Goal: Task Accomplishment & Management: Complete application form

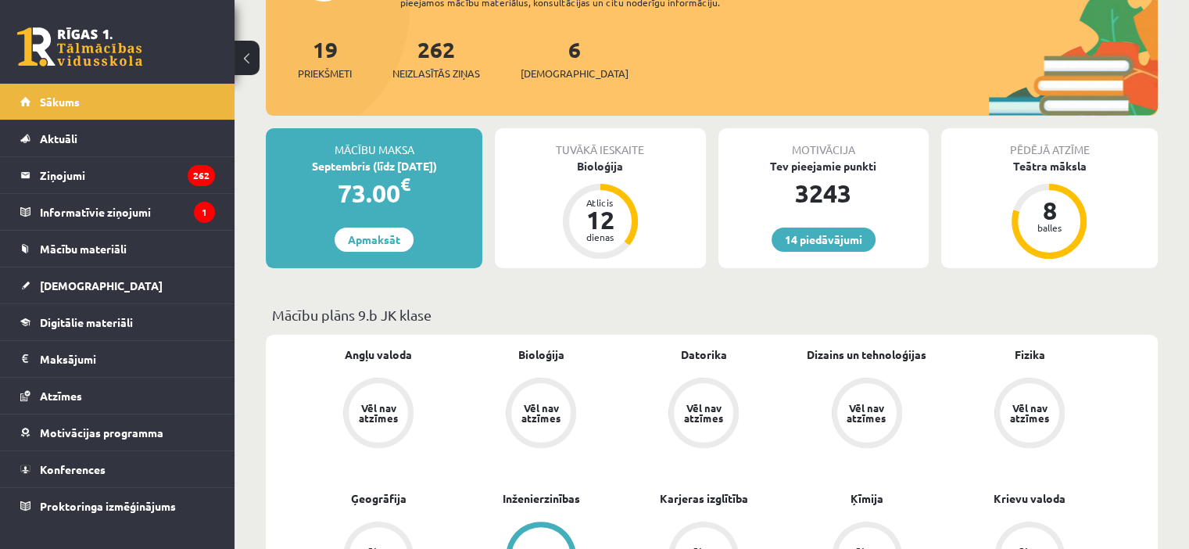
scroll to position [265, 0]
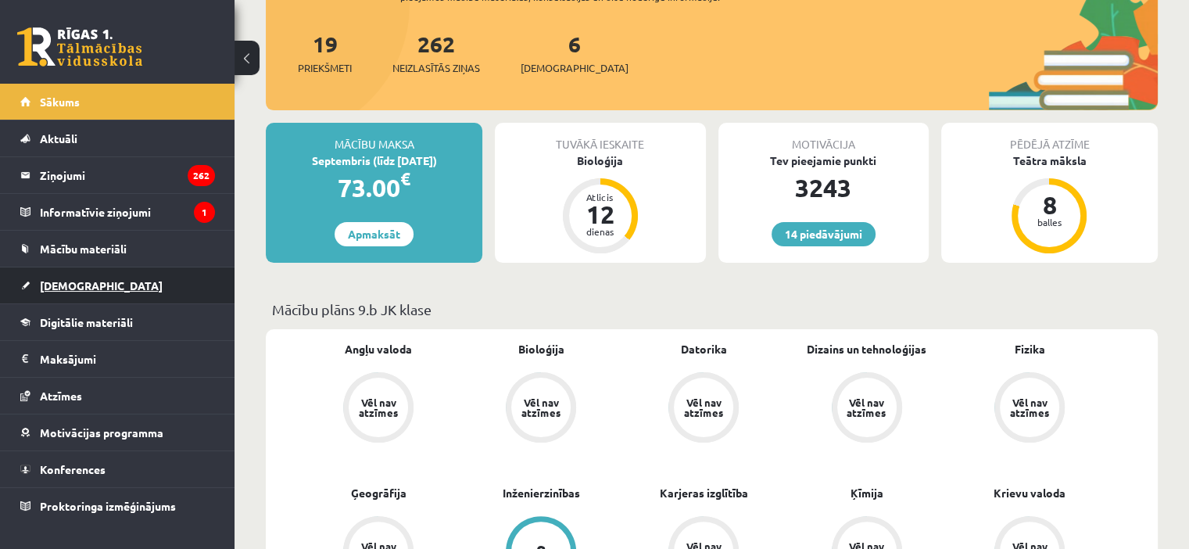
click at [131, 276] on link "[DEMOGRAPHIC_DATA]" at bounding box center [117, 285] width 195 height 36
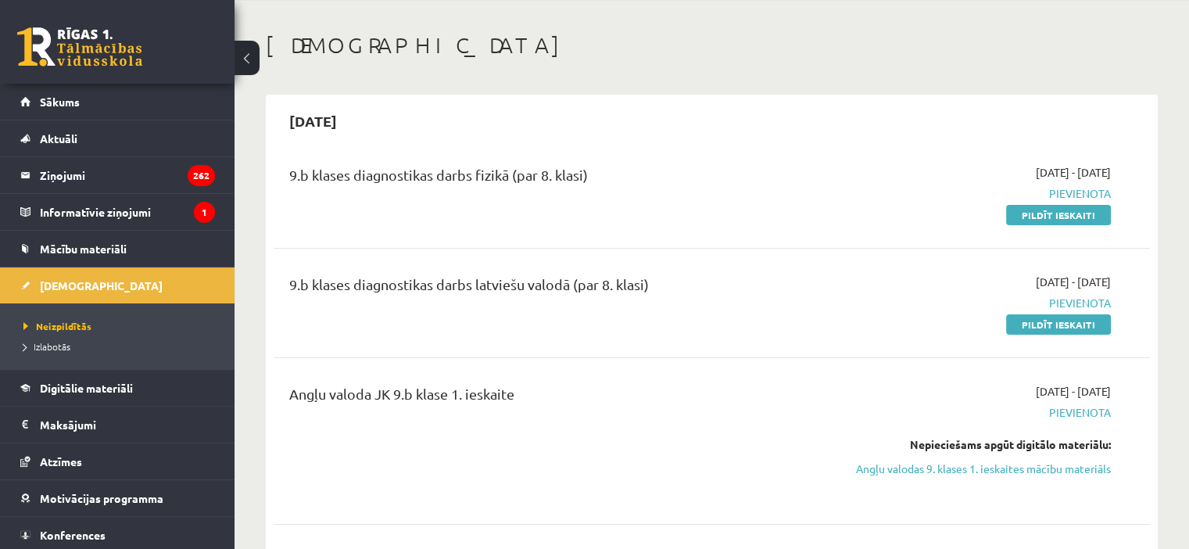
scroll to position [30, 0]
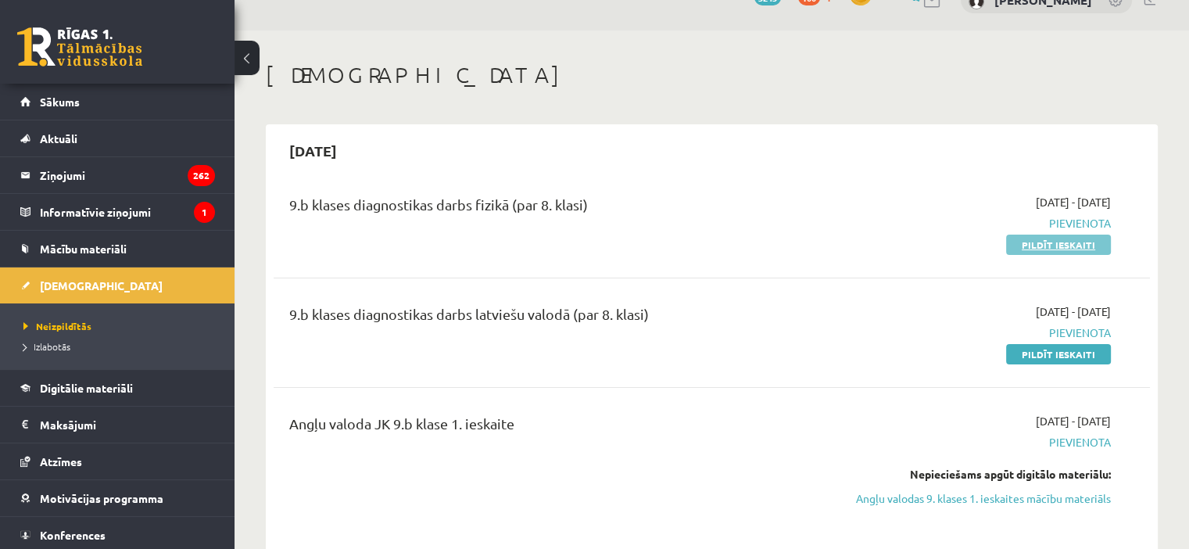
click at [1075, 245] on link "Pildīt ieskaiti" at bounding box center [1058, 244] width 105 height 20
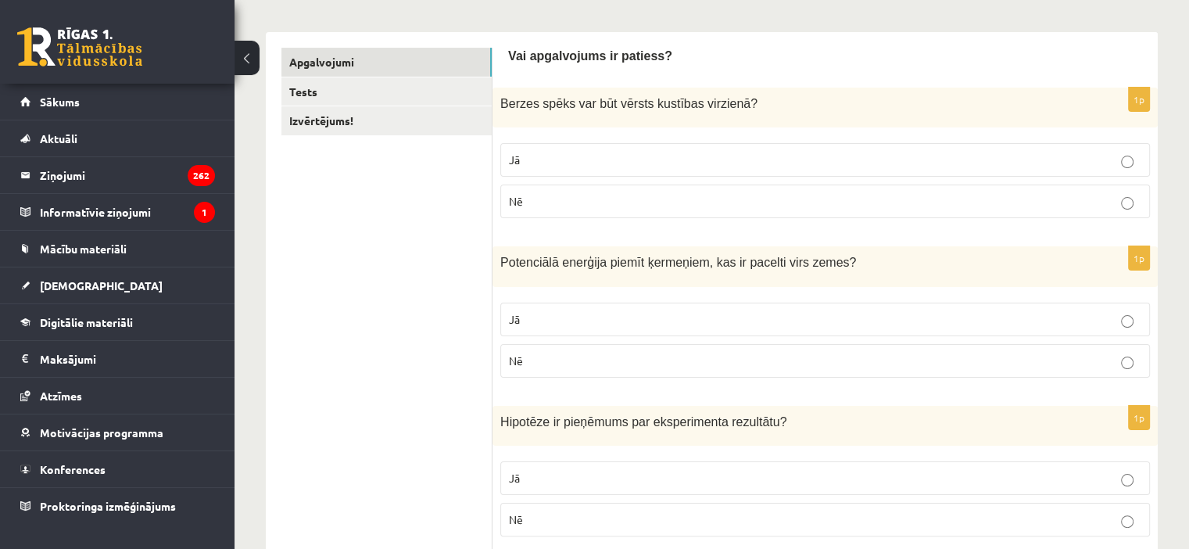
scroll to position [231, 0]
drag, startPoint x: 505, startPoint y: 41, endPoint x: 538, endPoint y: 75, distance: 47.0
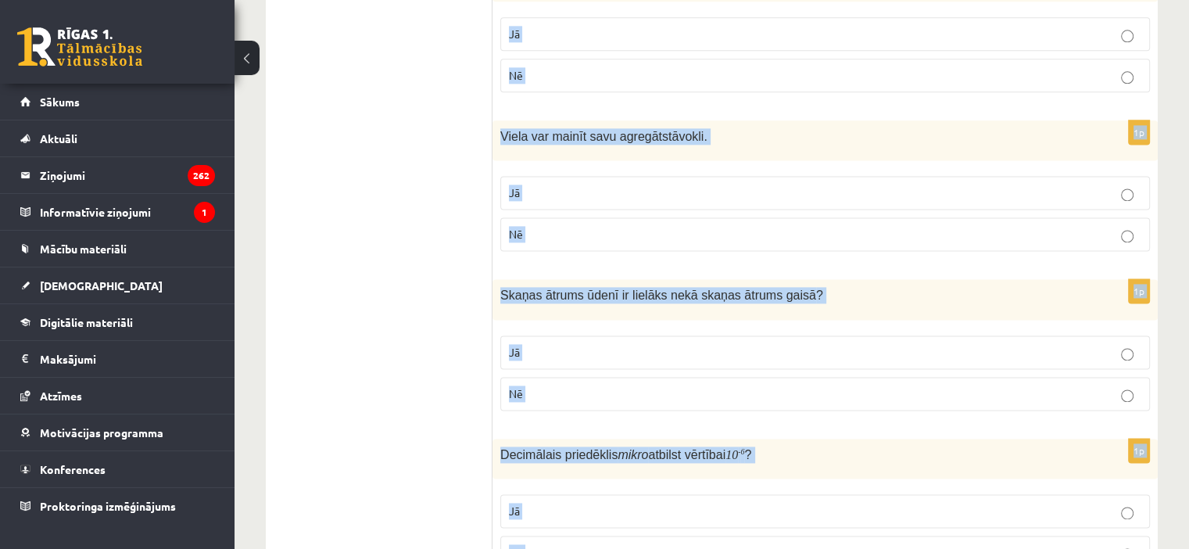
scroll to position [2650, 0]
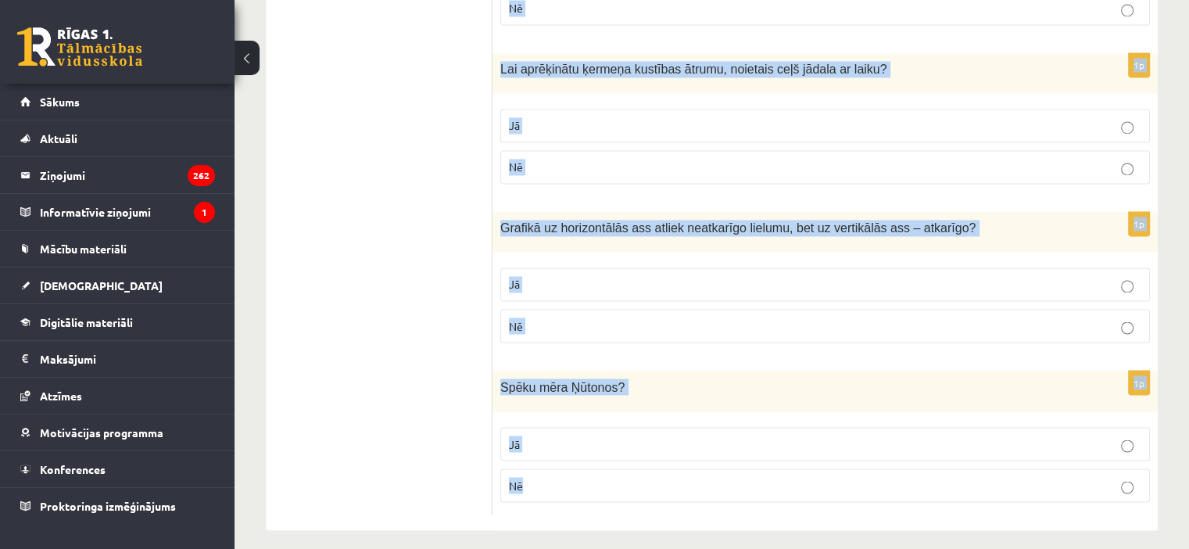
drag, startPoint x: 506, startPoint y: 50, endPoint x: 688, endPoint y: 579, distance: 559.6
copy form "Vai apgalvojums ir patiess? 1p Berzes spēks var būt vērsts kustības virzienā ? …"
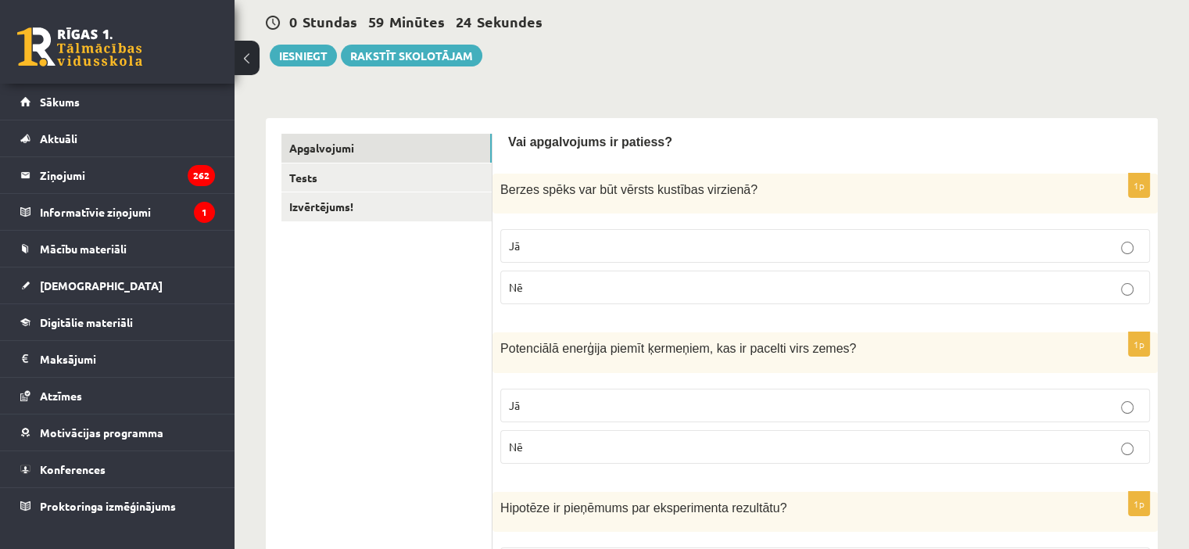
scroll to position [150, 0]
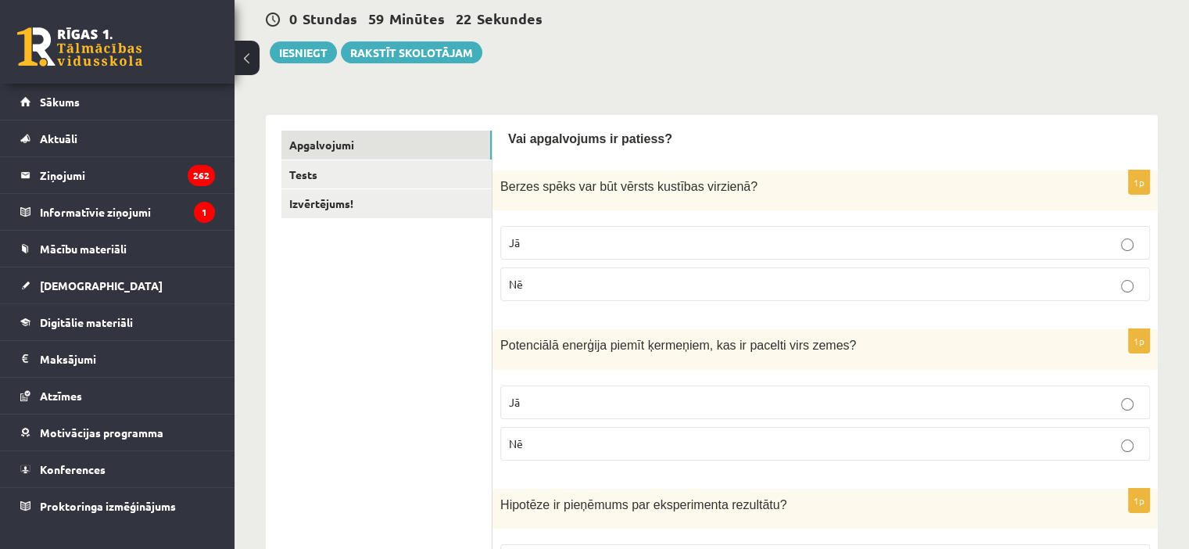
click at [691, 226] on label "Jā" at bounding box center [825, 243] width 650 height 34
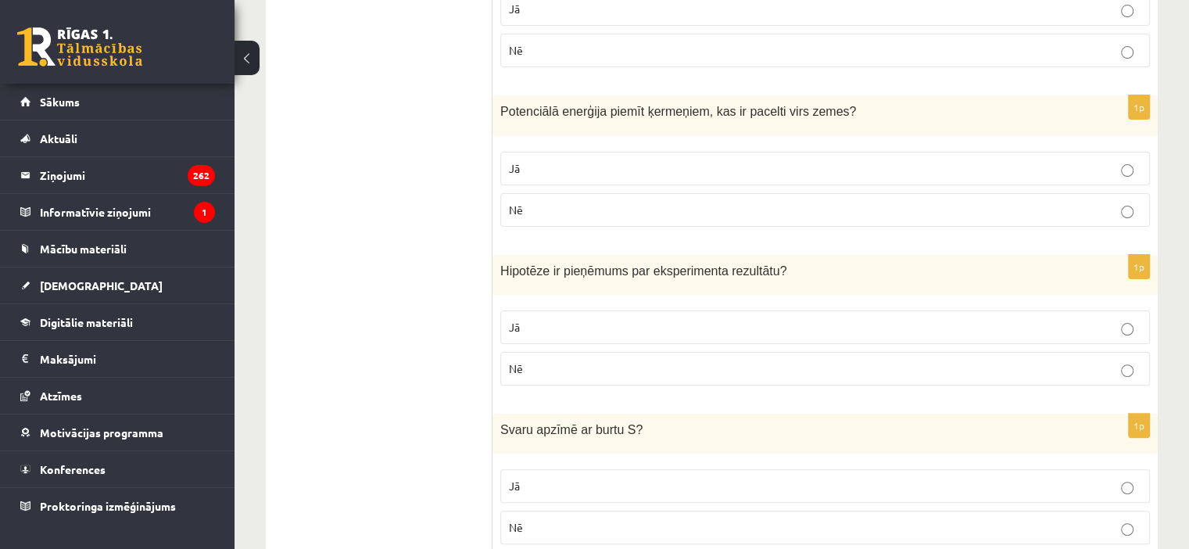
scroll to position [387, 0]
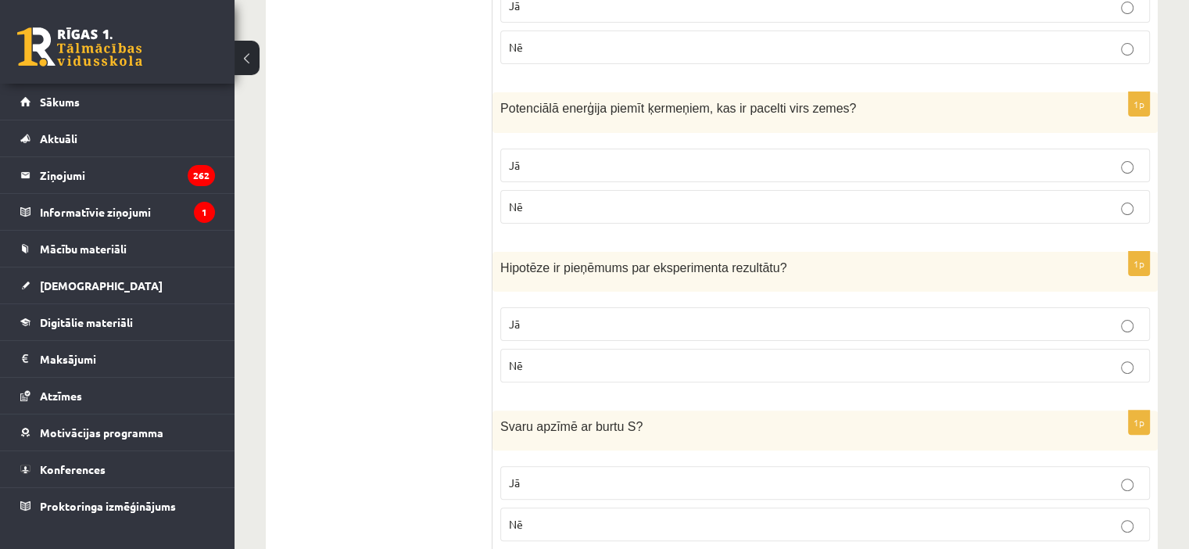
click at [594, 157] on p "Jā" at bounding box center [825, 165] width 632 height 16
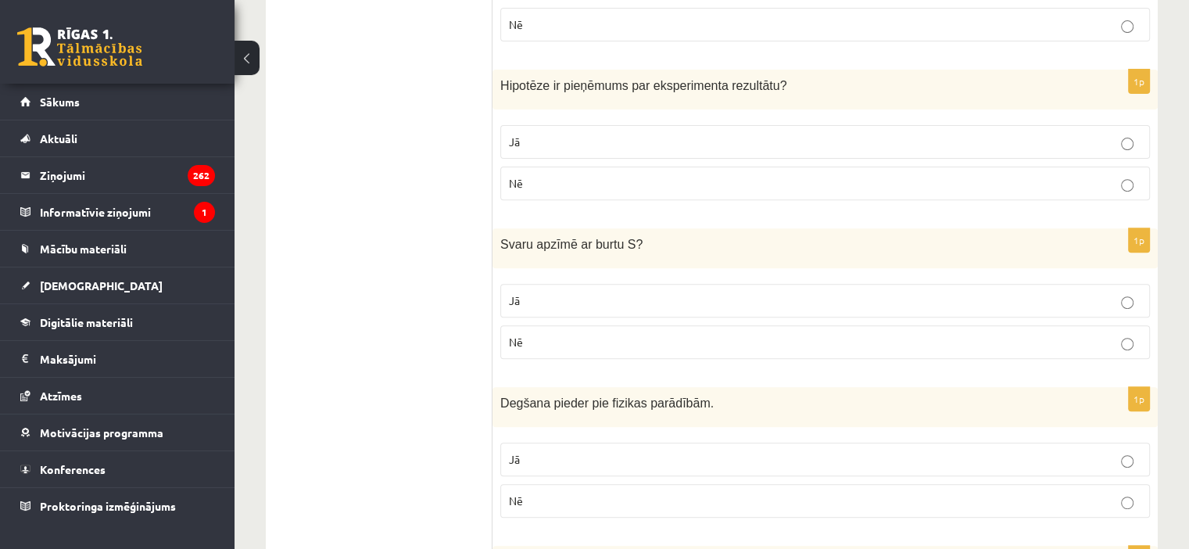
scroll to position [569, 0]
click at [639, 135] on p "Jā" at bounding box center [825, 142] width 632 height 16
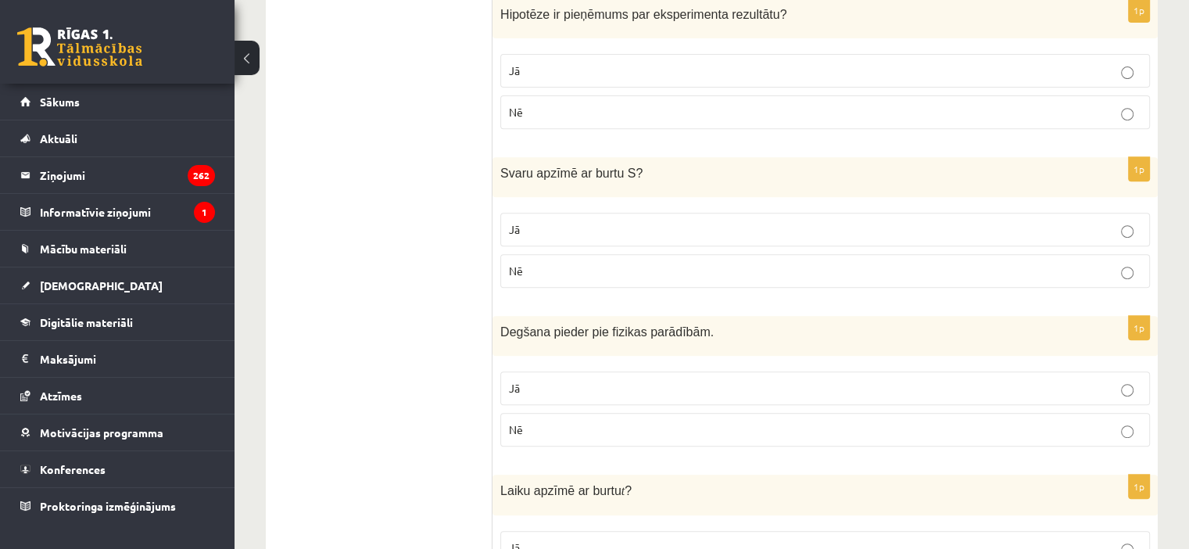
scroll to position [656, 0]
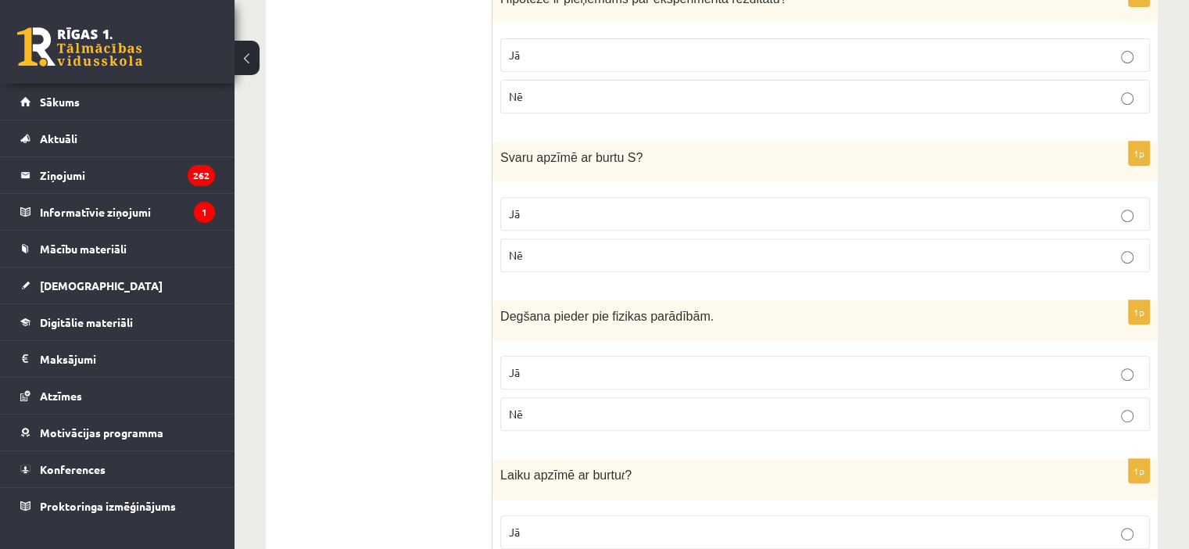
click at [564, 252] on p "Nē" at bounding box center [825, 255] width 632 height 16
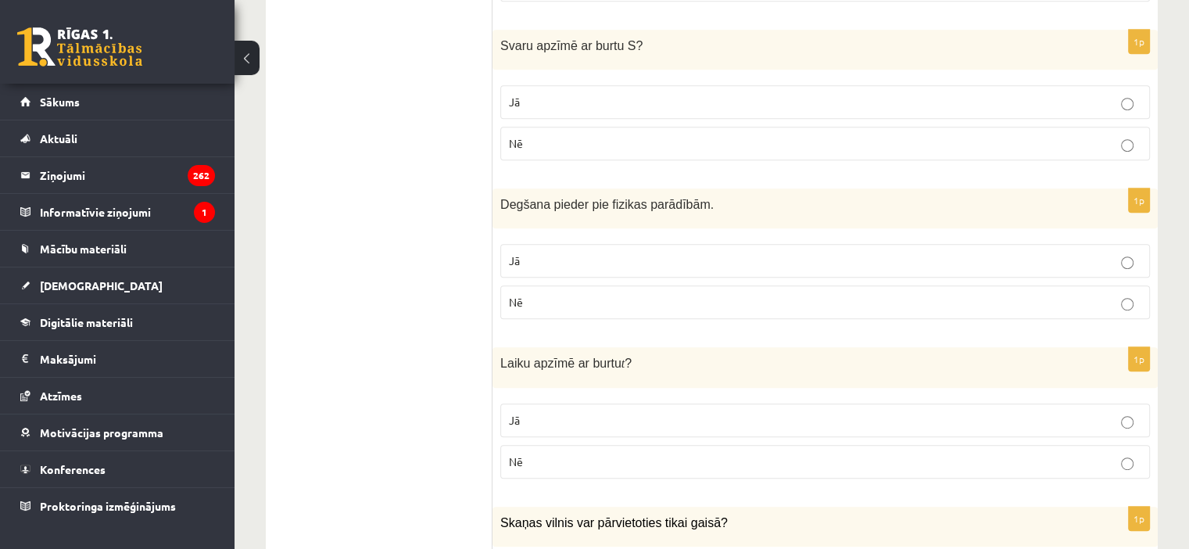
scroll to position [771, 0]
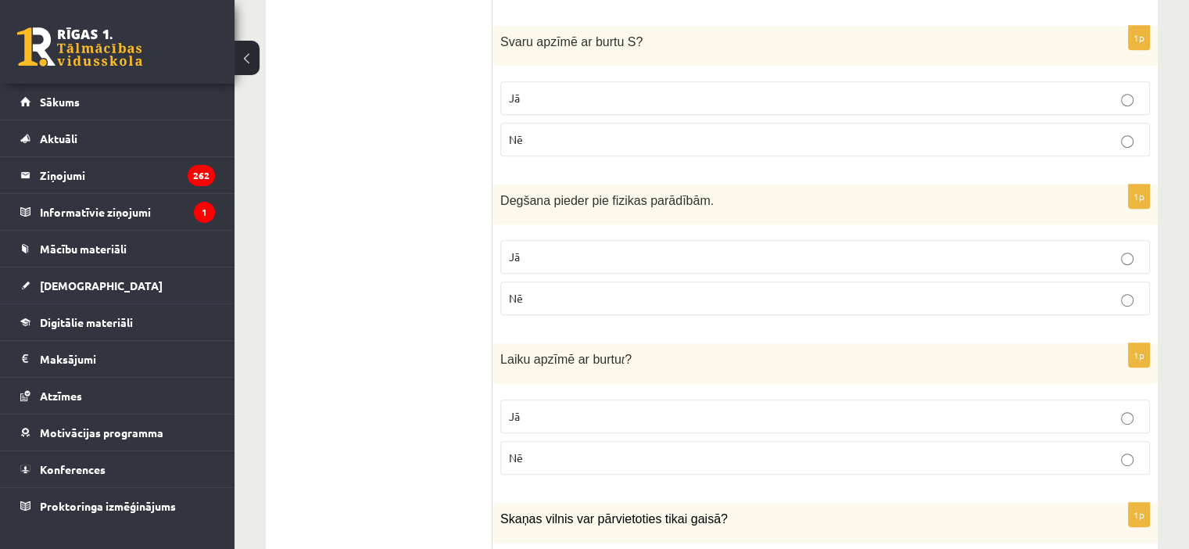
click at [564, 252] on p "Jā" at bounding box center [825, 257] width 632 height 16
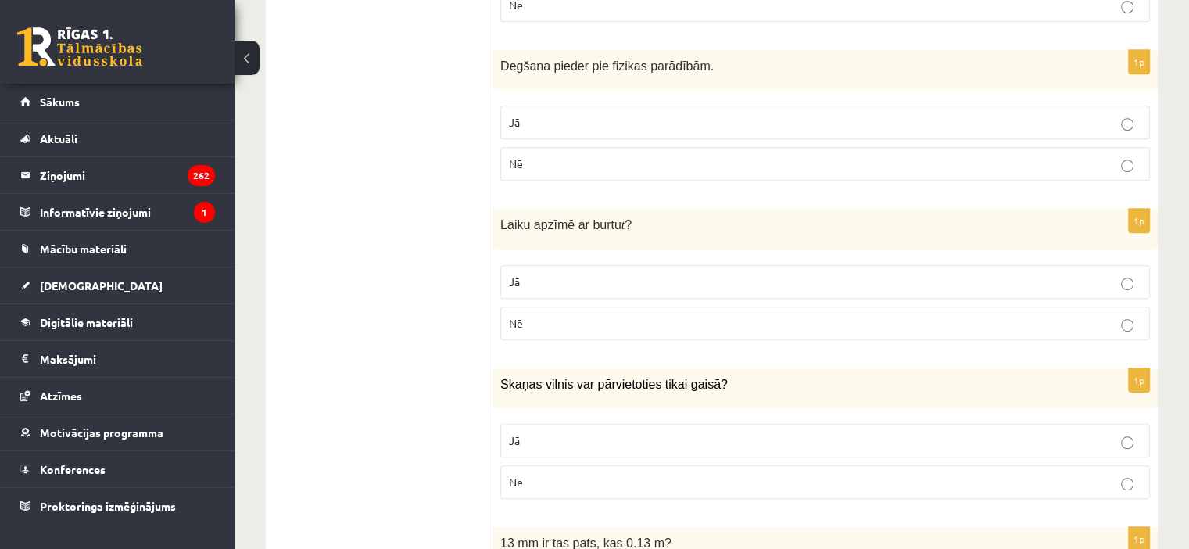
scroll to position [925, 0]
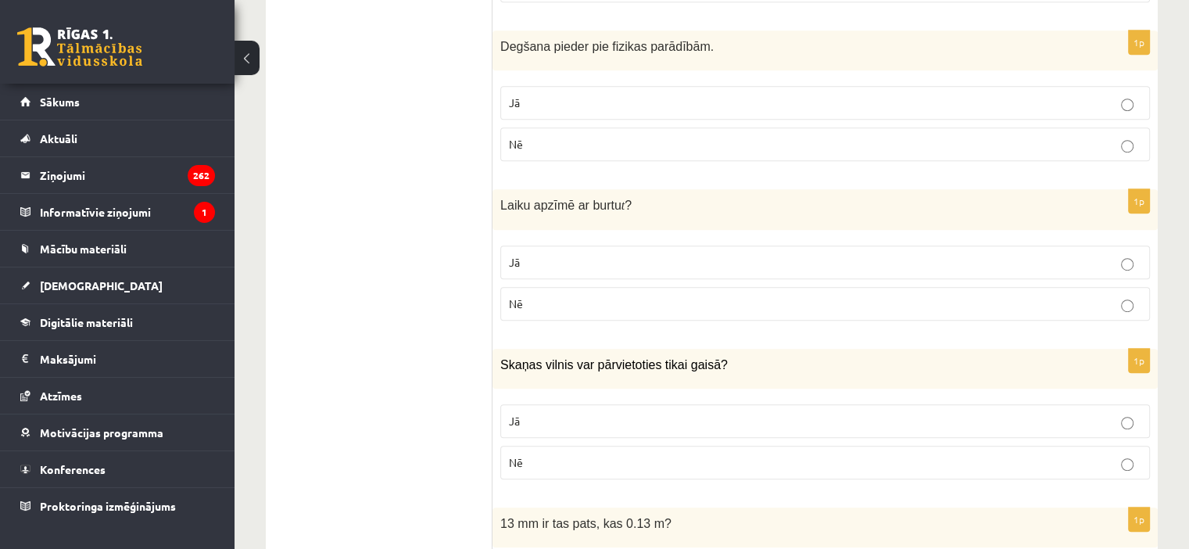
click at [536, 270] on label "Jā" at bounding box center [825, 262] width 650 height 34
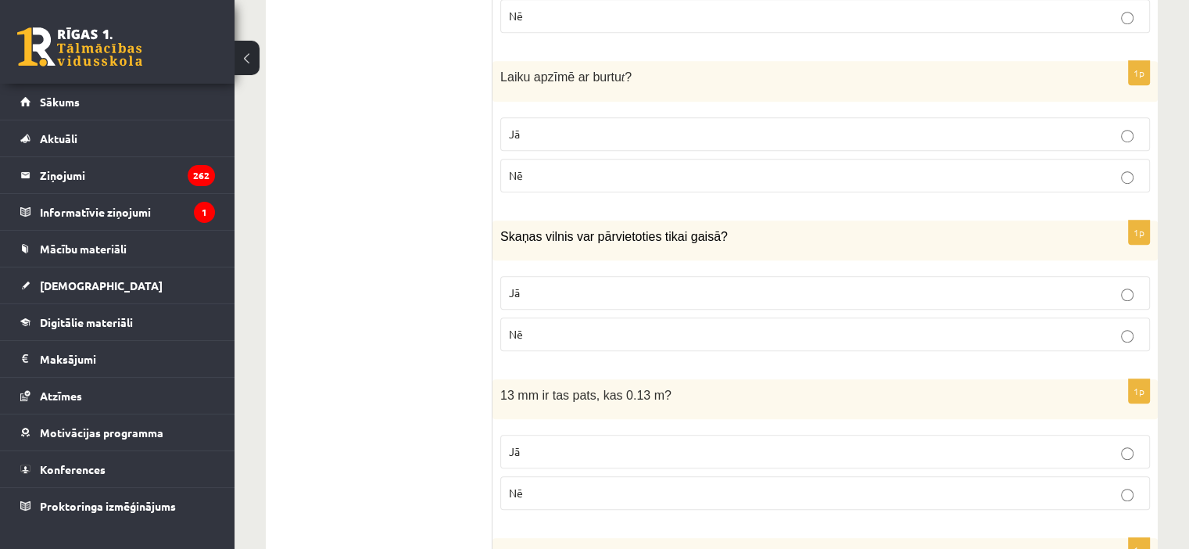
scroll to position [1055, 0]
click at [517, 166] on p "Nē" at bounding box center [825, 174] width 632 height 16
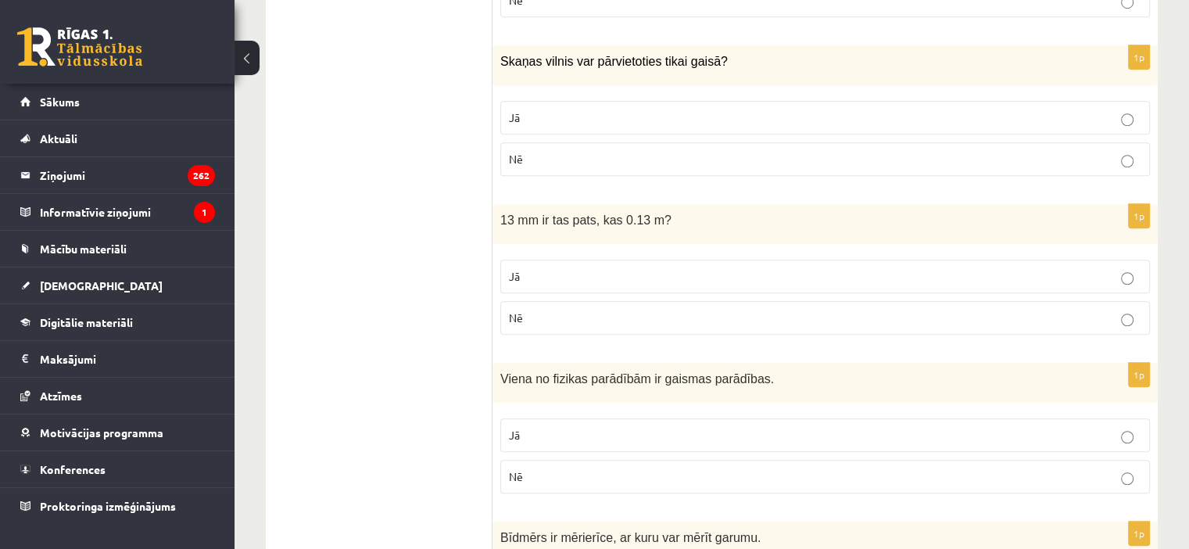
scroll to position [1230, 0]
click at [540, 141] on label "Nē" at bounding box center [825, 158] width 650 height 34
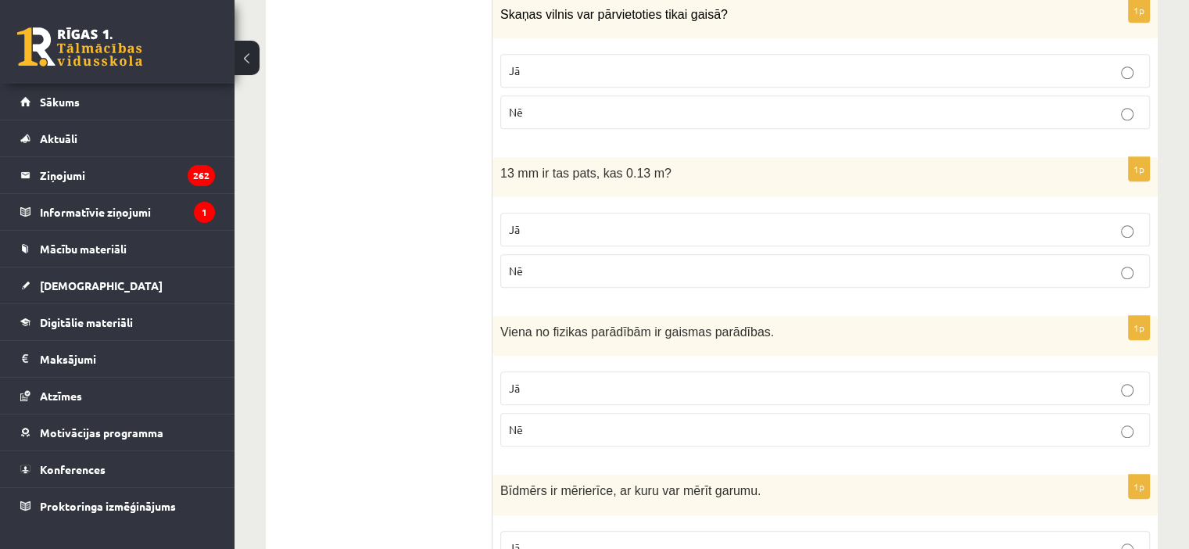
scroll to position [1277, 0]
click at [575, 211] on label "Jā" at bounding box center [825, 228] width 650 height 34
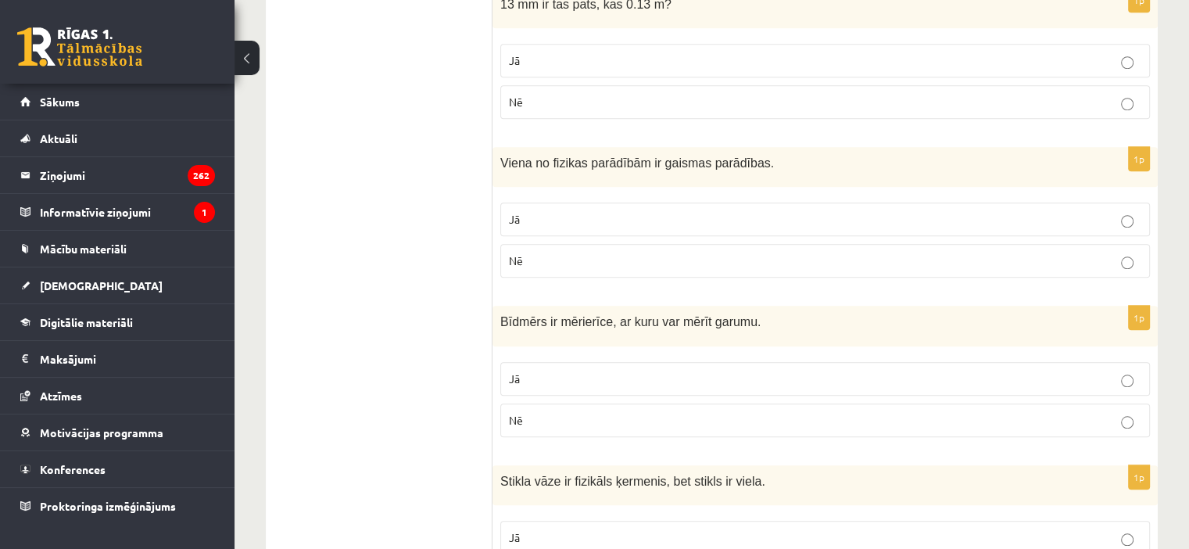
scroll to position [1456, 0]
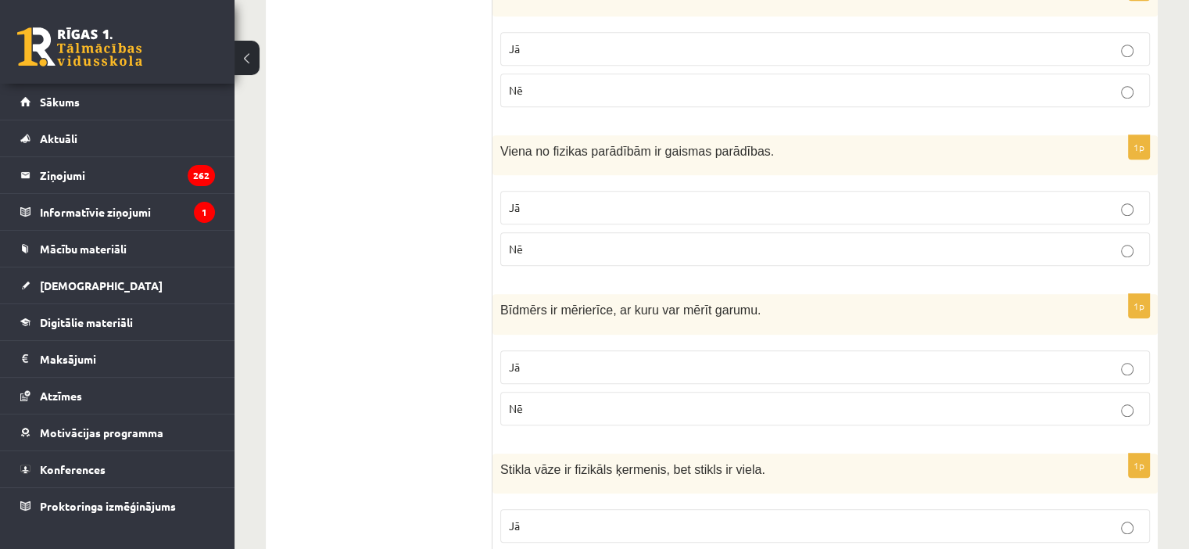
click at [575, 208] on p "Jā" at bounding box center [825, 207] width 632 height 16
click at [581, 198] on p "Jā" at bounding box center [825, 206] width 632 height 16
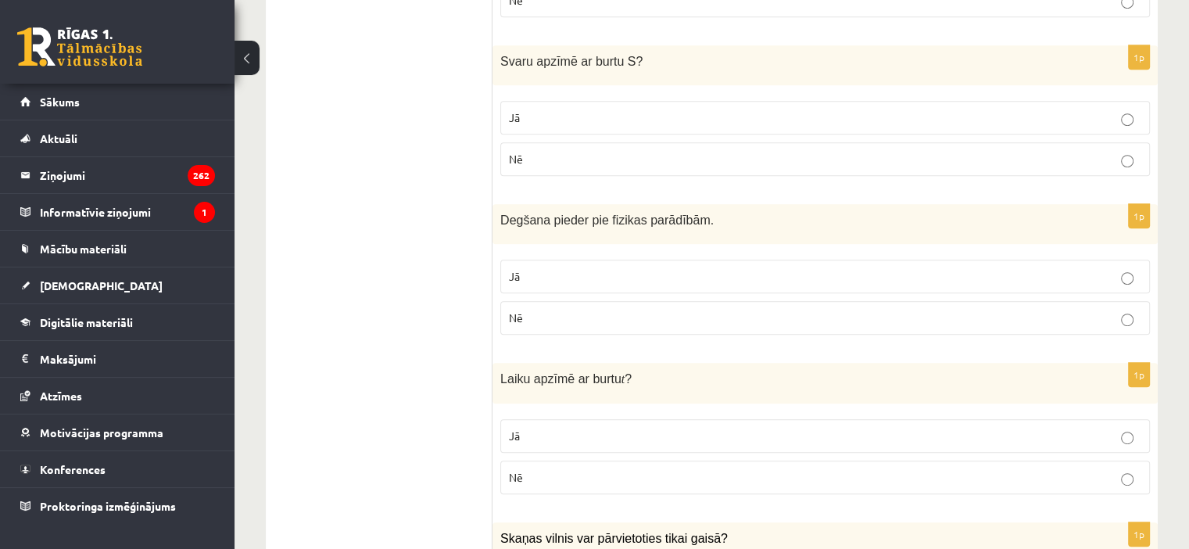
scroll to position [750, 0]
click at [575, 317] on p "Nē" at bounding box center [825, 319] width 632 height 16
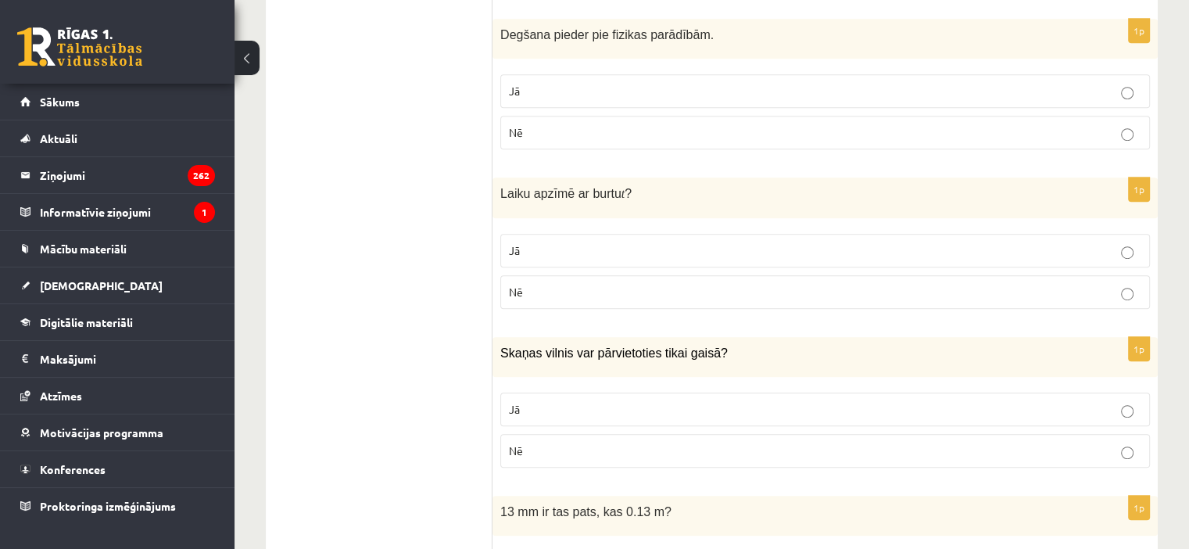
scroll to position [949, 0]
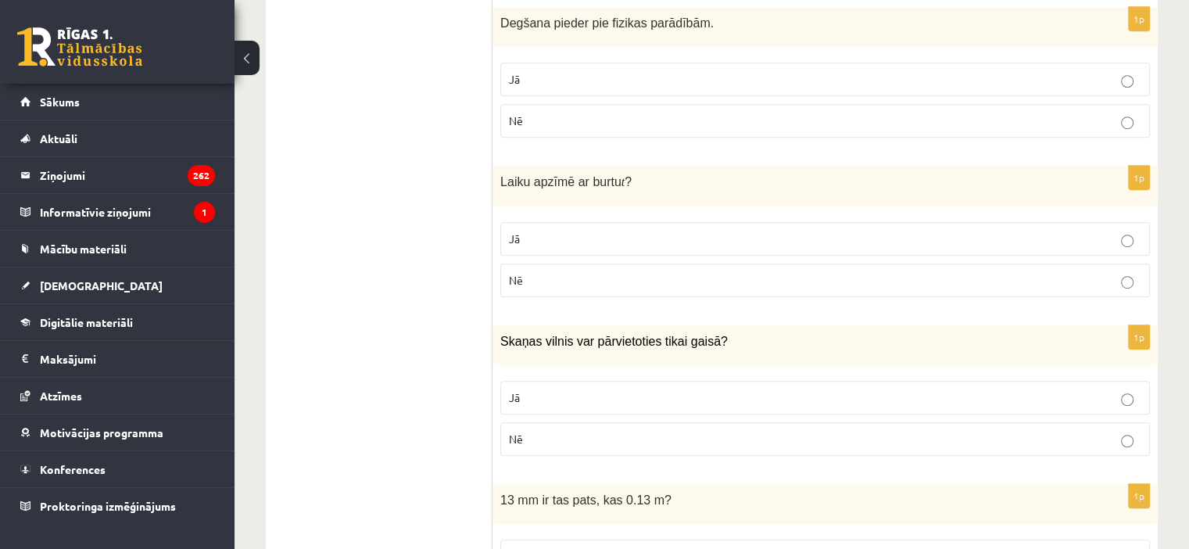
click at [542, 235] on p "Jā" at bounding box center [825, 239] width 632 height 16
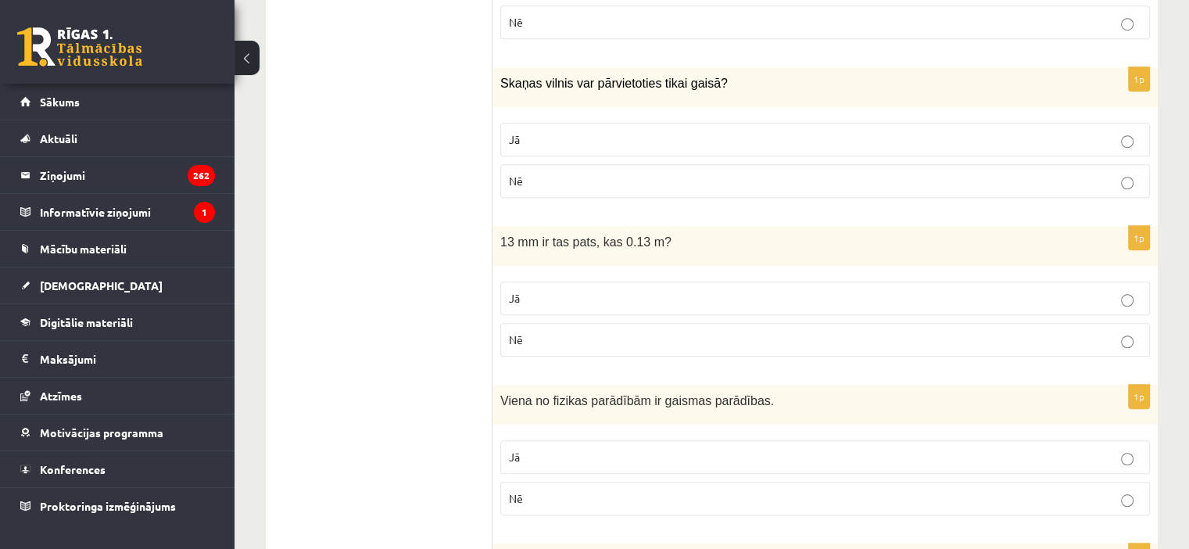
scroll to position [1221, 0]
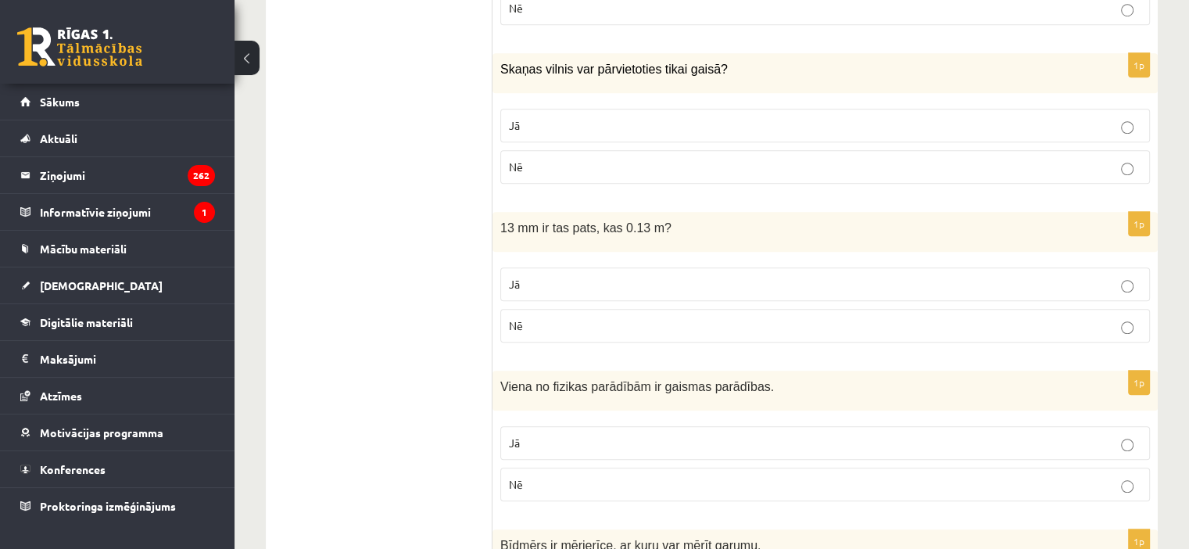
click at [691, 323] on p "Nē" at bounding box center [825, 325] width 632 height 16
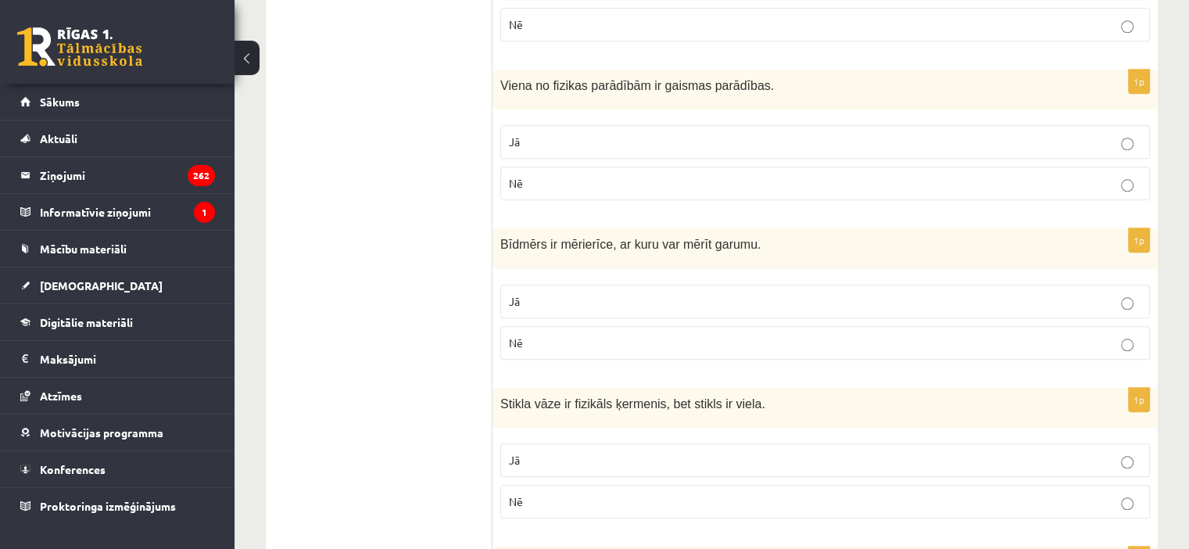
scroll to position [1523, 0]
click at [582, 295] on p "Jā" at bounding box center [825, 300] width 632 height 16
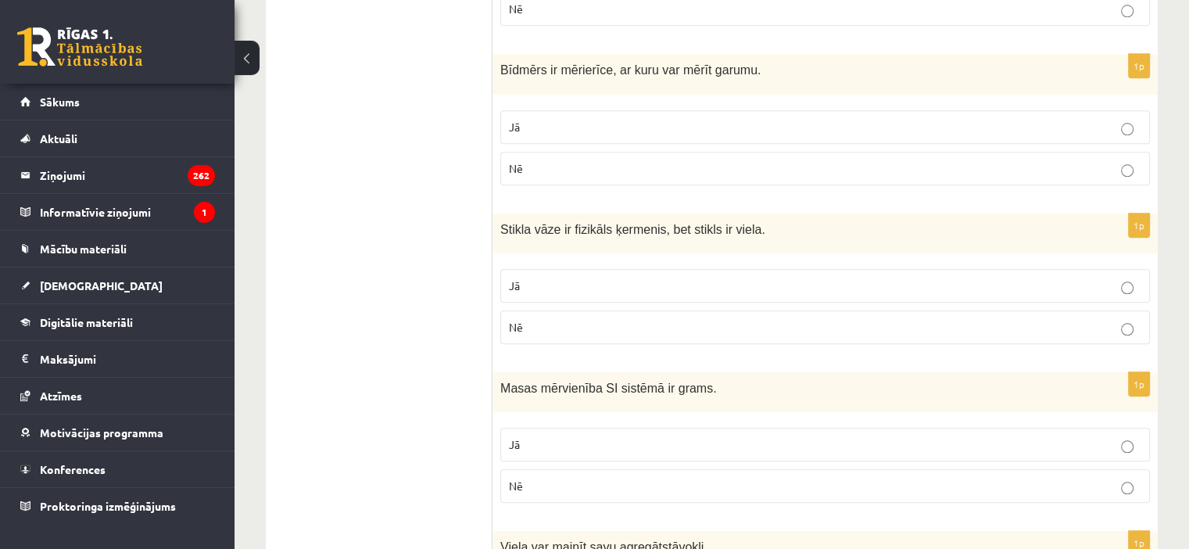
scroll to position [1702, 0]
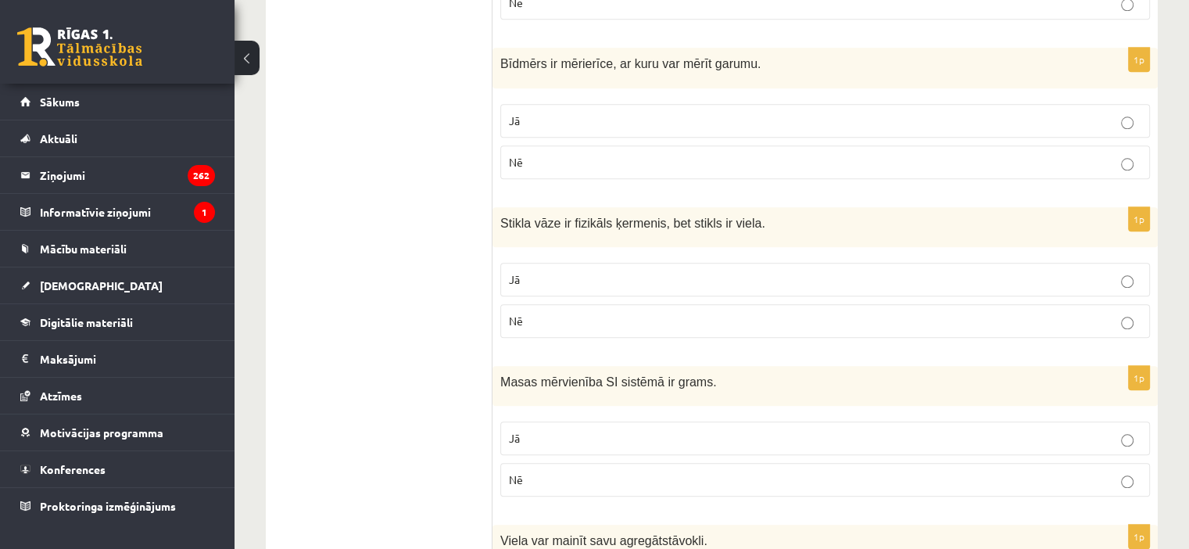
click at [577, 313] on p "Nē" at bounding box center [825, 321] width 632 height 16
click at [616, 278] on p "Jā" at bounding box center [825, 279] width 632 height 16
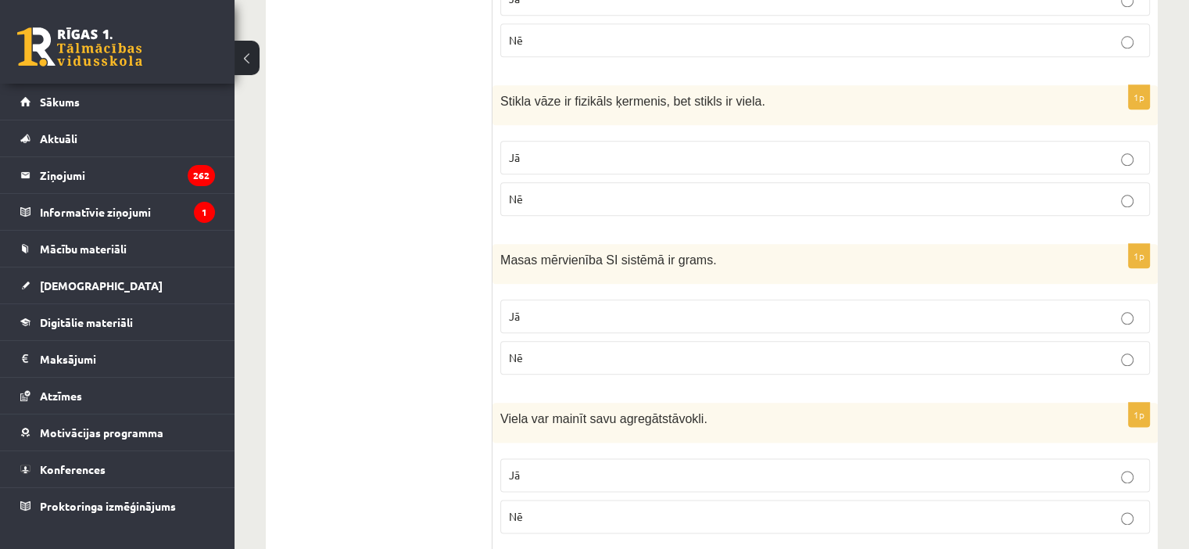
scroll to position [1859, 0]
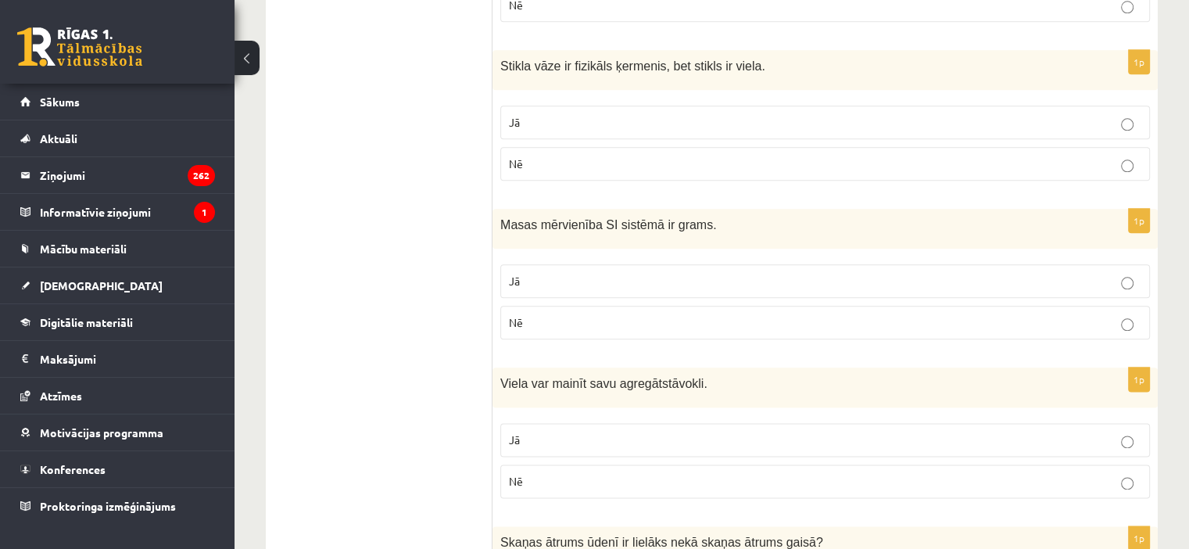
click at [637, 314] on p "Nē" at bounding box center [825, 322] width 632 height 16
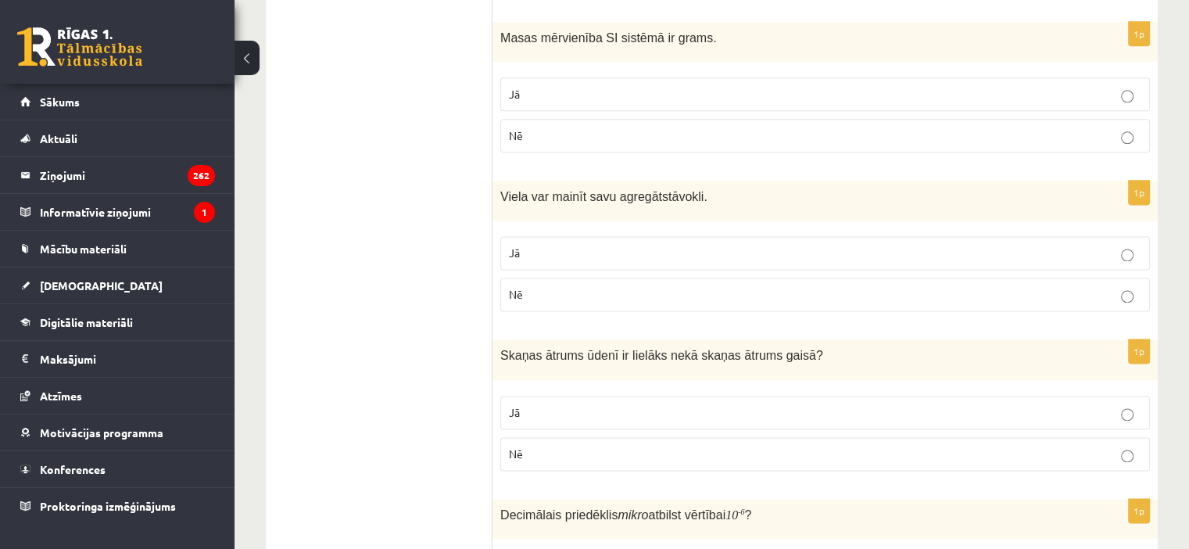
scroll to position [2047, 0]
click at [516, 235] on label "Jā" at bounding box center [825, 252] width 650 height 34
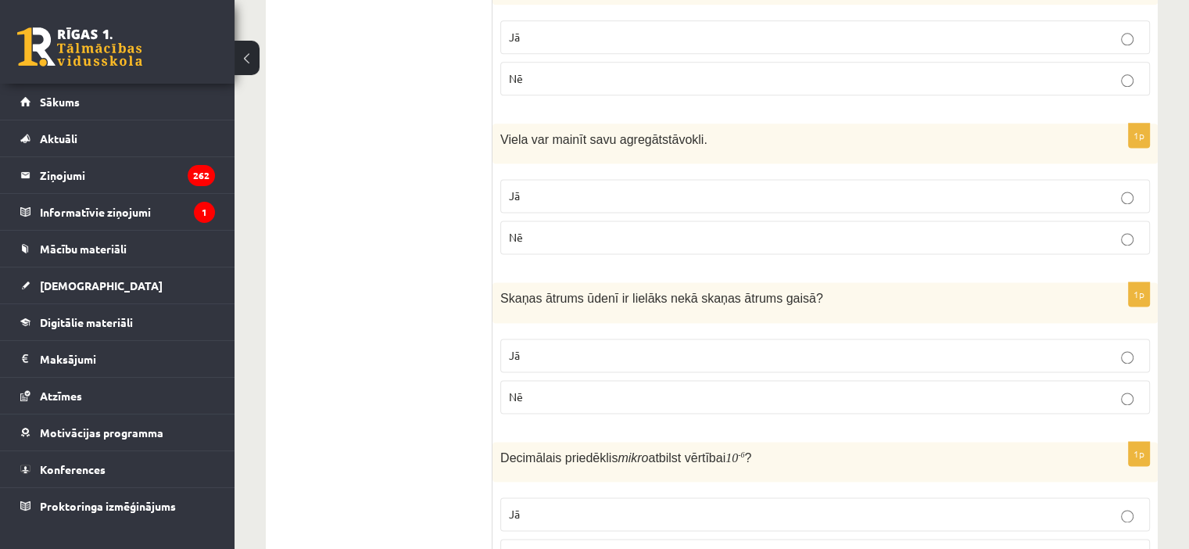
scroll to position [2104, 0]
click at [623, 346] on p "Jā" at bounding box center [825, 354] width 632 height 16
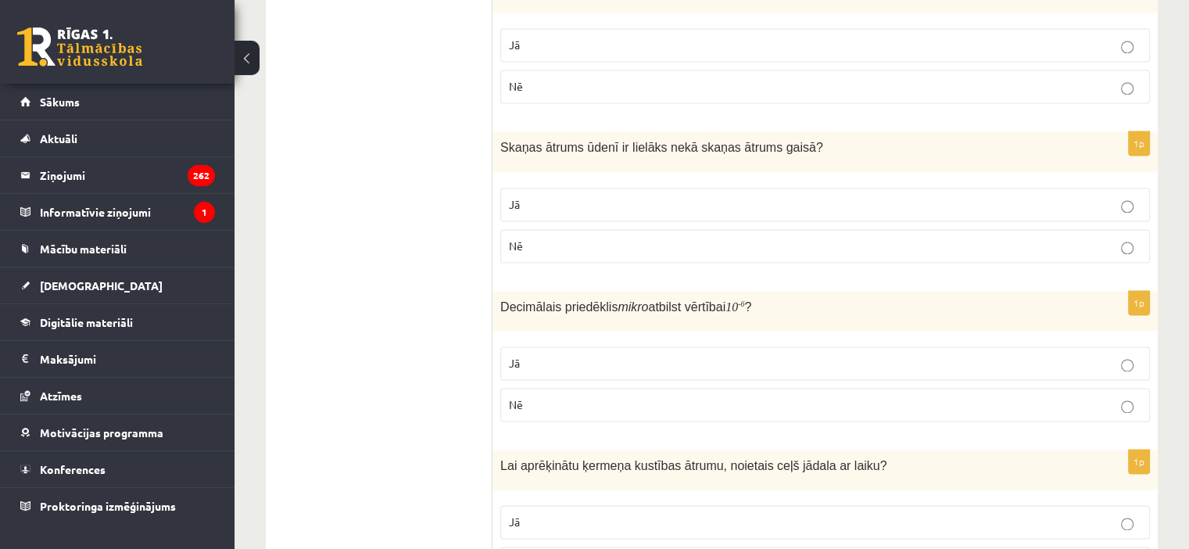
scroll to position [2278, 0]
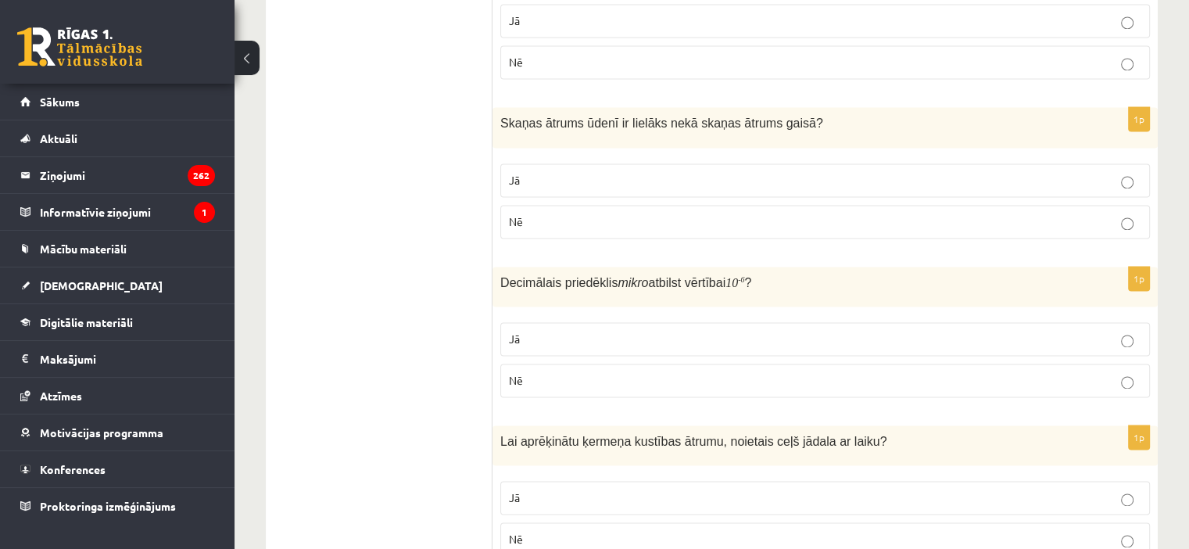
click at [551, 331] on p "Jā" at bounding box center [825, 339] width 632 height 16
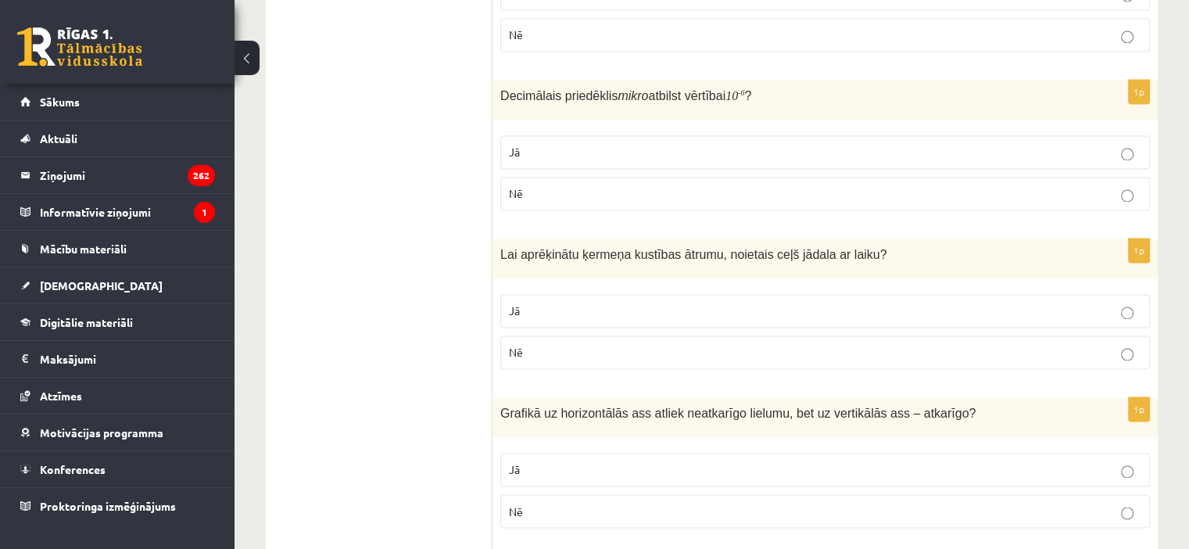
scroll to position [2466, 0]
click at [603, 306] on p "Jā" at bounding box center [825, 310] width 632 height 16
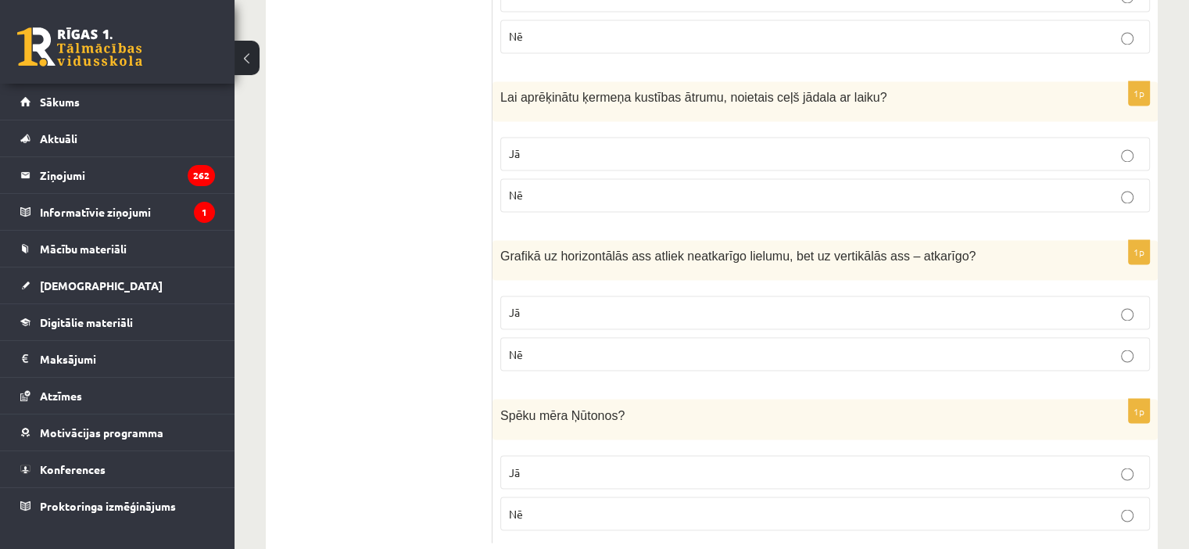
scroll to position [2626, 0]
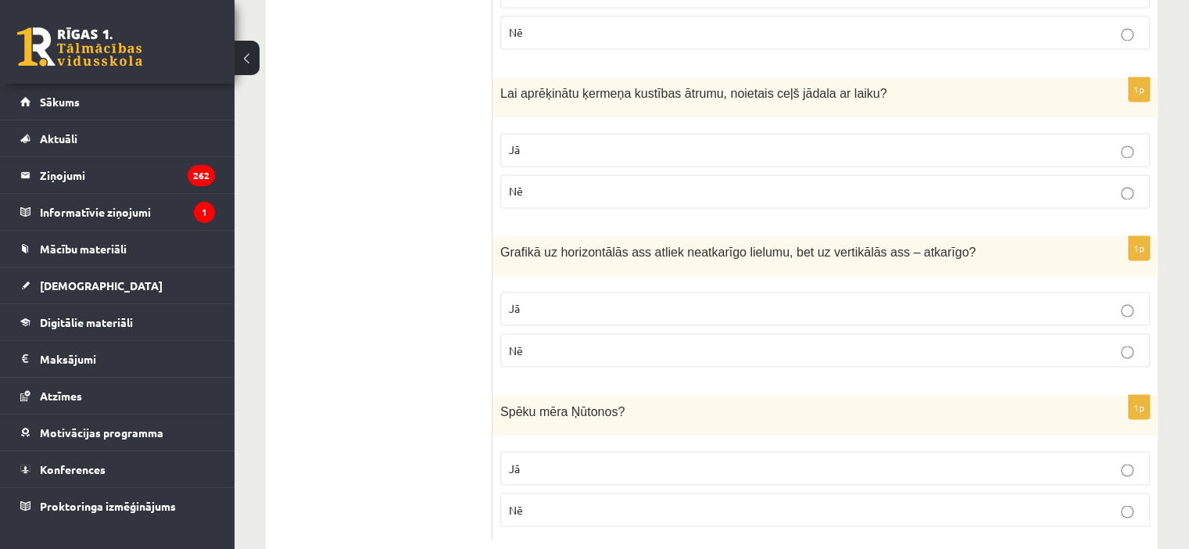
click at [619, 304] on p "Jā" at bounding box center [825, 308] width 632 height 16
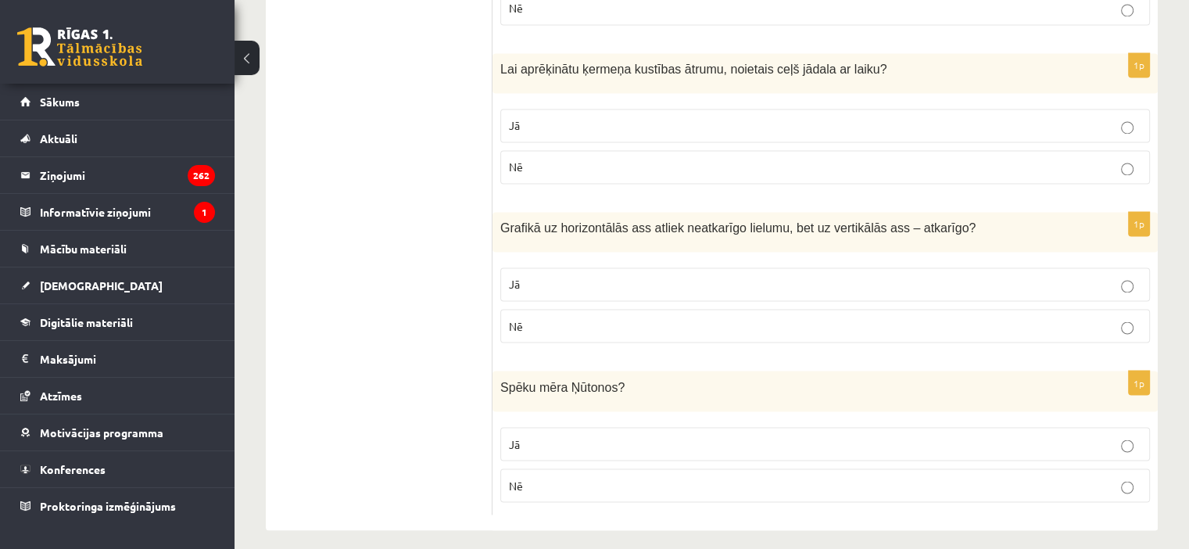
click at [607, 435] on p "Jā" at bounding box center [825, 443] width 632 height 16
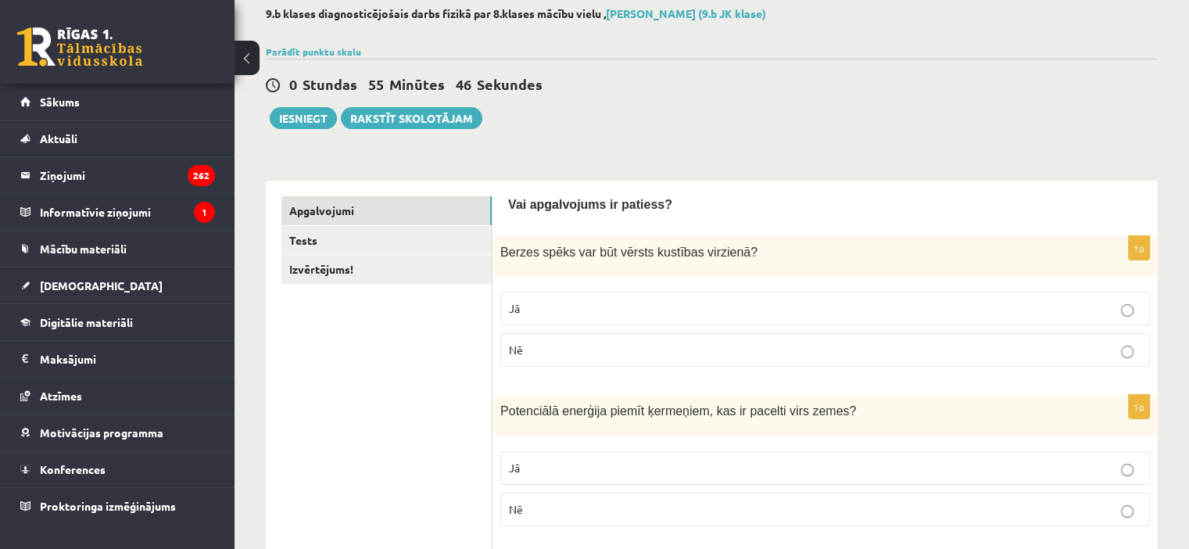
scroll to position [0, 0]
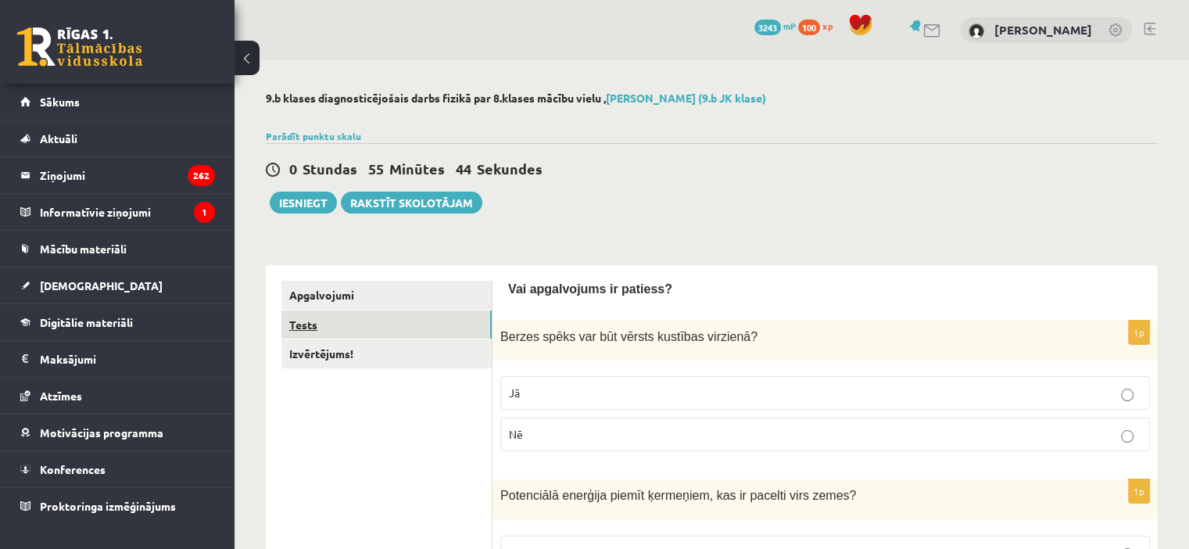
click at [453, 331] on link "Tests" at bounding box center [386, 324] width 210 height 29
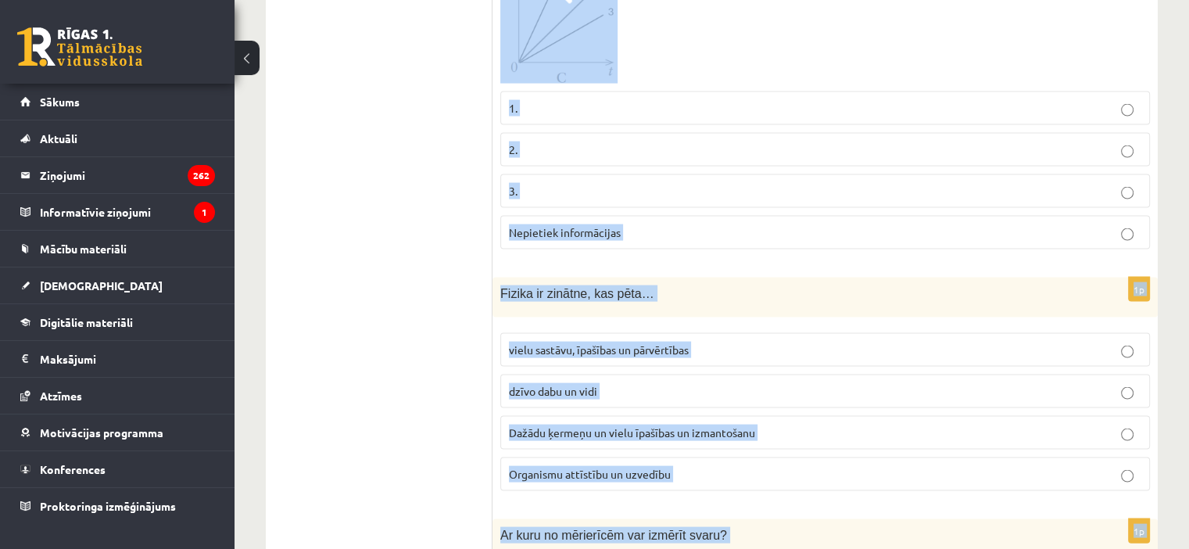
scroll to position [3396, 0]
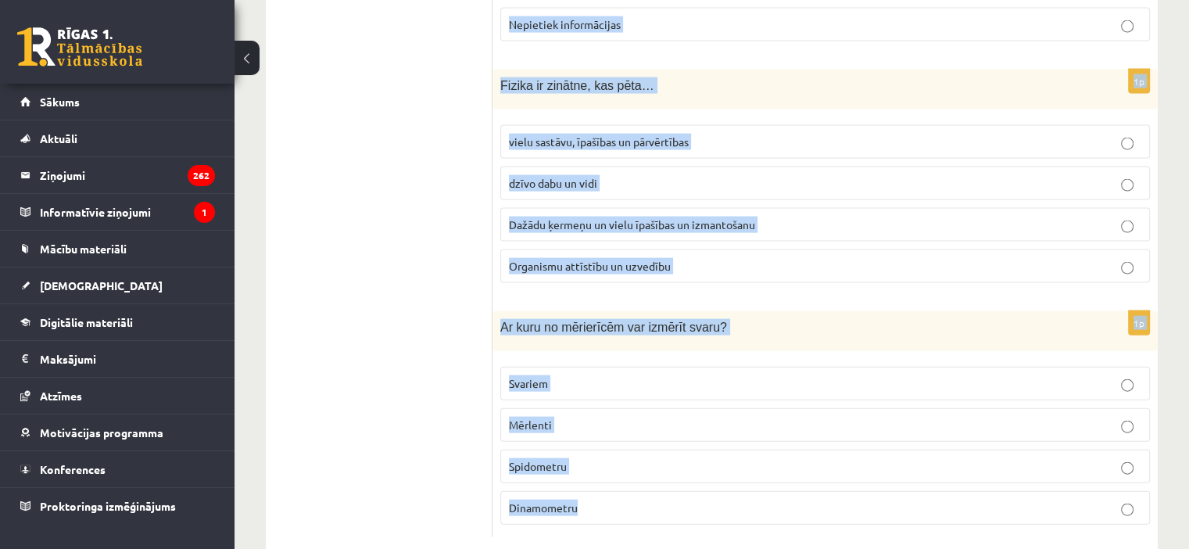
drag, startPoint x: 500, startPoint y: 137, endPoint x: 868, endPoint y: 585, distance: 579.2
copy form "Kāds ir cēlonis tam, ka ābols nokrita no ābeles? Tas nogatavojās Zemes gravitāc…"
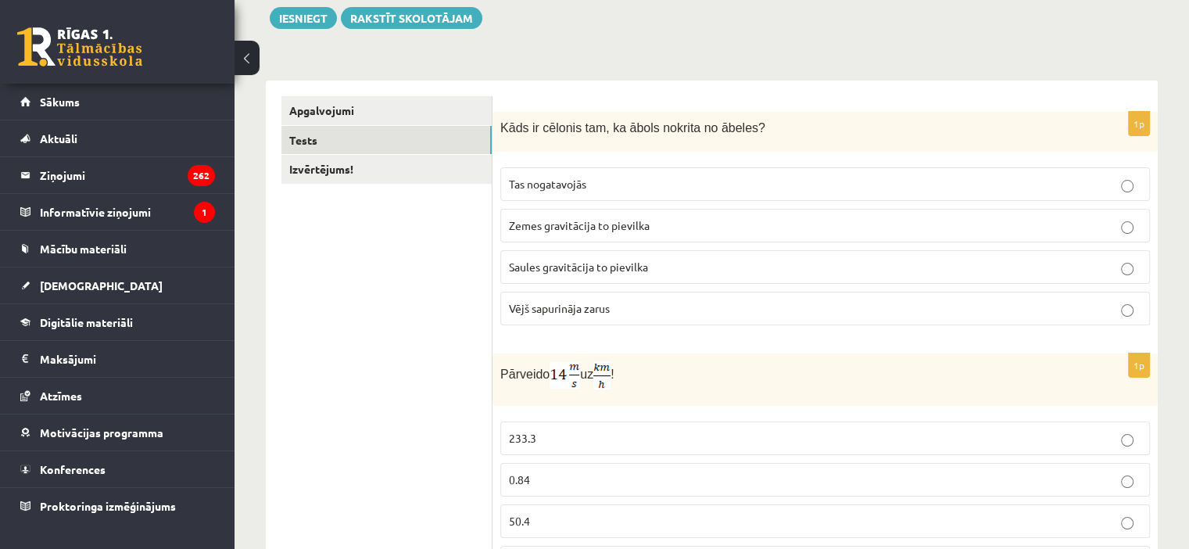
scroll to position [191, 0]
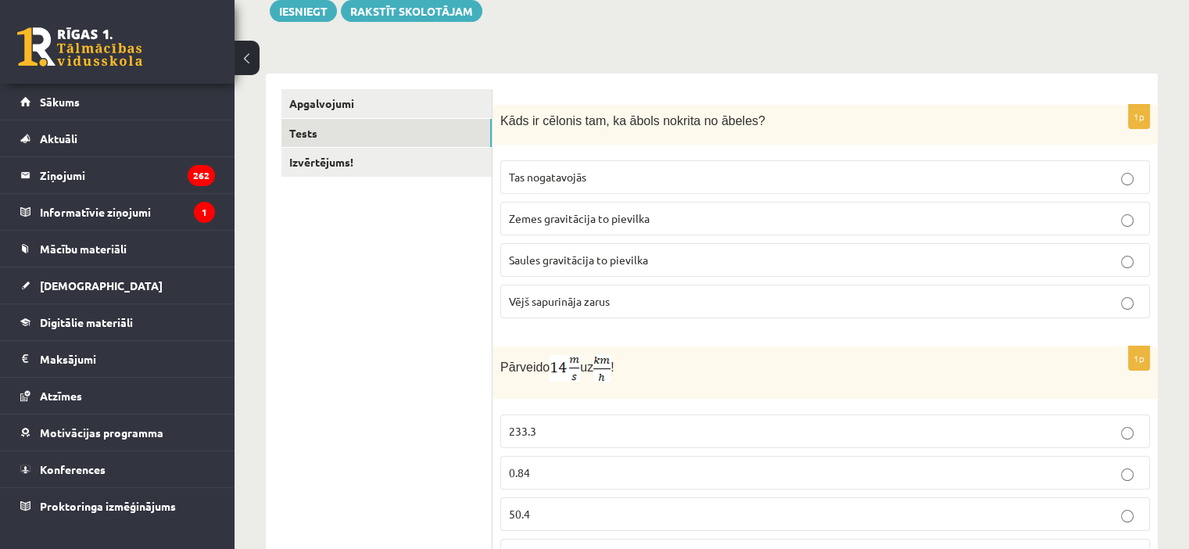
click at [660, 185] on label "Tas nogatavojās" at bounding box center [825, 177] width 650 height 34
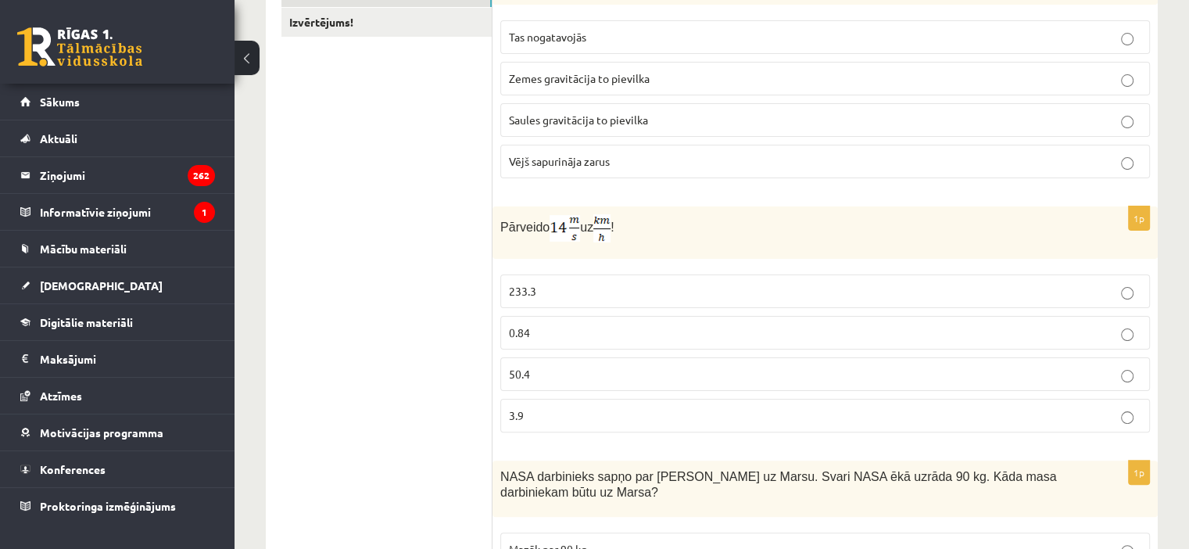
scroll to position [329, 0]
click at [560, 76] on span "Zemes gravitācija to pievilka" at bounding box center [579, 80] width 141 height 14
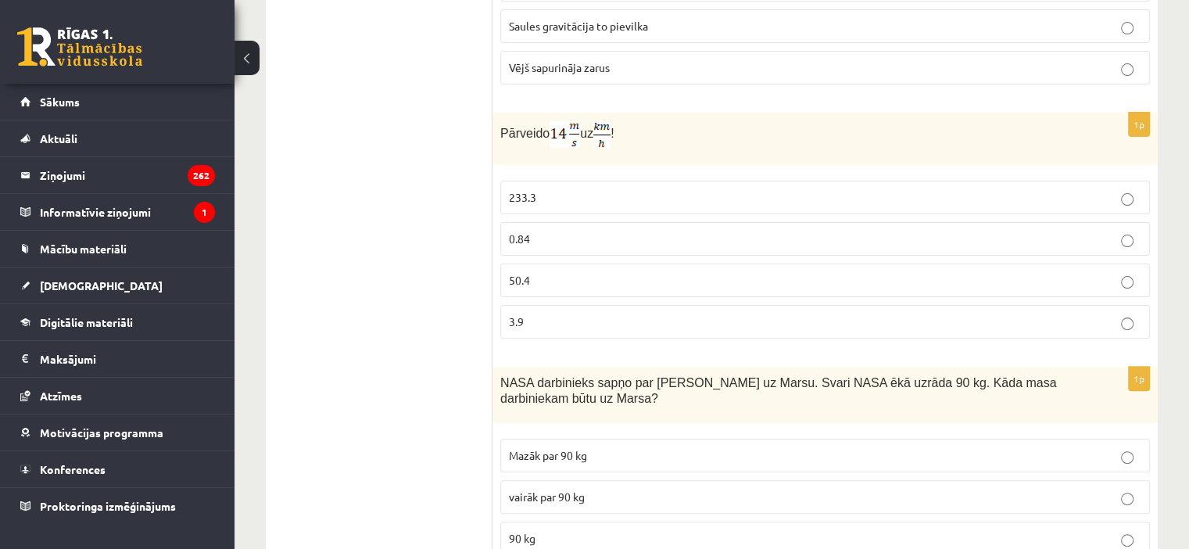
scroll to position [431, 0]
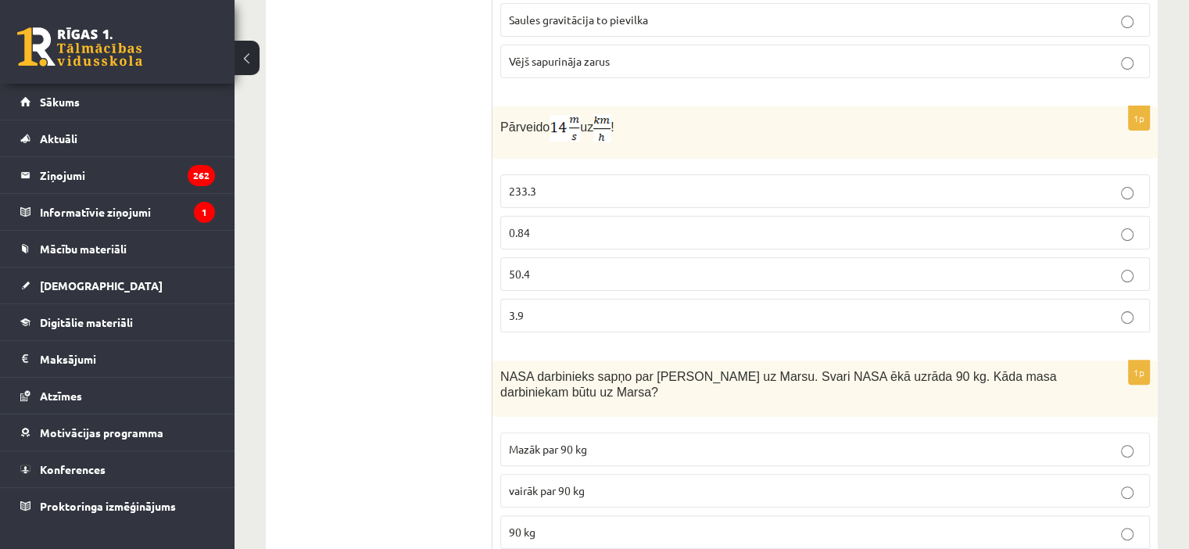
click at [568, 122] on img at bounding box center [564, 128] width 30 height 27
click at [586, 266] on p "50.4" at bounding box center [825, 274] width 632 height 16
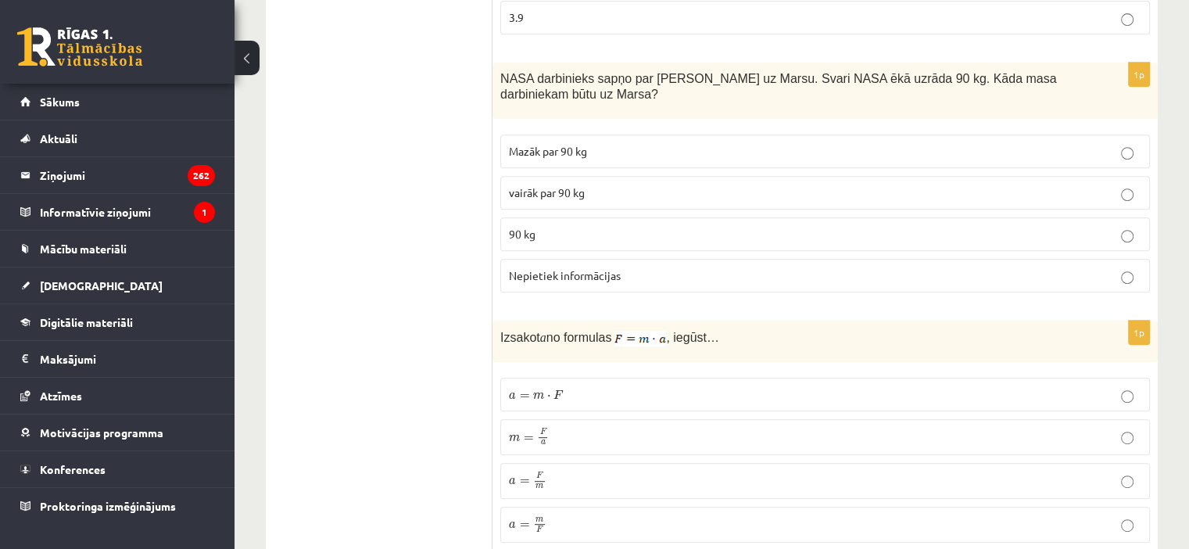
scroll to position [730, 0]
click at [570, 235] on p "90 kg" at bounding box center [825, 233] width 632 height 16
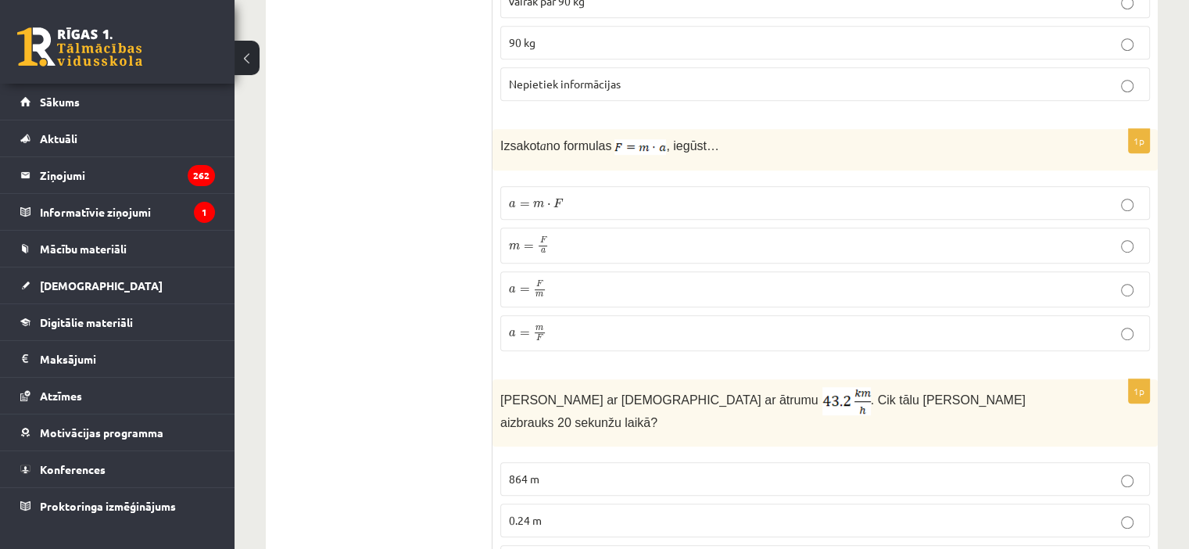
scroll to position [920, 0]
drag, startPoint x: 497, startPoint y: 138, endPoint x: 722, endPoint y: 126, distance: 225.4
click at [722, 130] on div "Izsakot a no formulas , iegūst…" at bounding box center [824, 151] width 665 height 42
copy span "Izsakot a no formulas , iegūst…"
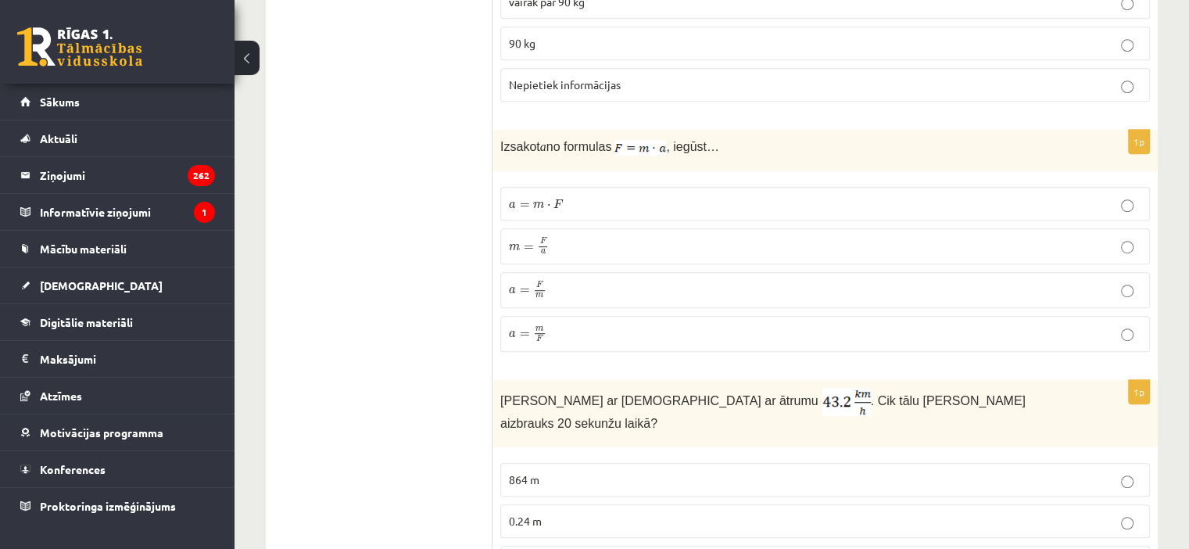
click at [581, 281] on p "a = F m a = F m" at bounding box center [825, 290] width 632 height 19
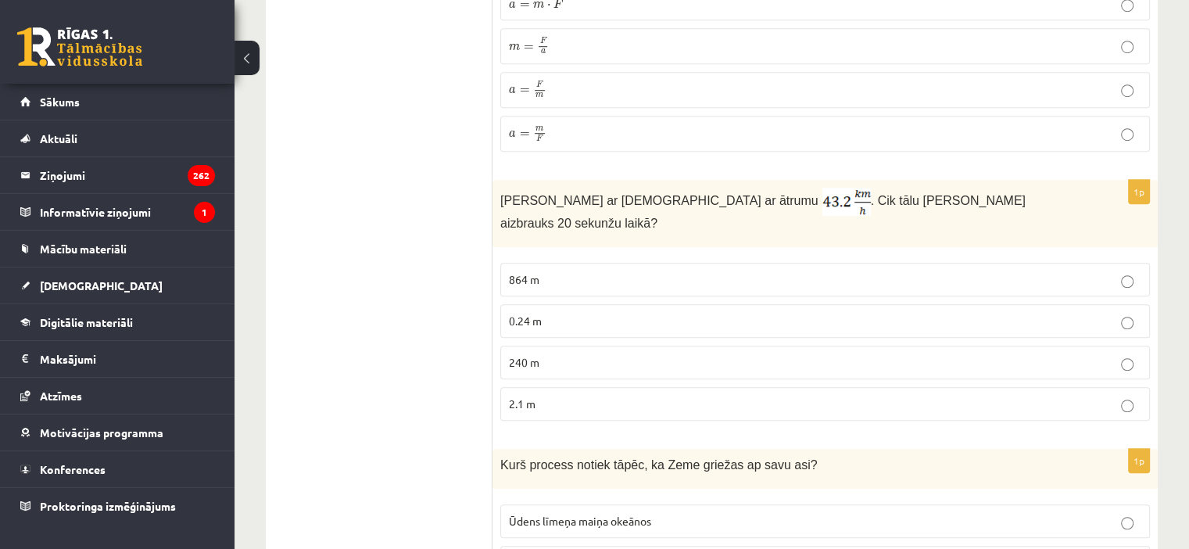
scroll to position [1121, 0]
click at [553, 353] on p "240 m" at bounding box center [825, 361] width 632 height 16
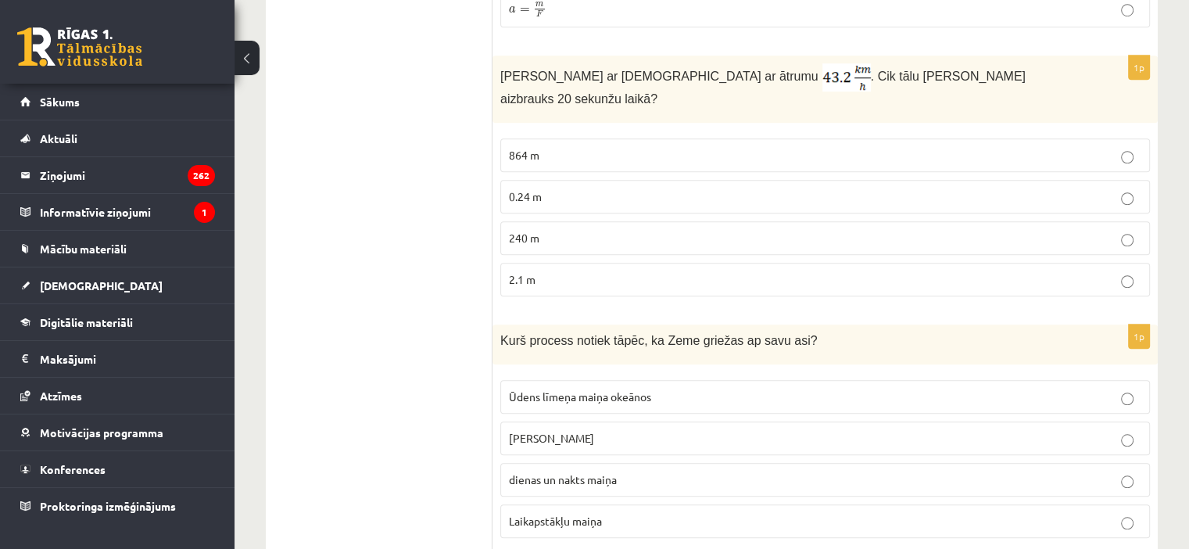
scroll to position [1290, 0]
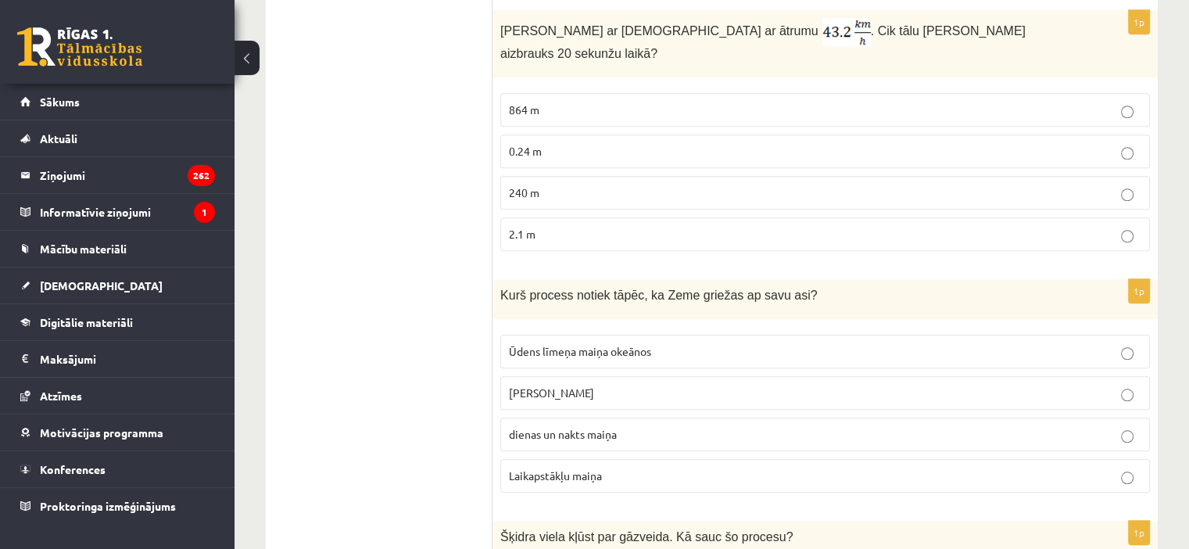
click at [722, 351] on fieldset "Ūdens līmeņa maiņa okeānos gadalaiku maiņa dienas un nakts maiņa Laikapstākļu m…" at bounding box center [825, 412] width 650 height 170
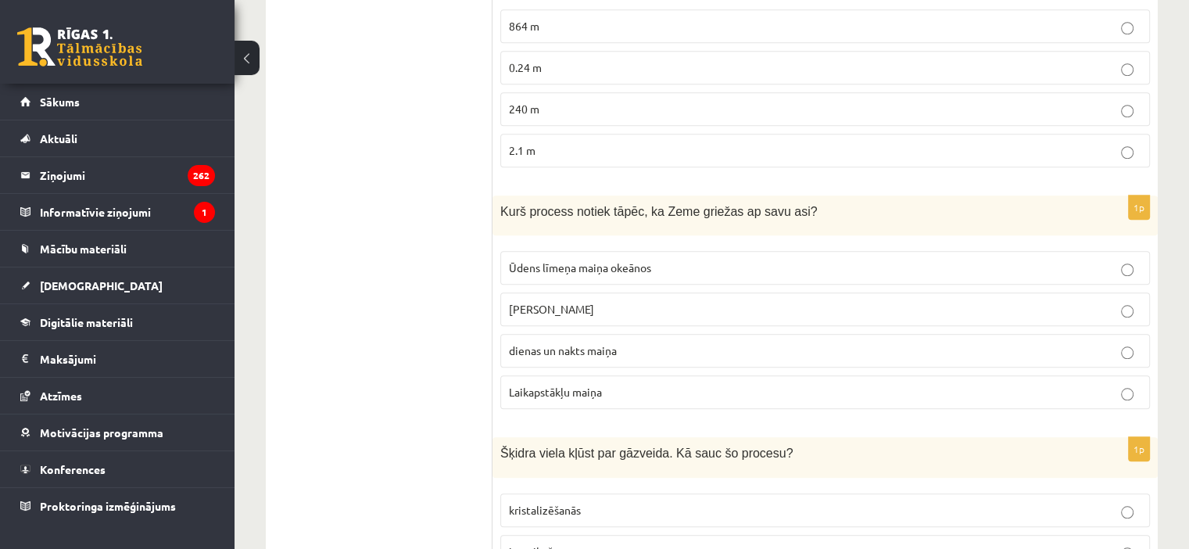
scroll to position [1374, 0]
click at [637, 333] on label "dienas un nakts maiņa" at bounding box center [825, 350] width 650 height 34
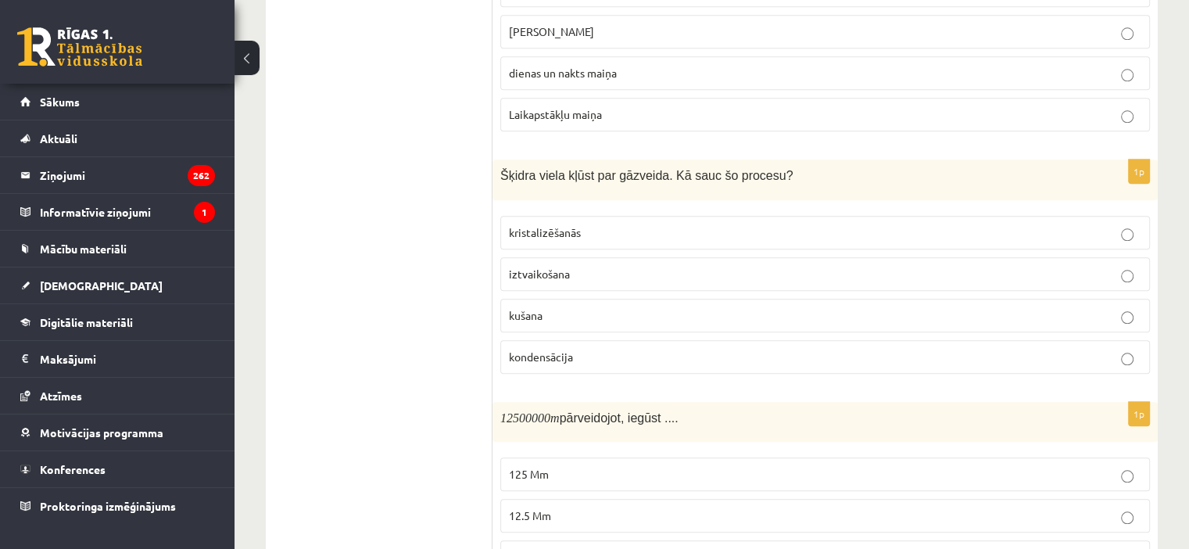
scroll to position [1651, 0]
click at [616, 266] on p "iztvaikošana" at bounding box center [825, 274] width 632 height 16
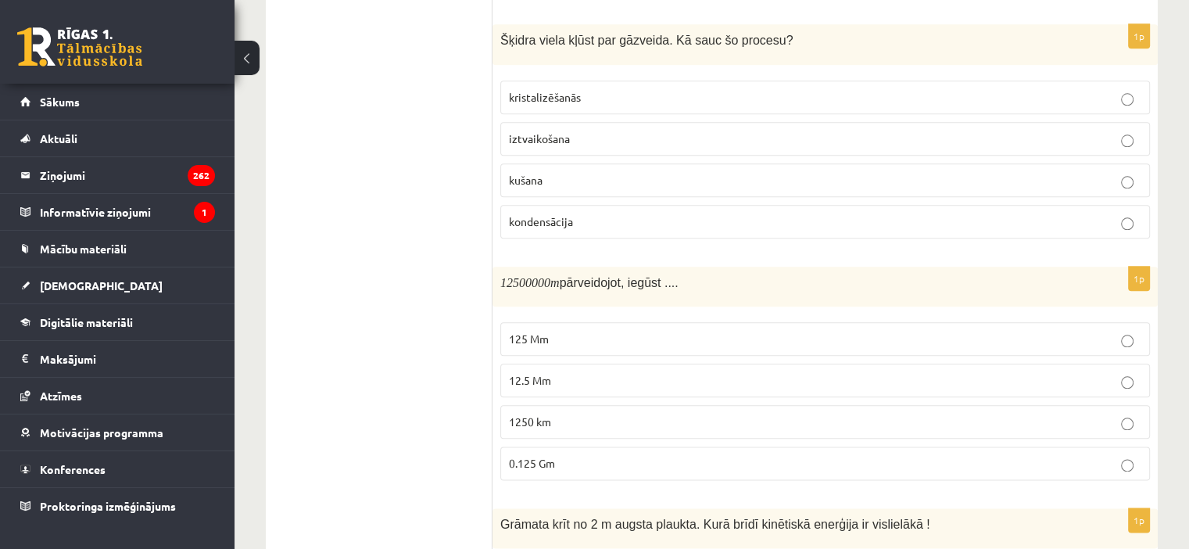
scroll to position [1788, 0]
click at [617, 370] on p "12.5 Mm" at bounding box center [825, 378] width 632 height 16
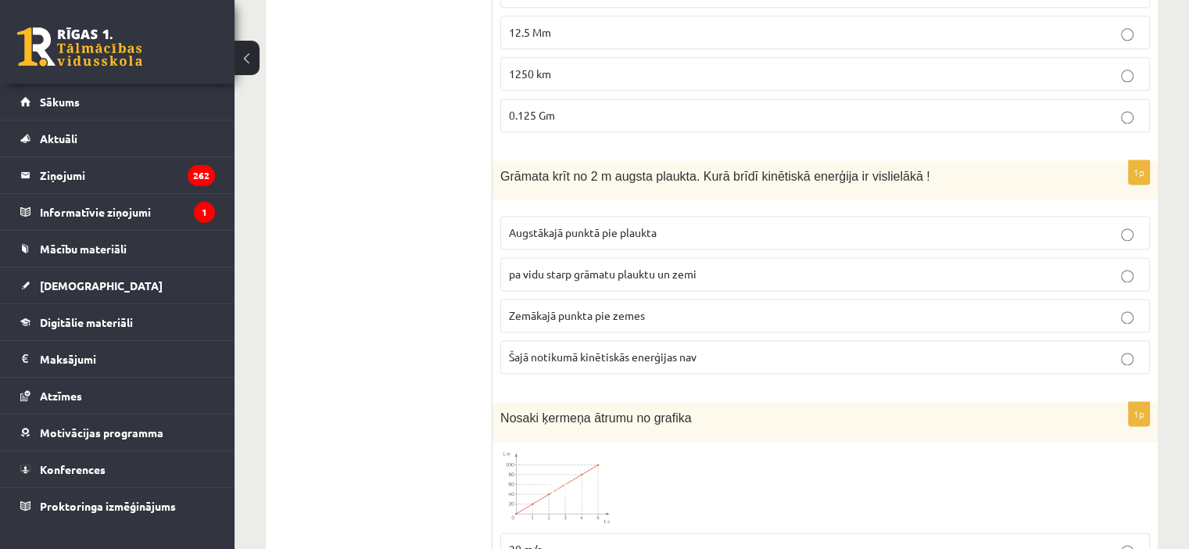
scroll to position [2140, 0]
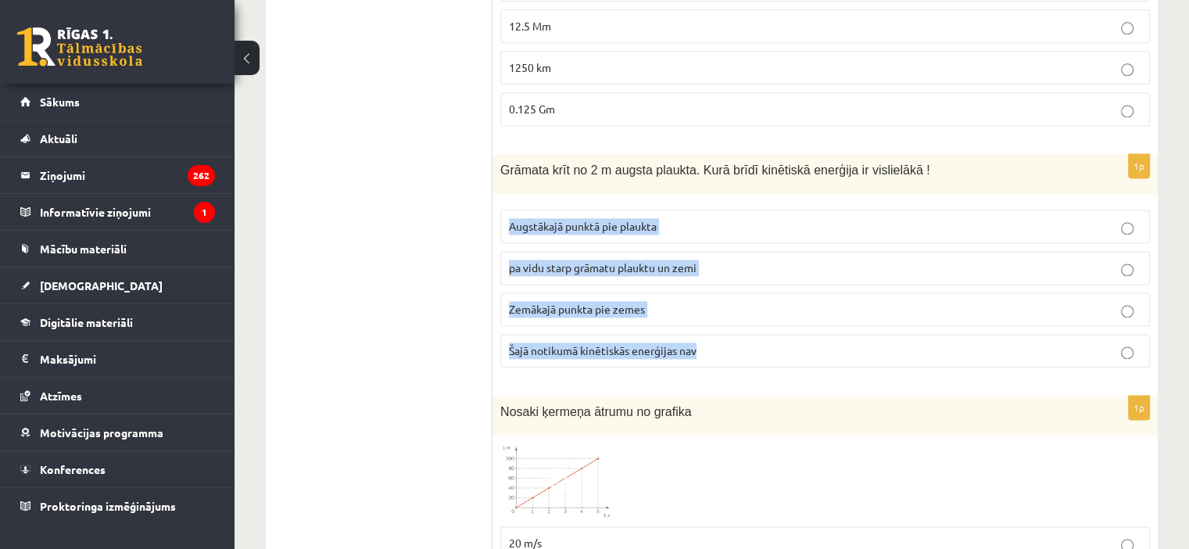
drag, startPoint x: 495, startPoint y: 174, endPoint x: 719, endPoint y: 320, distance: 267.7
click at [719, 320] on div "1p Grāmata krīt no 2 m augsta plaukta. Kurā brīdī kinētiskā enerģija ir visliel…" at bounding box center [824, 267] width 665 height 226
copy fieldset "Augstākajā punktā pie plaukta pa vidu starp grāmatu plauktu un zemi Zemākajā pu…"
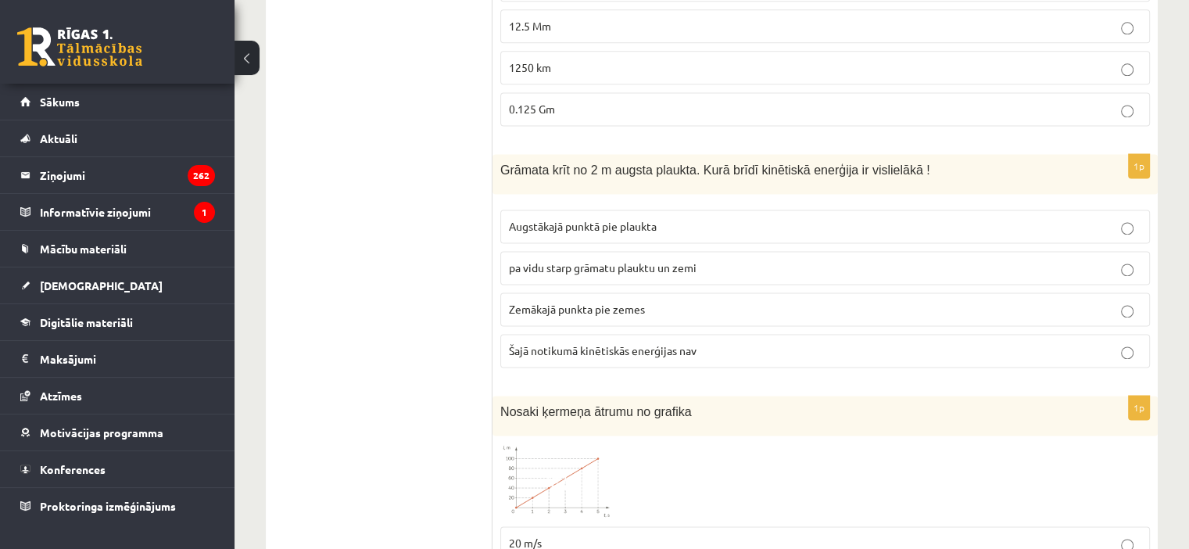
click at [692, 301] on p "Zemākajā punkta pie zemes" at bounding box center [825, 309] width 632 height 16
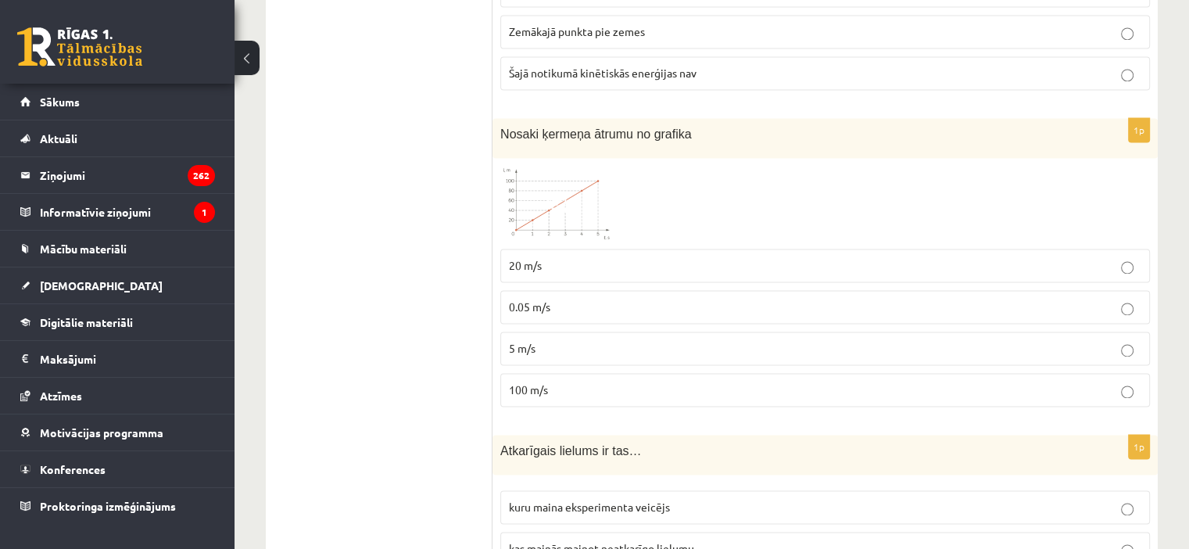
scroll to position [2428, 0]
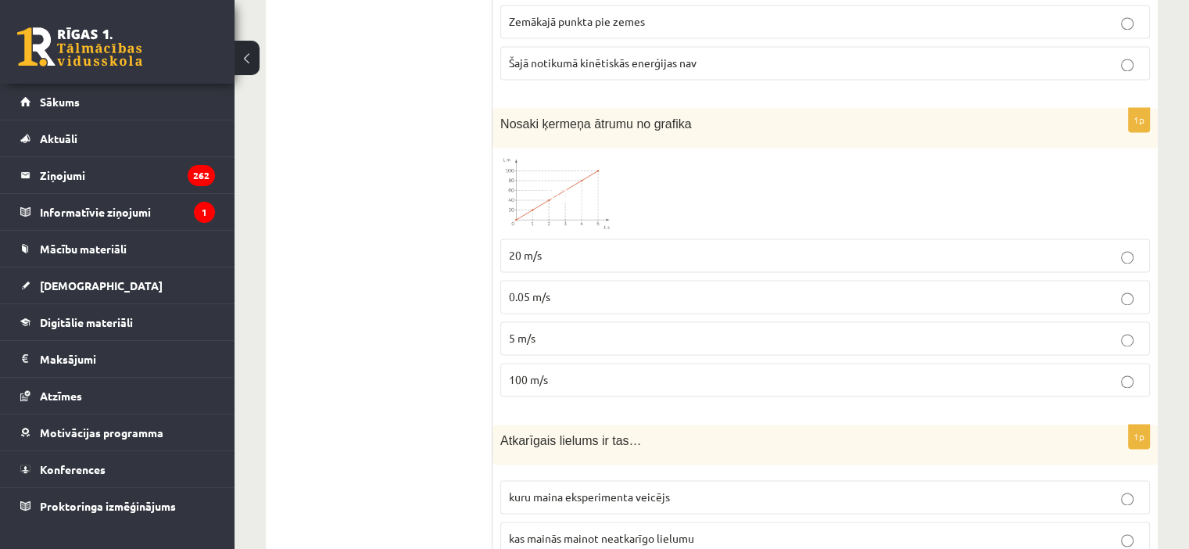
click at [578, 170] on img at bounding box center [558, 193] width 117 height 75
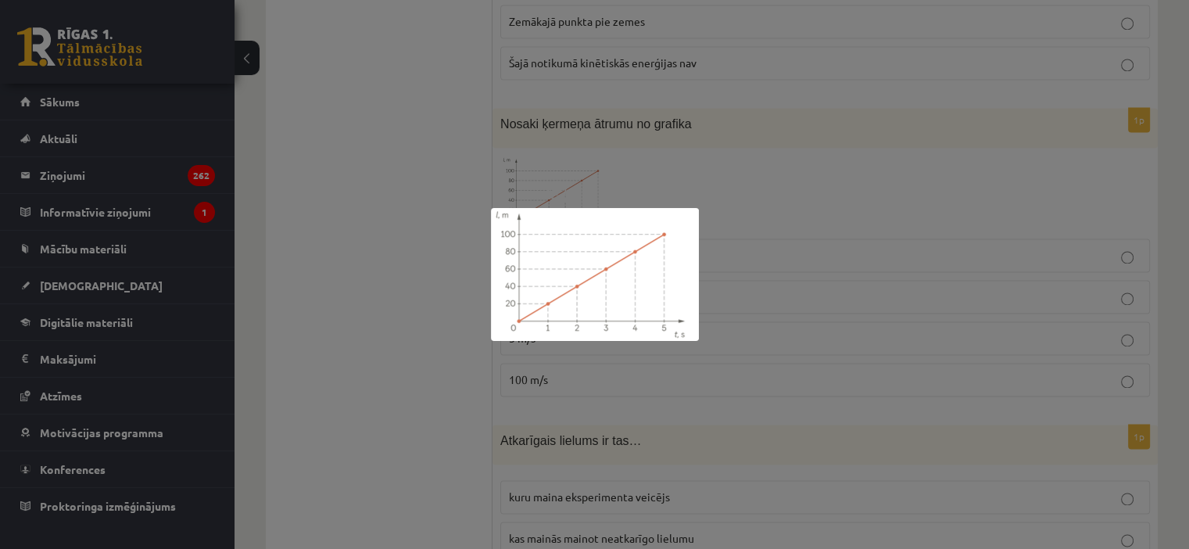
click at [466, 296] on div at bounding box center [594, 274] width 1189 height 549
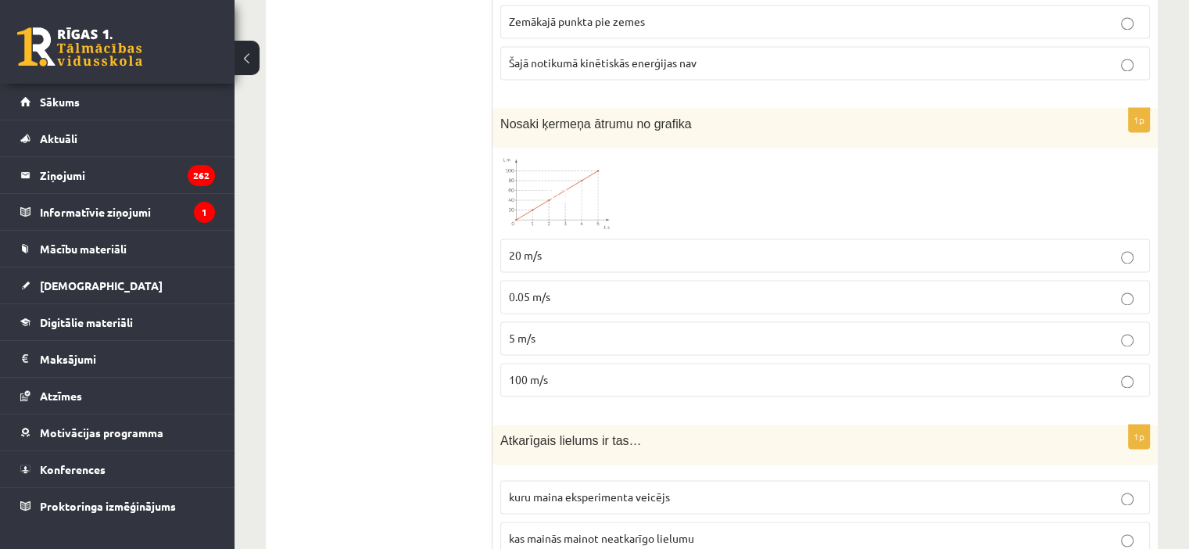
click at [553, 247] on p "20 m/s" at bounding box center [825, 255] width 632 height 16
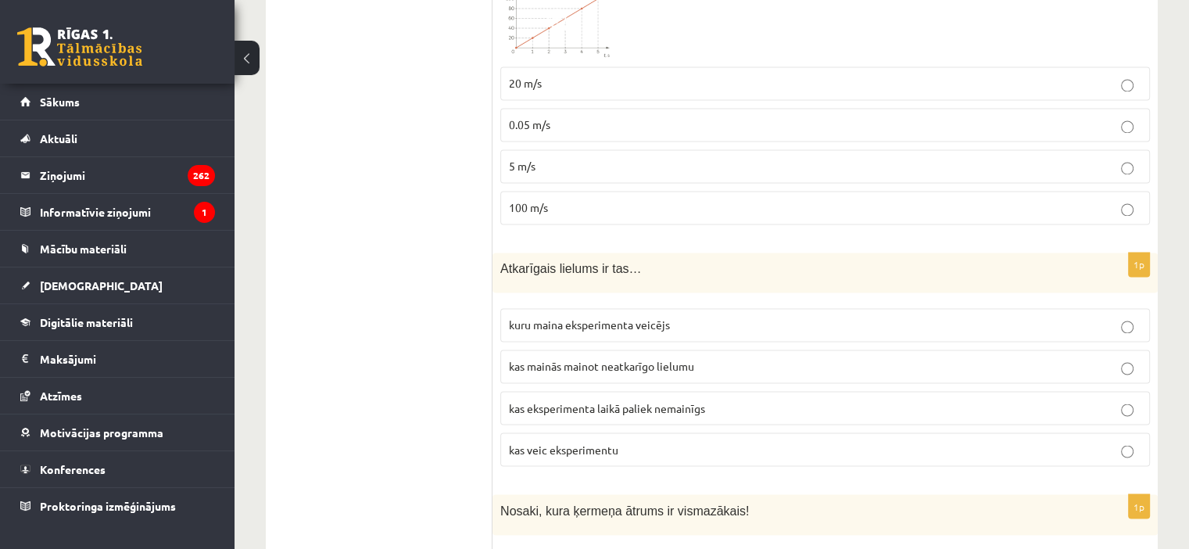
scroll to position [2607, 0]
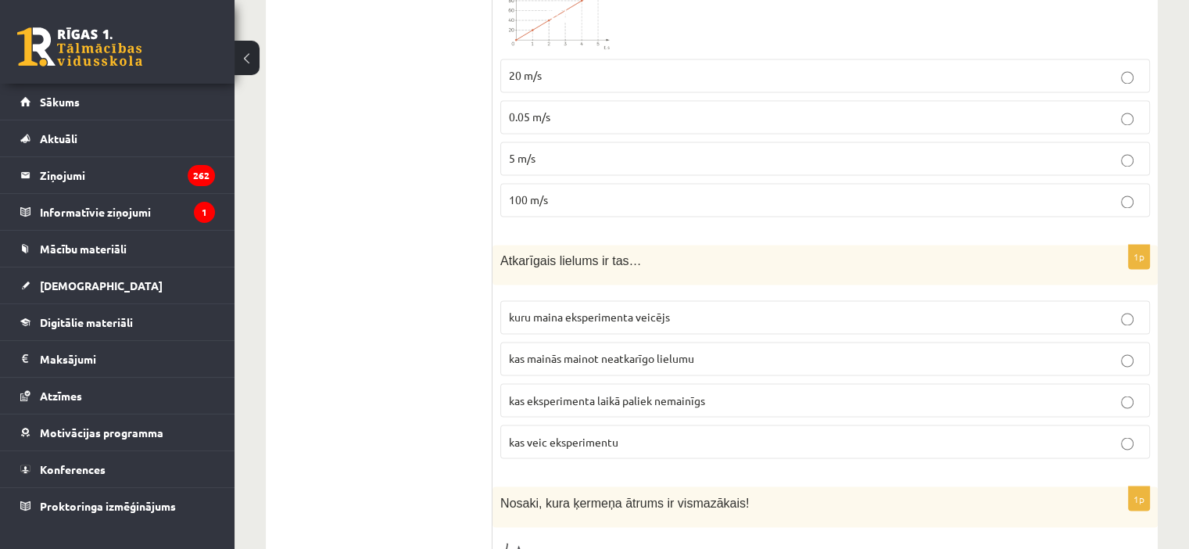
drag, startPoint x: 485, startPoint y: 210, endPoint x: 653, endPoint y: 348, distance: 217.8
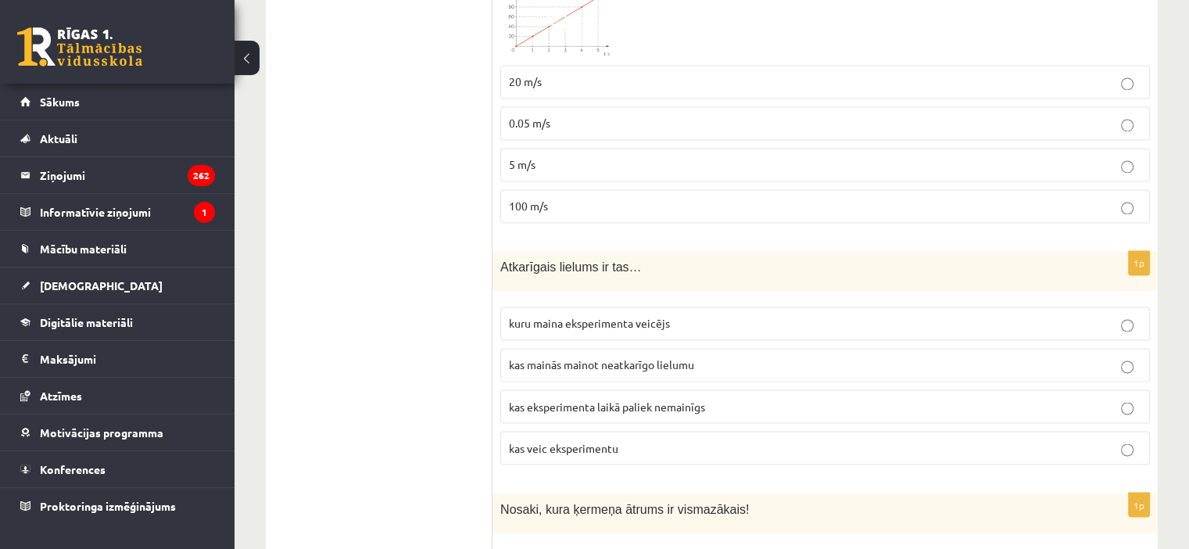
scroll to position [2595, 0]
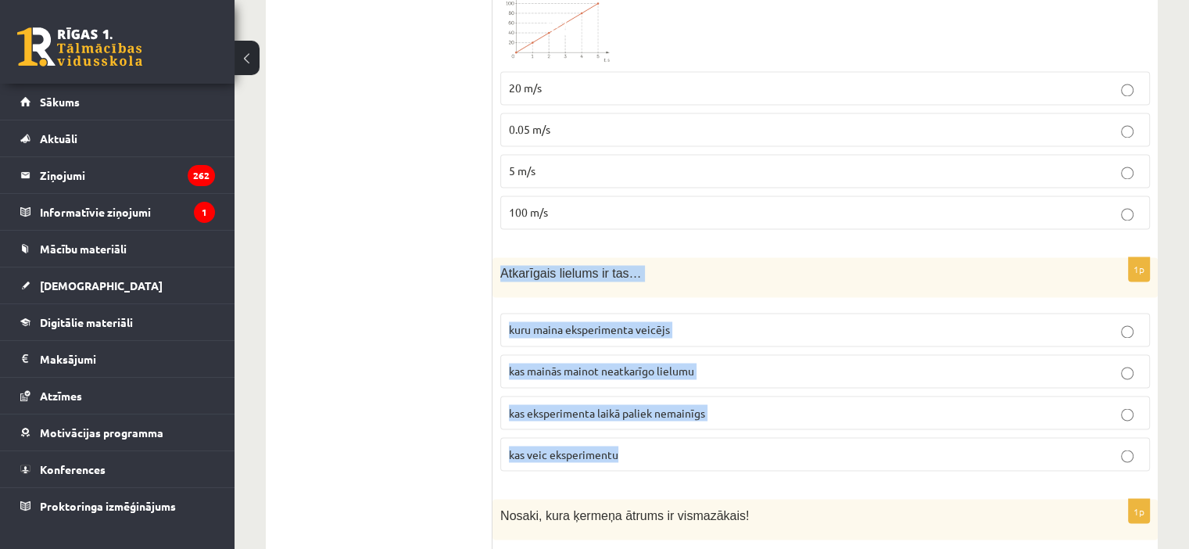
drag, startPoint x: 494, startPoint y: 232, endPoint x: 686, endPoint y: 424, distance: 271.4
click at [686, 424] on div "1p Atkarīgais lielums ir tas… kuru maina eksperimenta veicējs kas mainās mainot…" at bounding box center [824, 370] width 665 height 226
copy div "Atkarīgais lielums ir tas… kuru maina eksperimenta veicējs kas mainās mainot ne…"
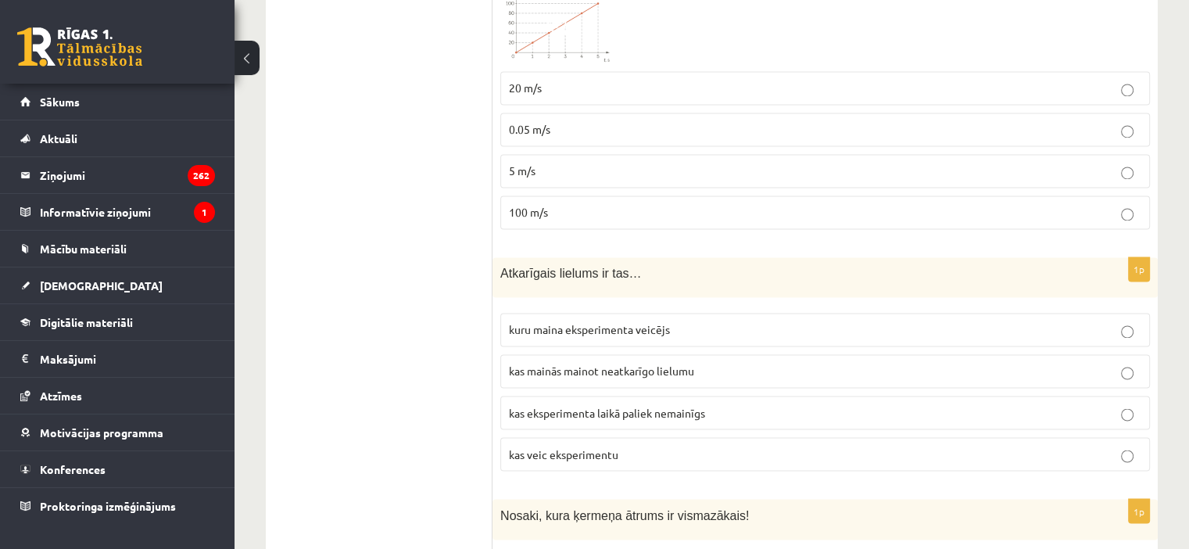
click at [626, 363] on span "kas mainās mainot neatkarīgo lielumu" at bounding box center [601, 370] width 185 height 14
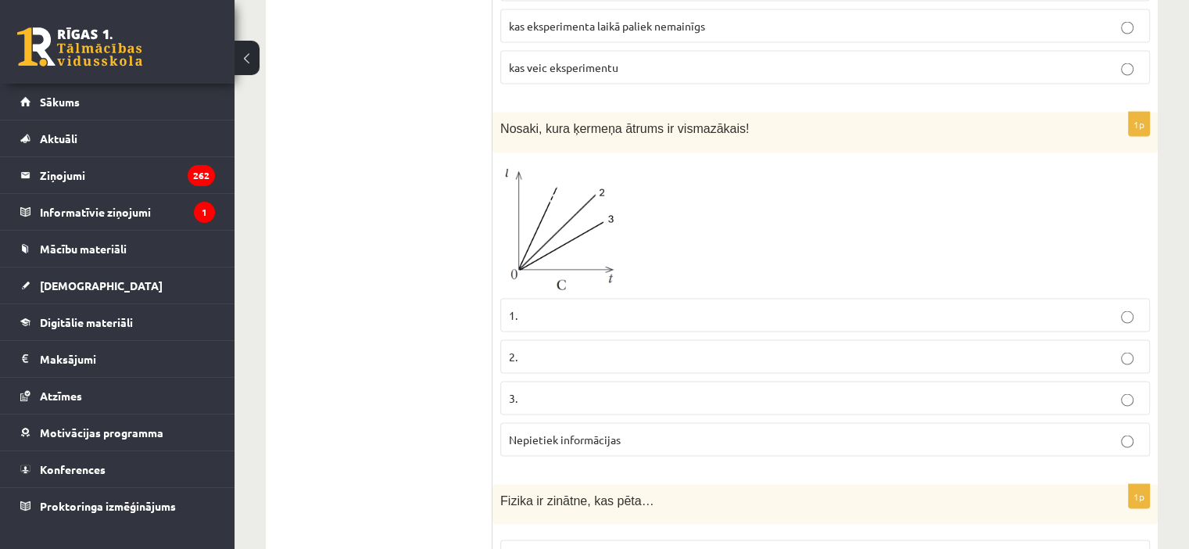
scroll to position [2979, 0]
click at [603, 309] on p "1." at bounding box center [825, 317] width 632 height 16
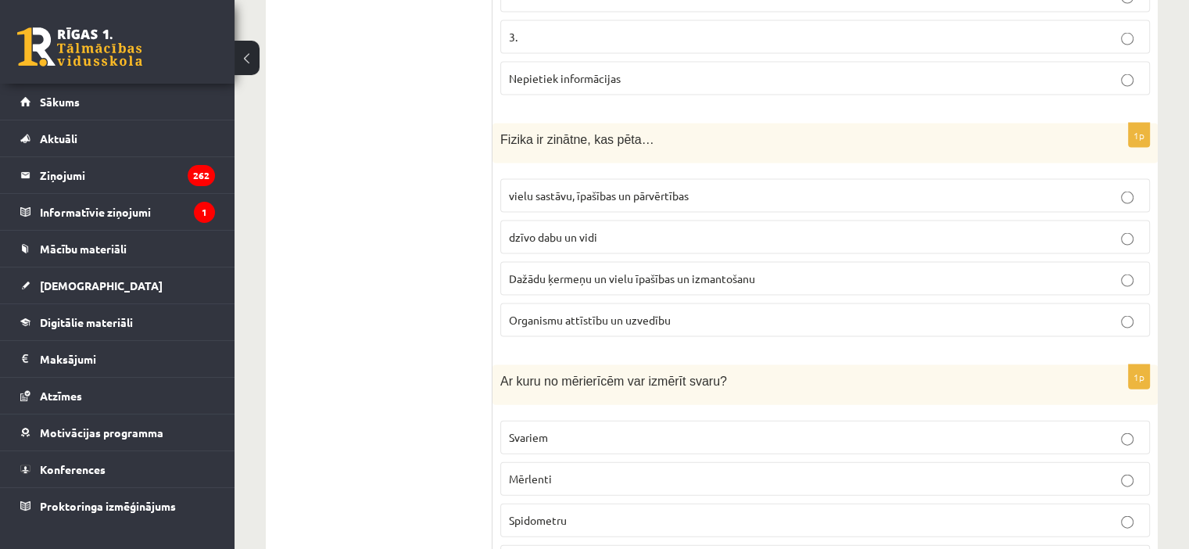
scroll to position [3342, 0]
click at [615, 262] on label "Dažādu ķermeņu un vielu īpašības un izmantošanu" at bounding box center [825, 279] width 650 height 34
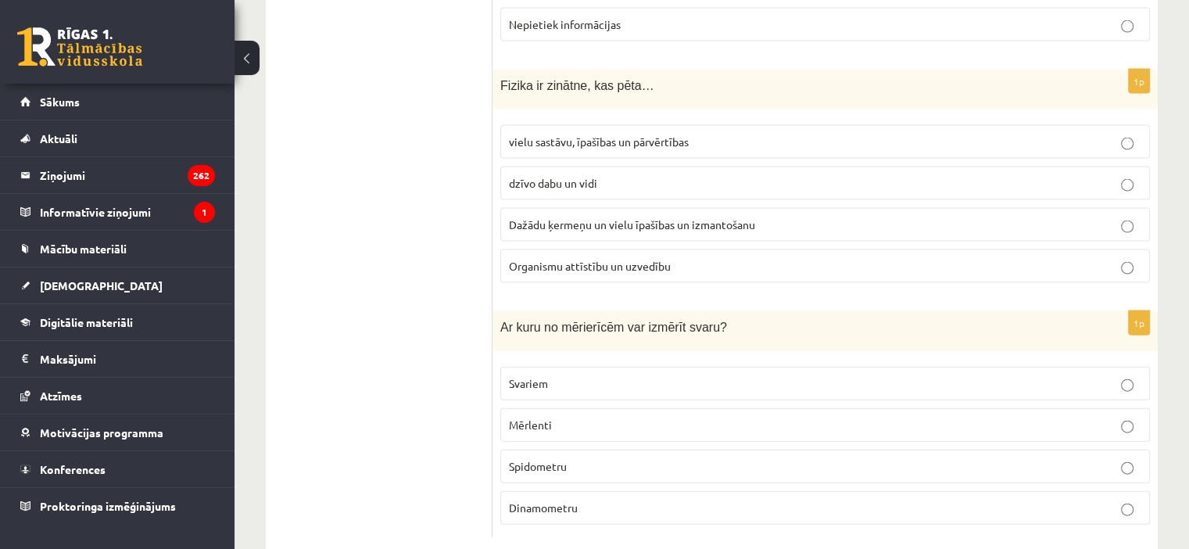
click at [603, 499] on p "Dinamometru" at bounding box center [825, 507] width 632 height 16
click at [558, 375] on p "Svariem" at bounding box center [825, 383] width 632 height 16
click at [565, 499] on p "Dinamometru" at bounding box center [825, 507] width 632 height 16
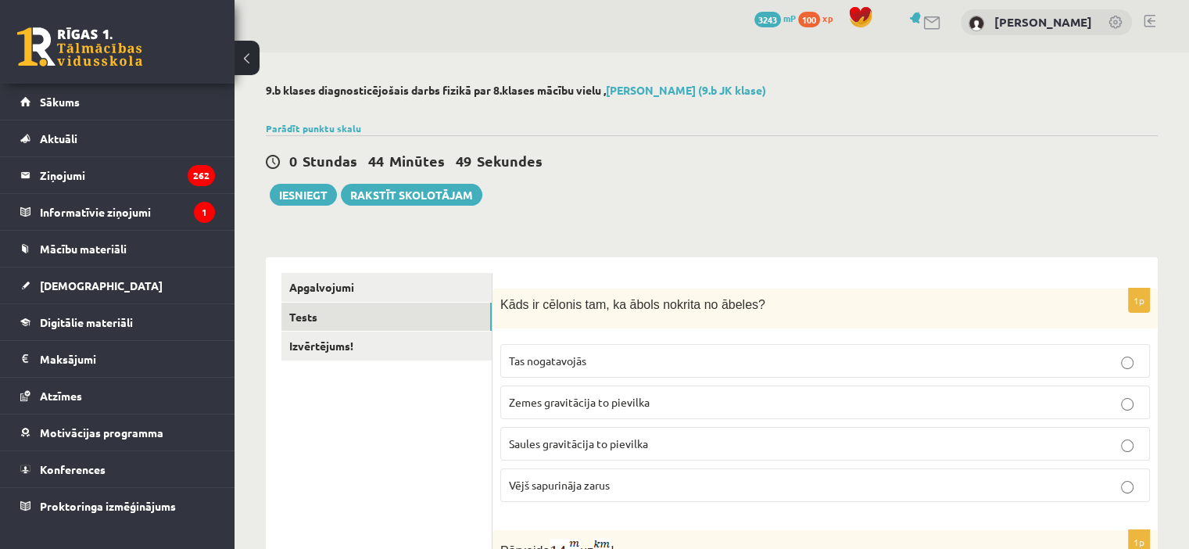
scroll to position [0, 0]
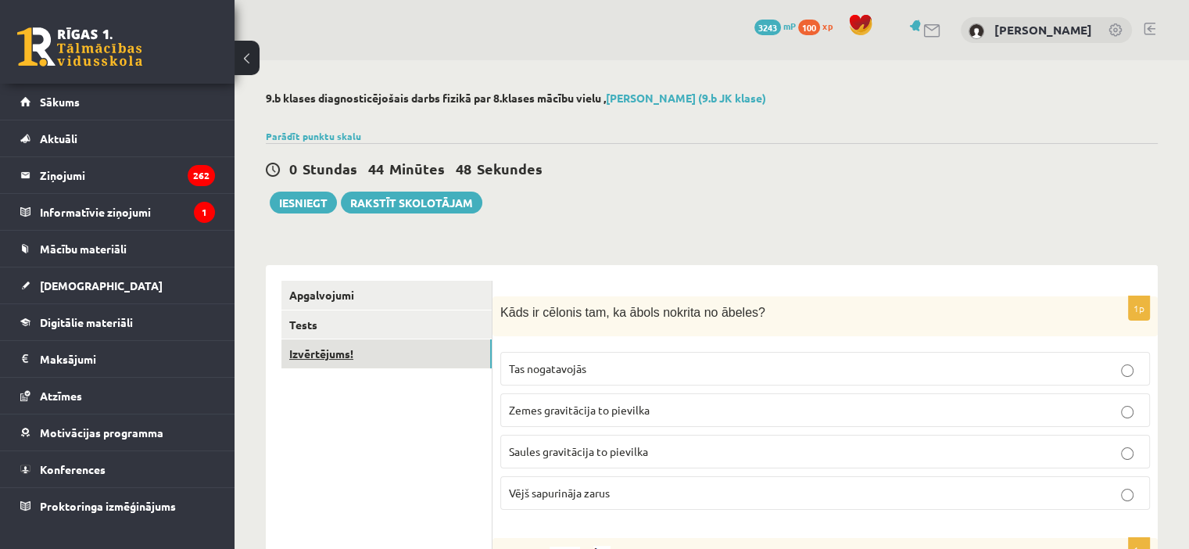
click at [374, 343] on link "Izvērtējums!" at bounding box center [386, 353] width 210 height 29
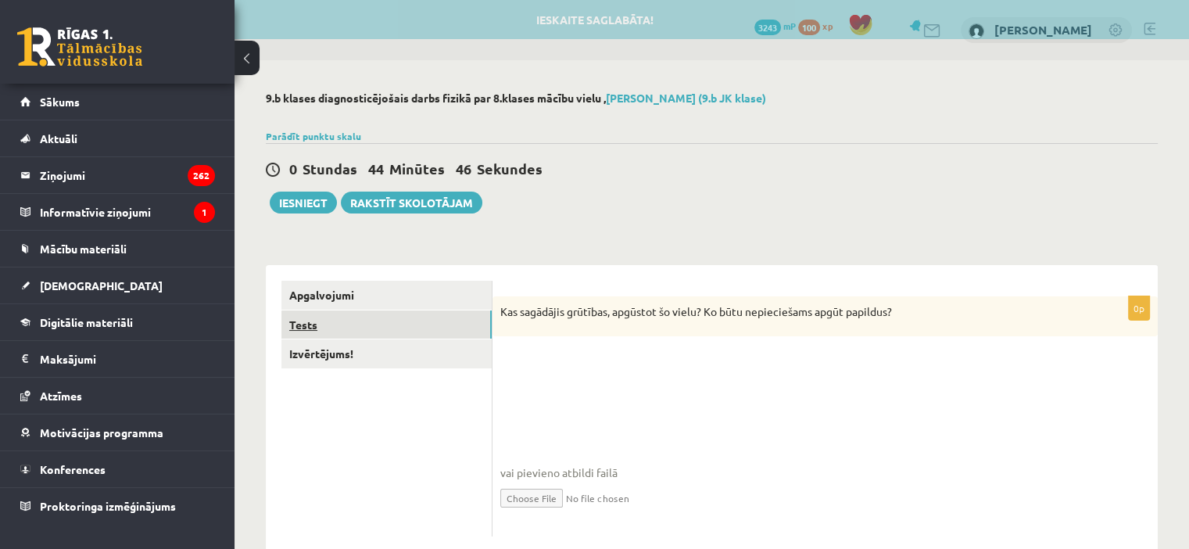
click at [375, 325] on link "Tests" at bounding box center [386, 324] width 210 height 29
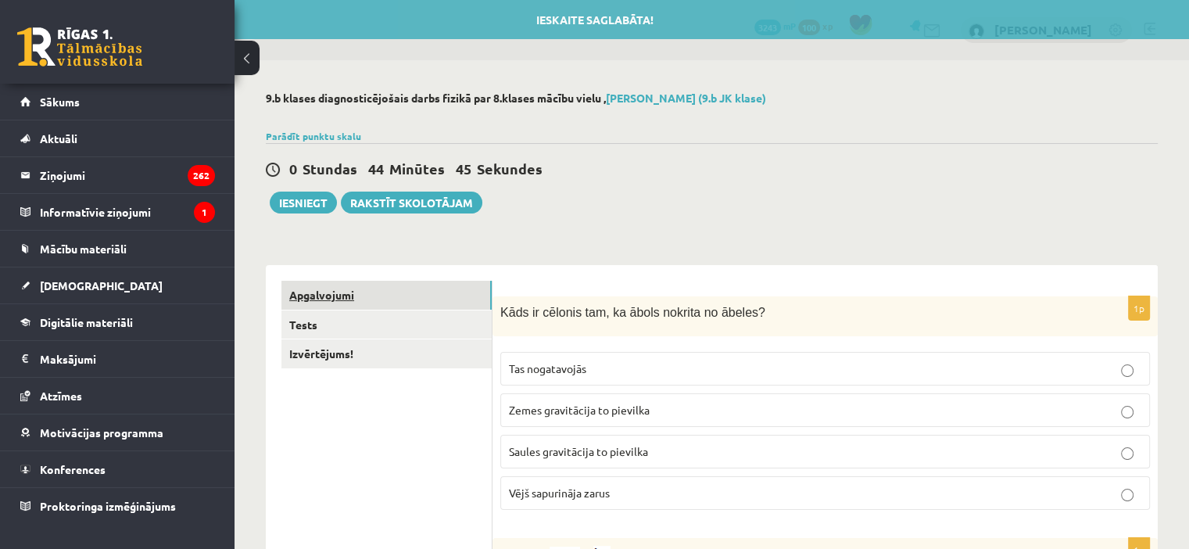
click at [390, 295] on link "Apgalvojumi" at bounding box center [386, 295] width 210 height 29
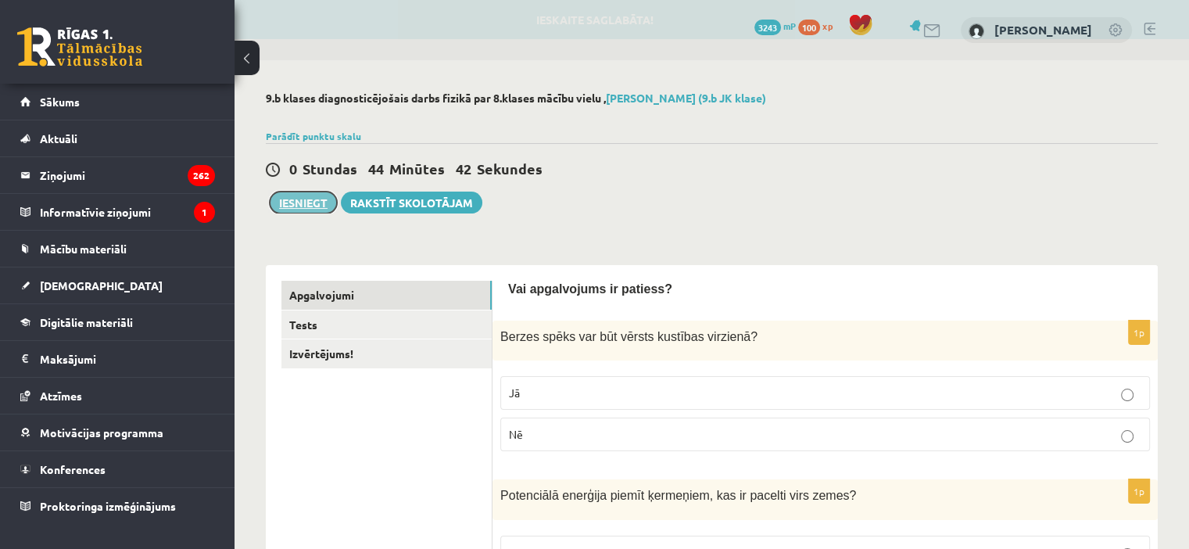
click at [295, 195] on button "Iesniegt" at bounding box center [303, 202] width 67 height 22
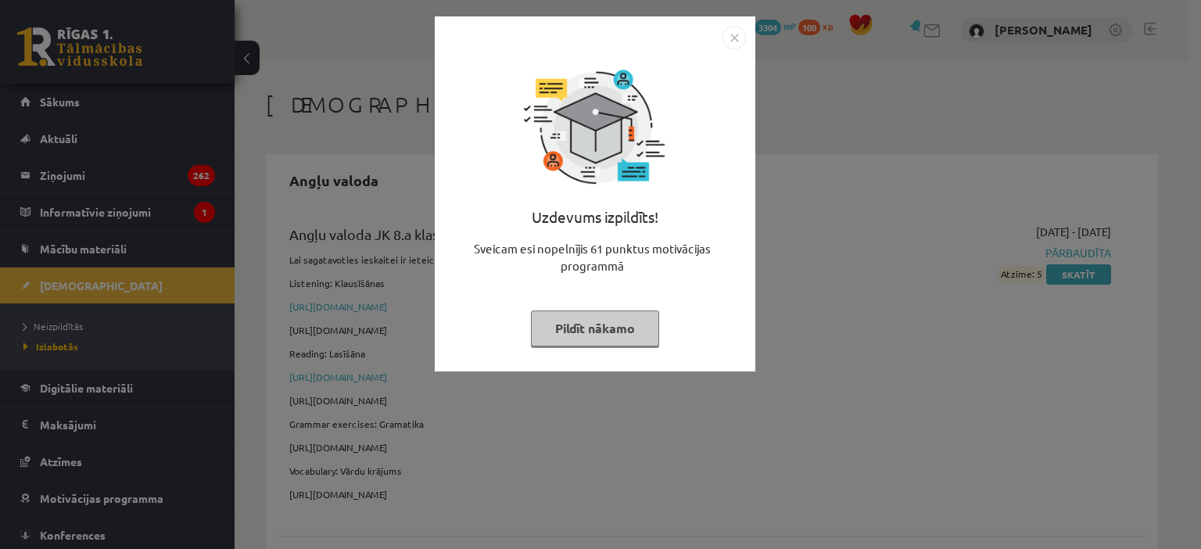
click at [606, 332] on button "Pildīt nākamo" at bounding box center [595, 328] width 128 height 36
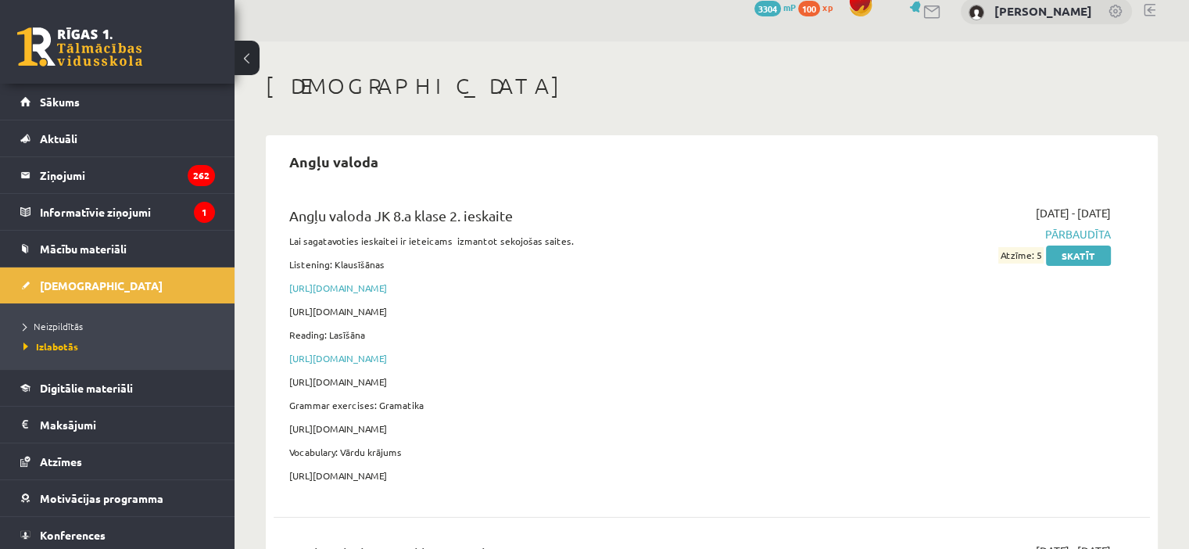
scroll to position [19, 0]
click at [178, 295] on link "[DEMOGRAPHIC_DATA]" at bounding box center [117, 285] width 195 height 36
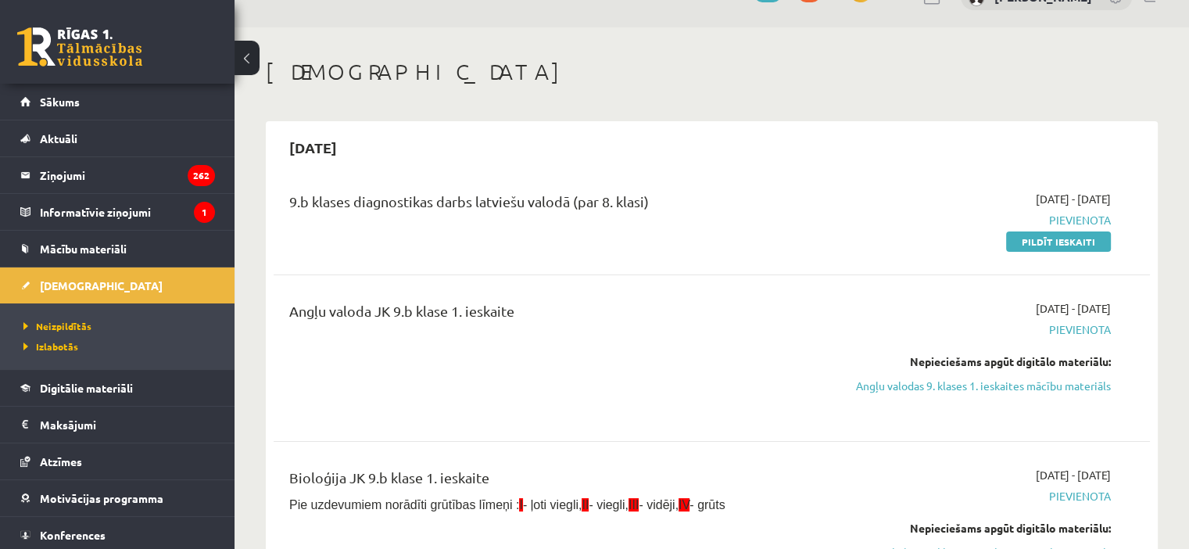
scroll to position [31, 0]
click at [1050, 248] on link "Pildīt ieskaiti" at bounding box center [1058, 243] width 105 height 20
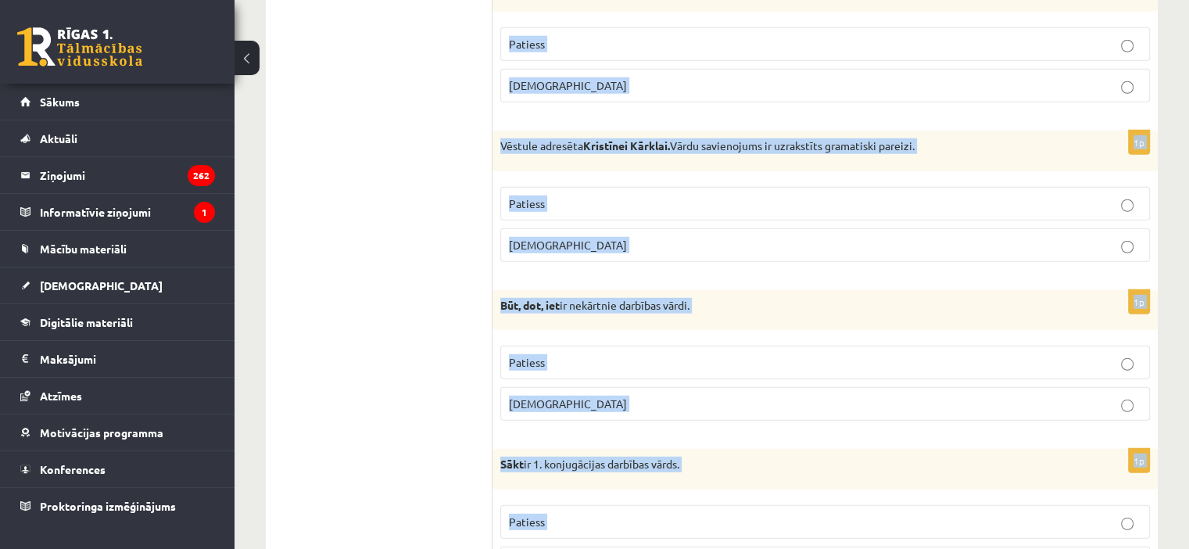
scroll to position [4590, 0]
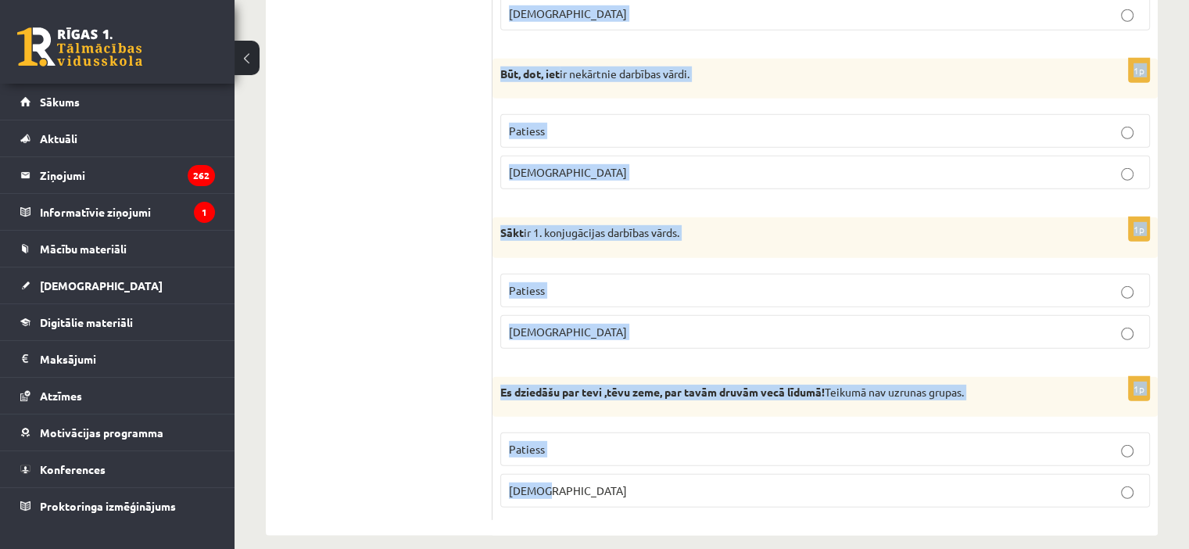
drag, startPoint x: 504, startPoint y: 274, endPoint x: 778, endPoint y: 585, distance: 414.2
copy form "Apgalvojums ir patiess vai aplams? 1p Abģērbu veikals - vārdu savienojums uzrak…"
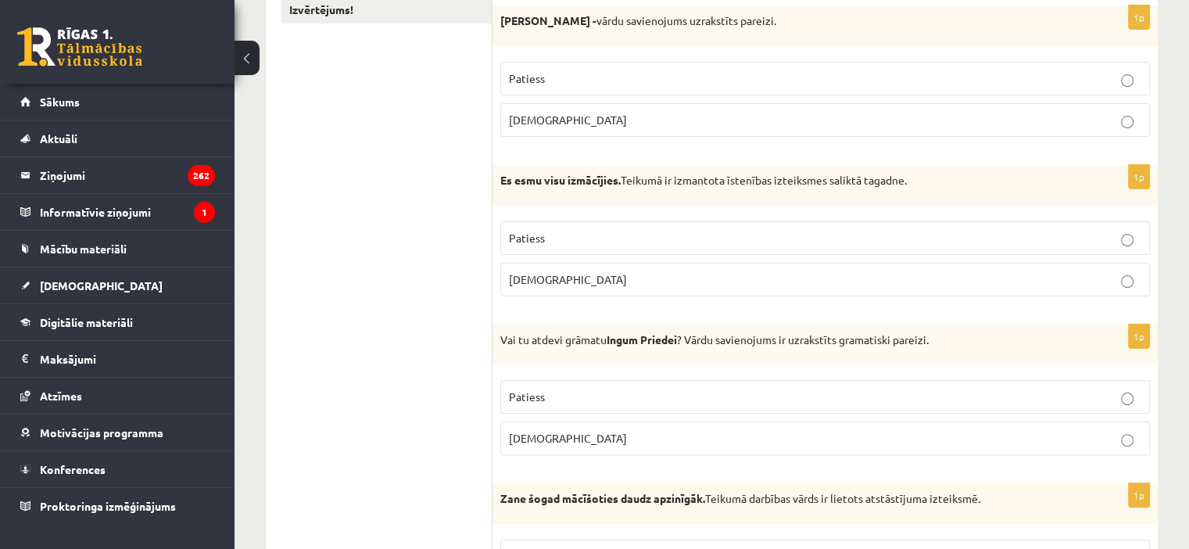
scroll to position [316, 0]
click at [686, 108] on label "Aplams" at bounding box center [825, 119] width 650 height 34
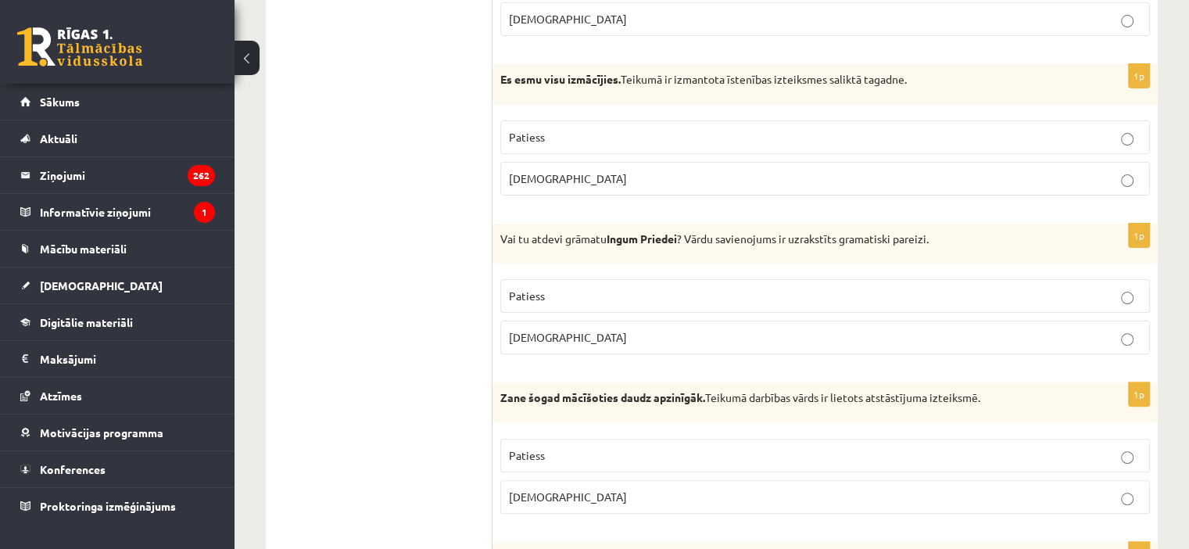
scroll to position [419, 0]
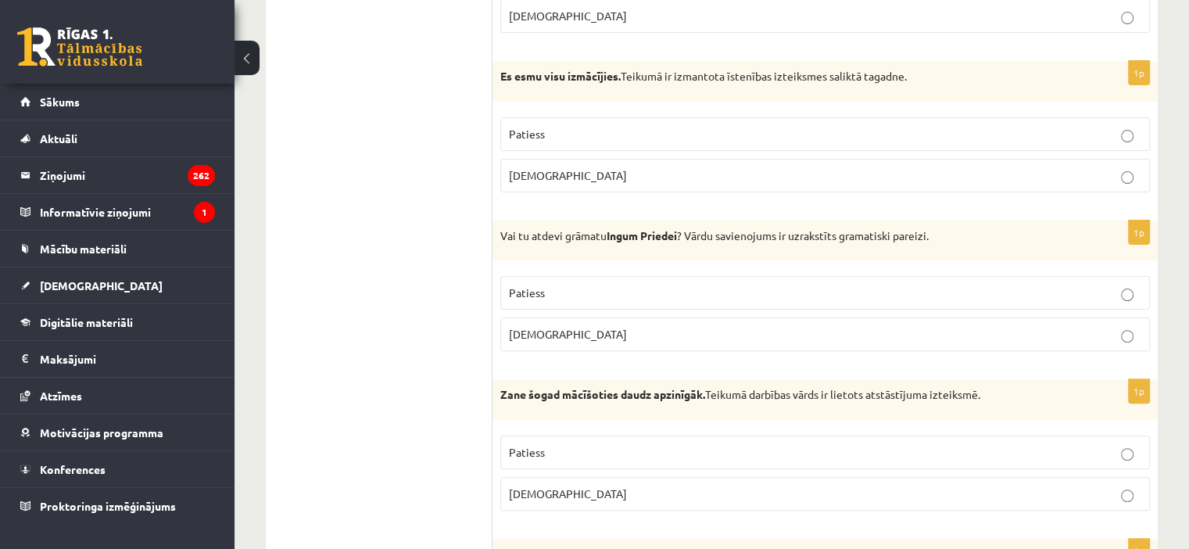
click at [582, 126] on p "Patiess" at bounding box center [825, 134] width 632 height 16
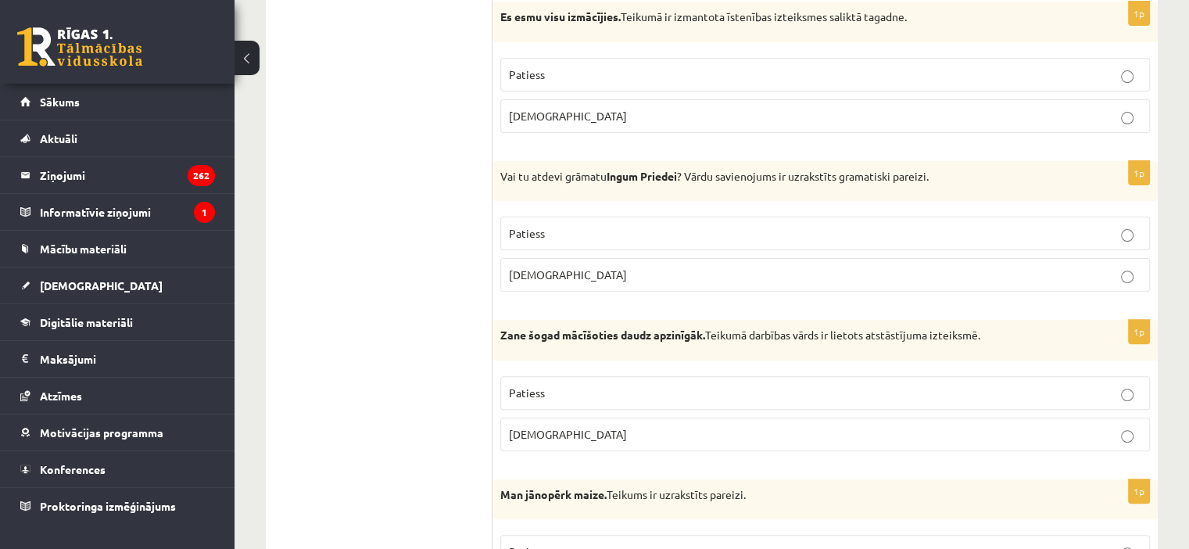
scroll to position [488, 0]
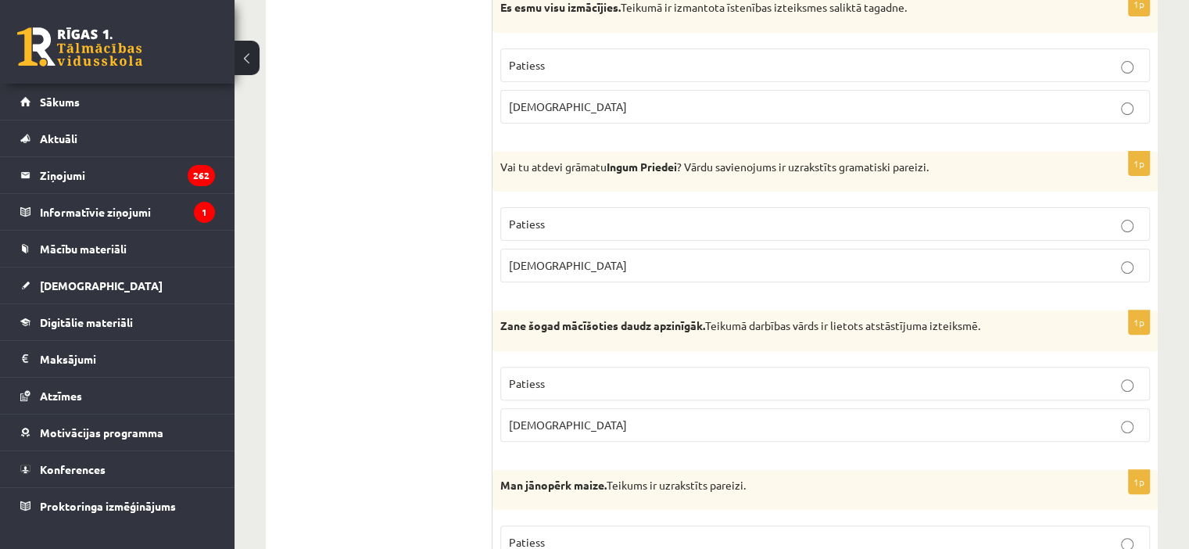
click at [638, 230] on p "Patiess" at bounding box center [825, 224] width 632 height 16
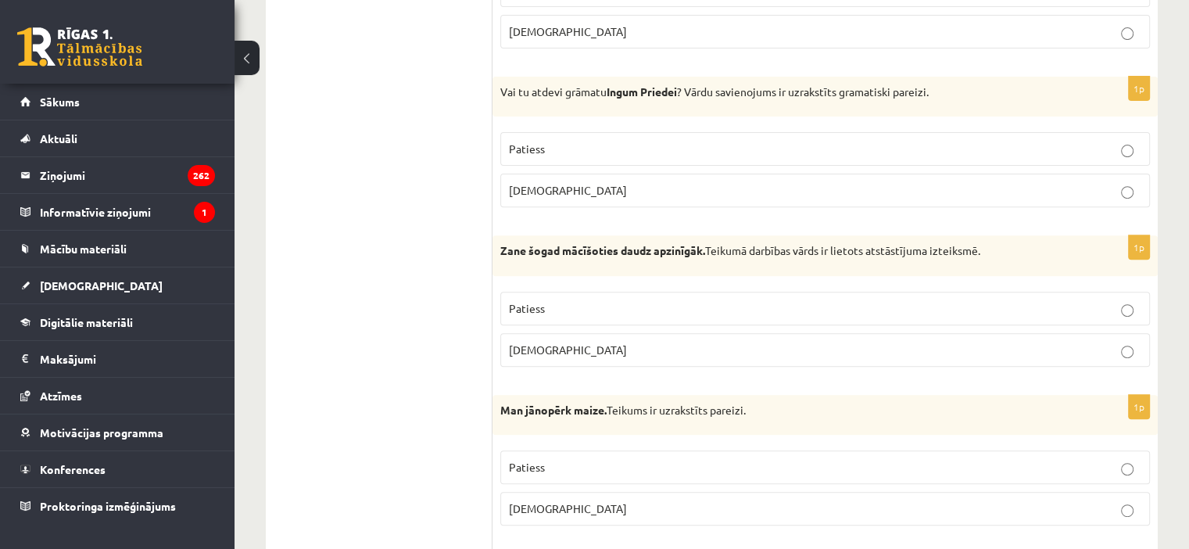
scroll to position [694, 0]
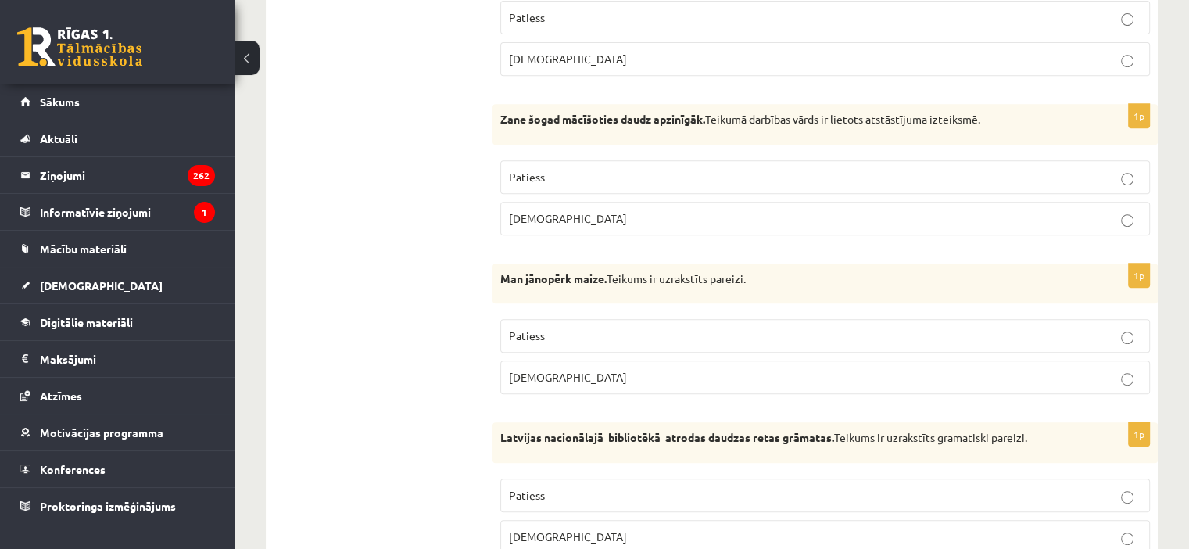
click at [562, 212] on p "Aplams" at bounding box center [825, 218] width 632 height 16
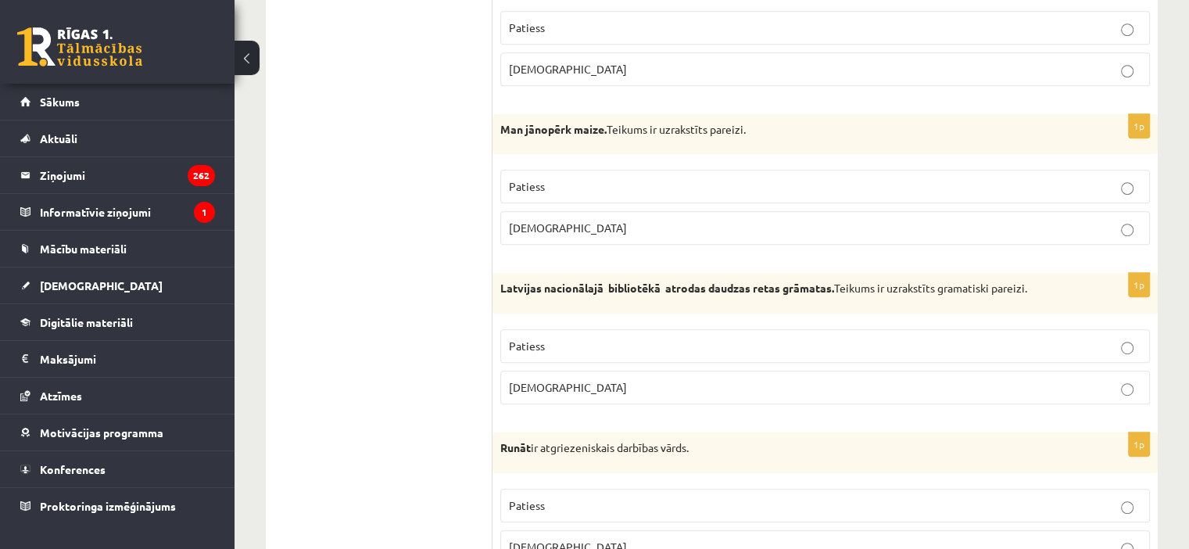
scroll to position [846, 0]
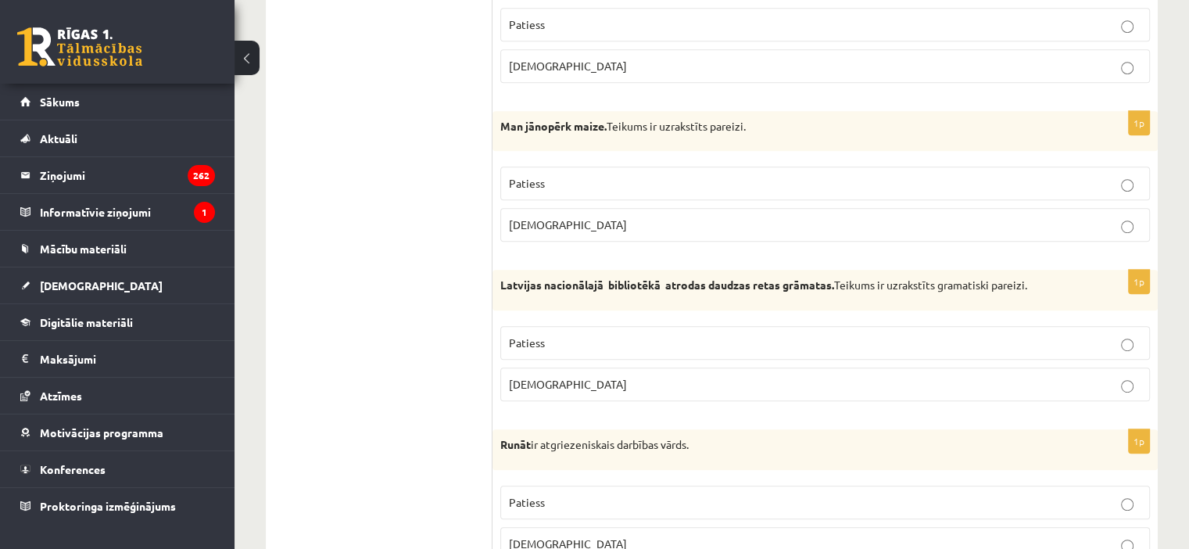
click at [632, 183] on p "Patiess" at bounding box center [825, 183] width 632 height 16
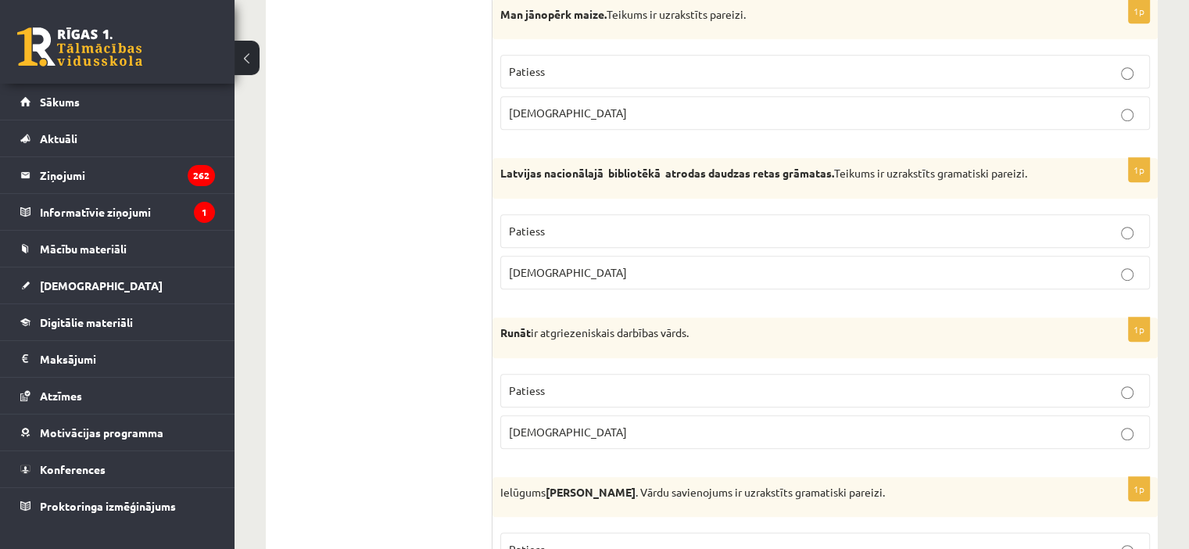
scroll to position [959, 0]
click at [625, 263] on p "Aplams" at bounding box center [825, 271] width 632 height 16
click at [553, 226] on p "Patiess" at bounding box center [825, 230] width 632 height 16
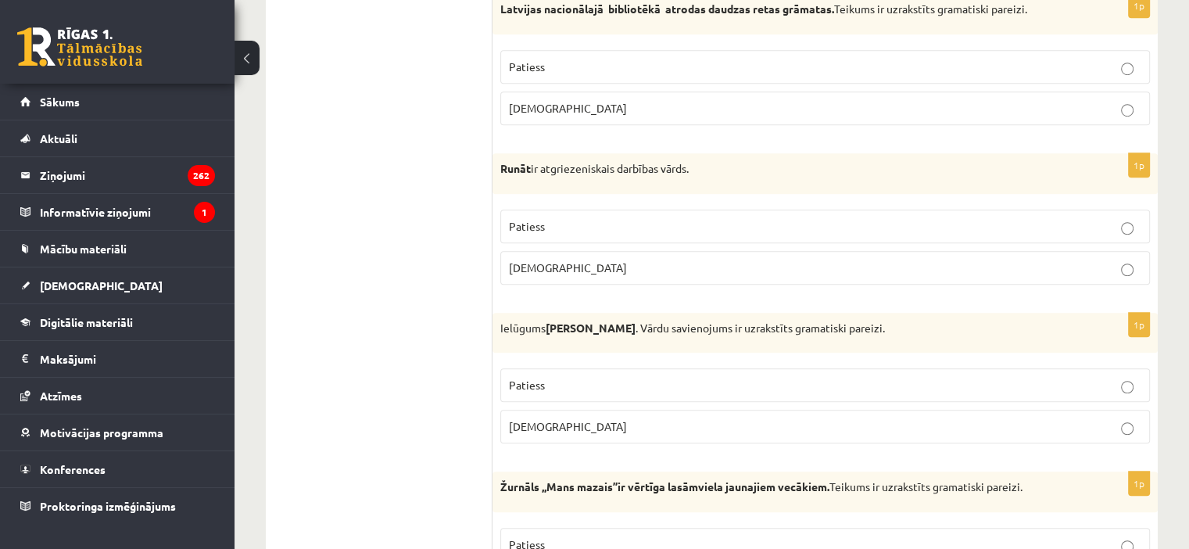
scroll to position [1125, 0]
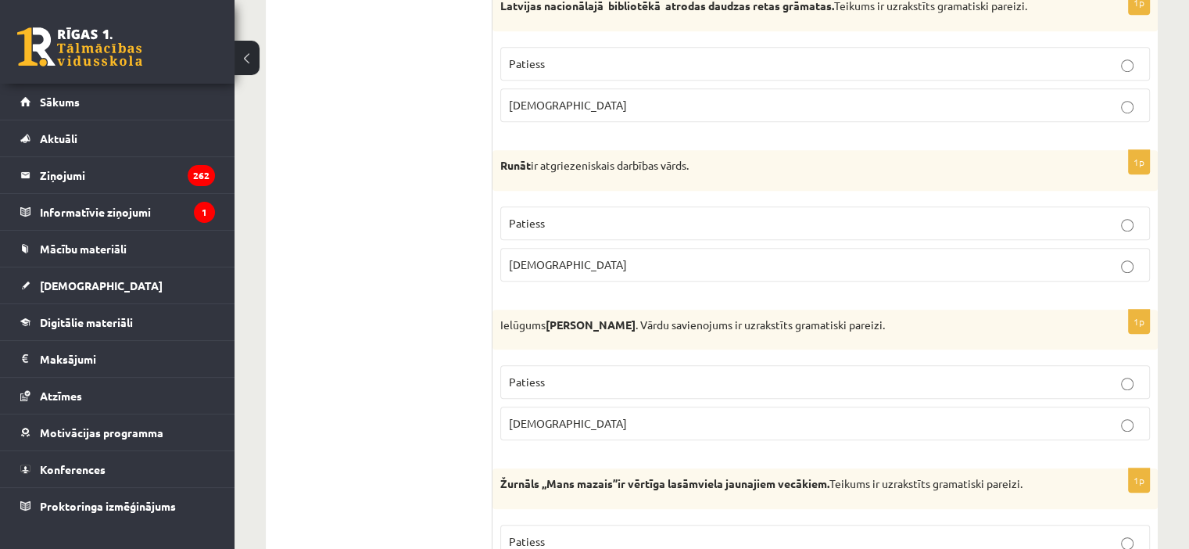
click at [576, 257] on p "Aplams" at bounding box center [825, 264] width 632 height 16
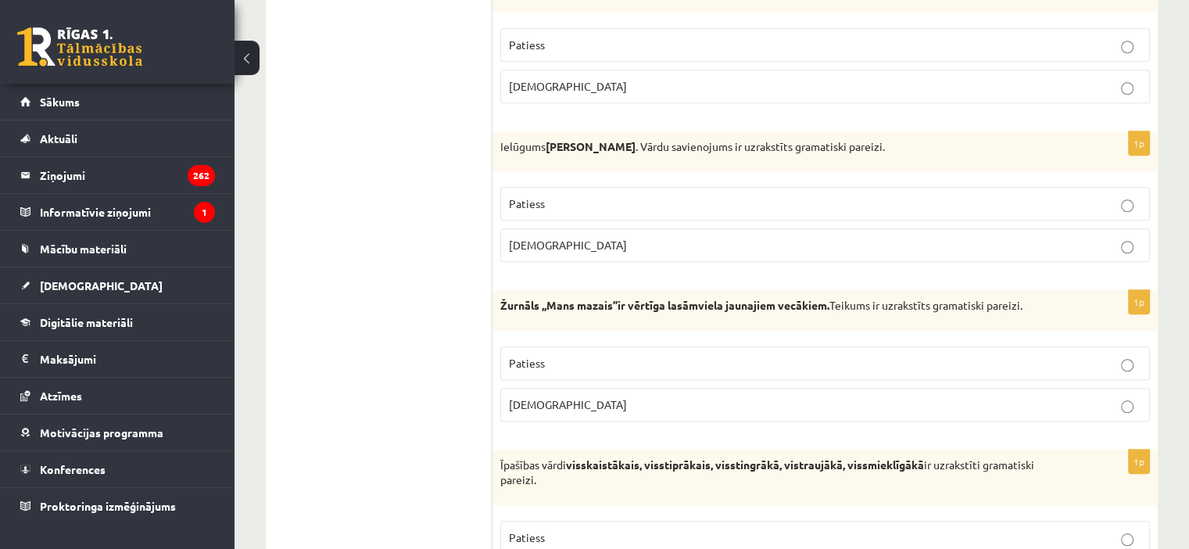
scroll to position [1304, 0]
click at [577, 237] on p "Aplams" at bounding box center [825, 245] width 632 height 16
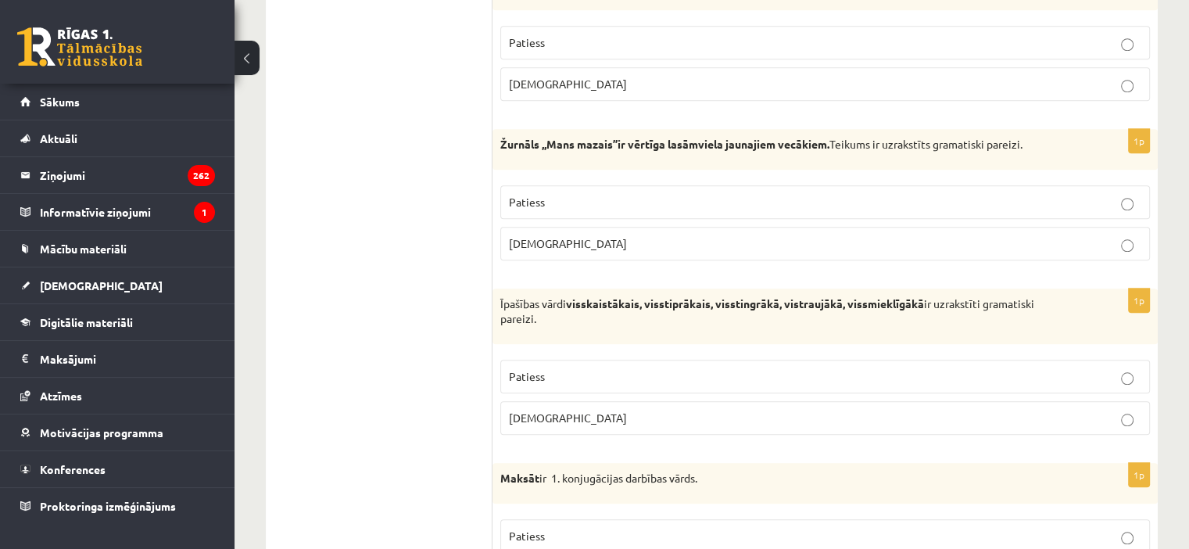
scroll to position [1476, 0]
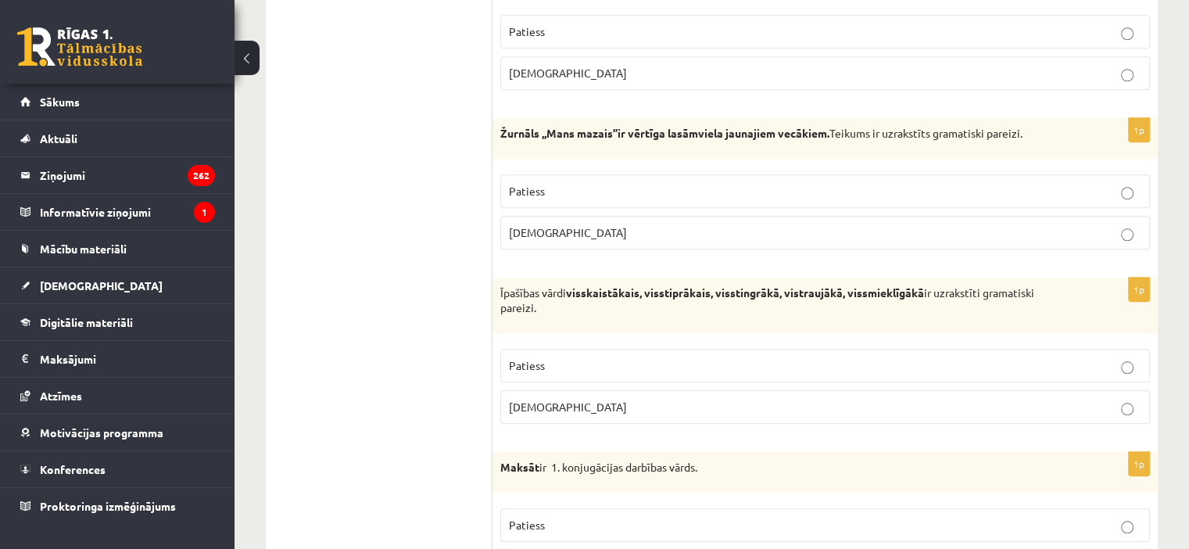
click at [572, 195] on label "Patiess" at bounding box center [825, 191] width 650 height 34
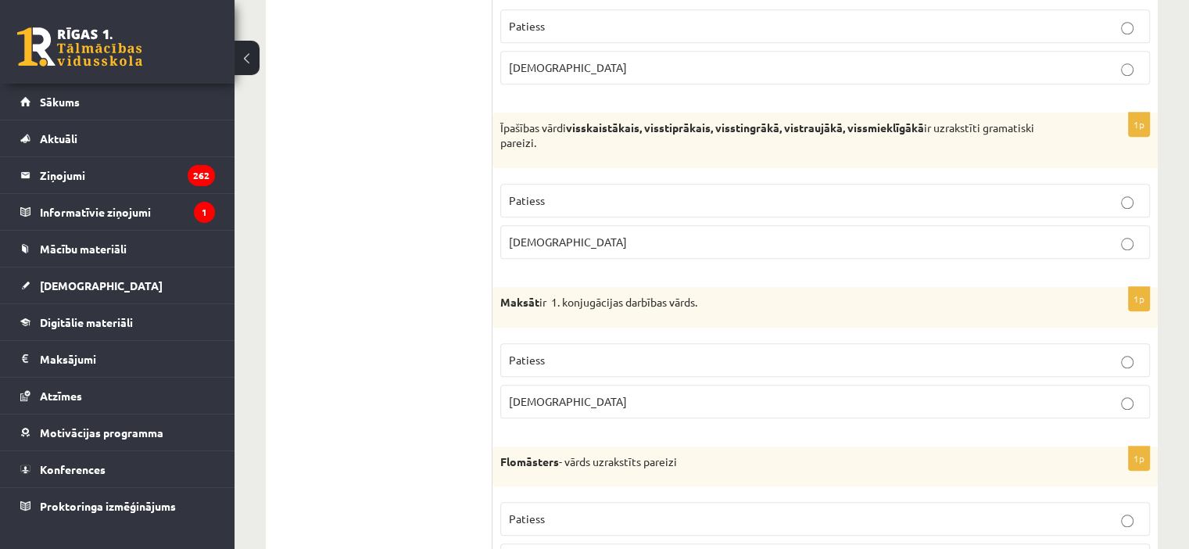
scroll to position [1644, 0]
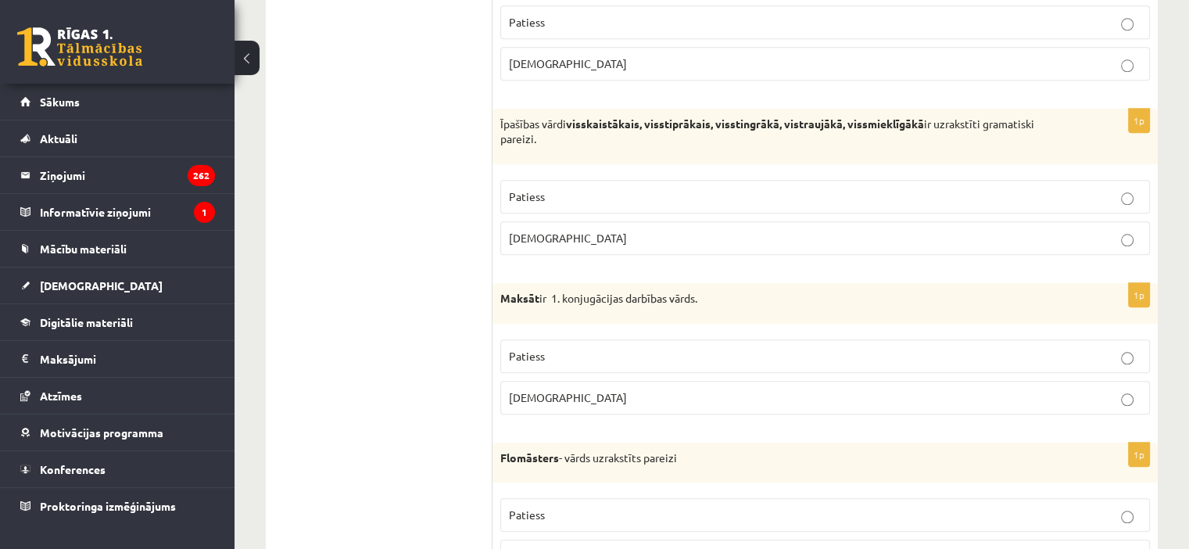
click at [675, 230] on p "Aplams" at bounding box center [825, 238] width 632 height 16
click at [658, 348] on p "Patiess" at bounding box center [825, 356] width 632 height 16
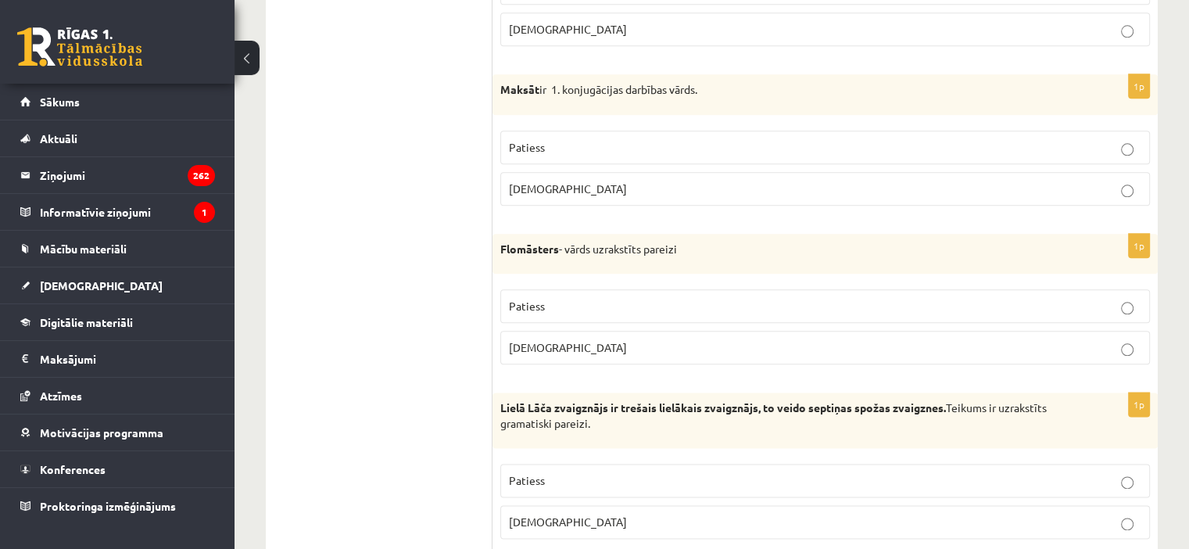
scroll to position [1860, 0]
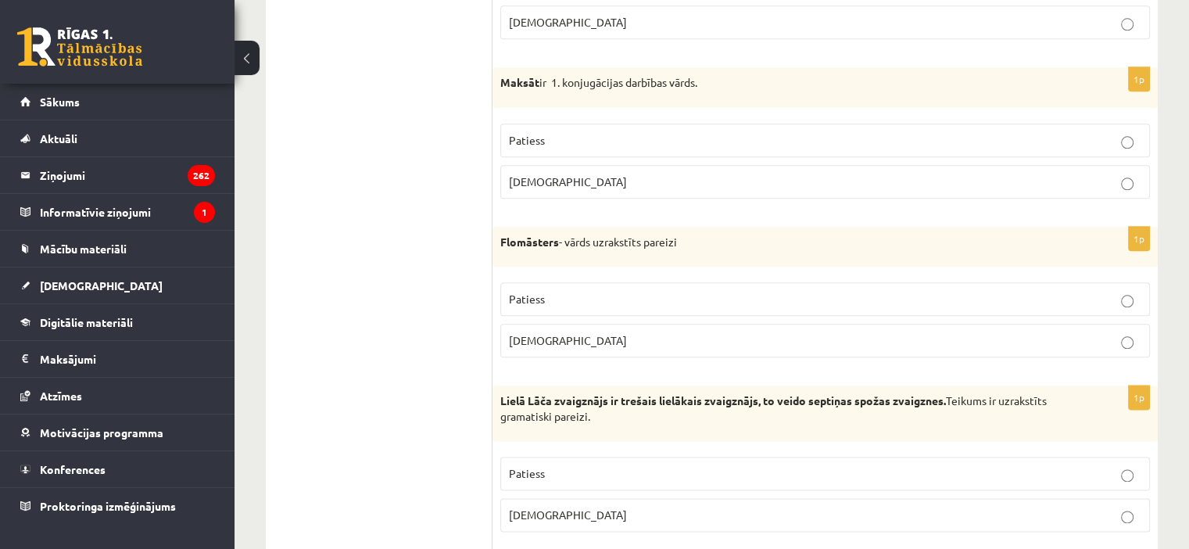
click at [638, 291] on p "Patiess" at bounding box center [825, 299] width 632 height 16
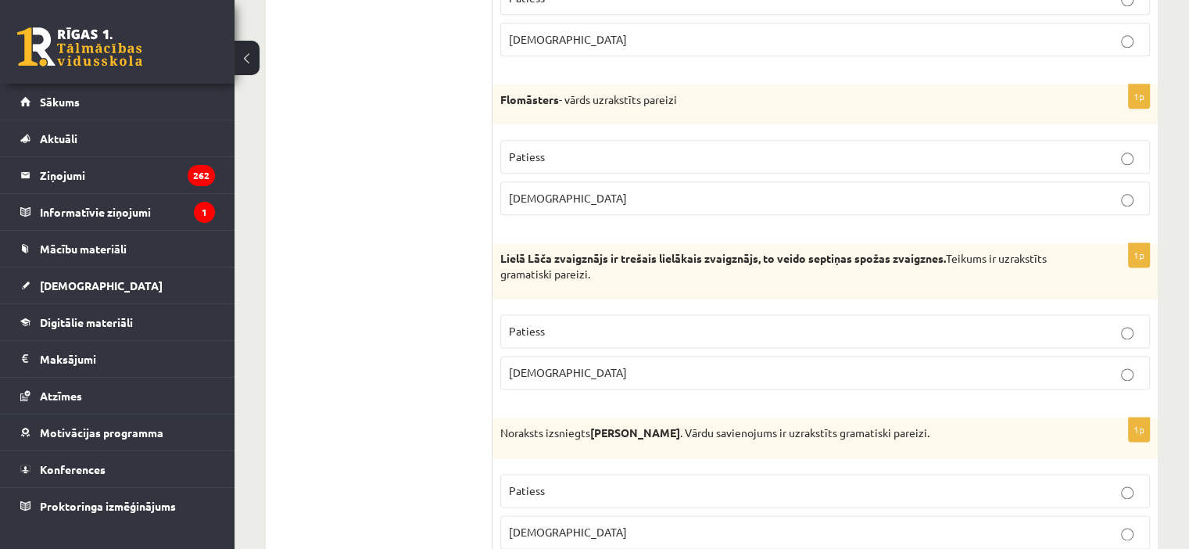
scroll to position [2003, 0]
click at [616, 337] on label "Patiess" at bounding box center [825, 330] width 650 height 34
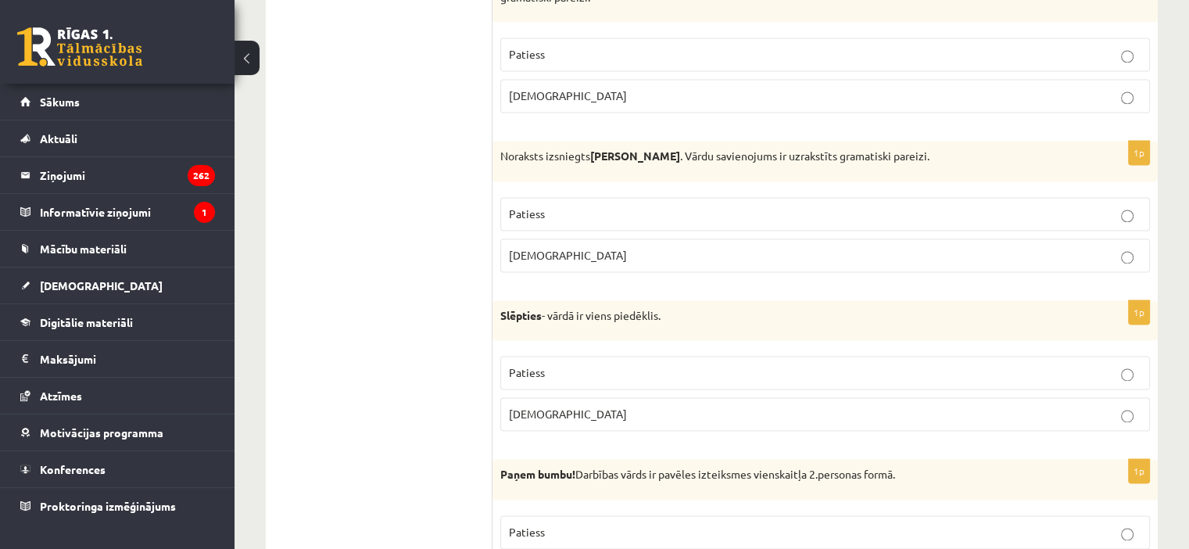
scroll to position [2281, 0]
click at [650, 207] on p "Patiess" at bounding box center [825, 212] width 632 height 16
click at [556, 226] on fieldset "Patiess Aplams" at bounding box center [825, 232] width 650 height 88
click at [591, 256] on label "Aplams" at bounding box center [825, 254] width 650 height 34
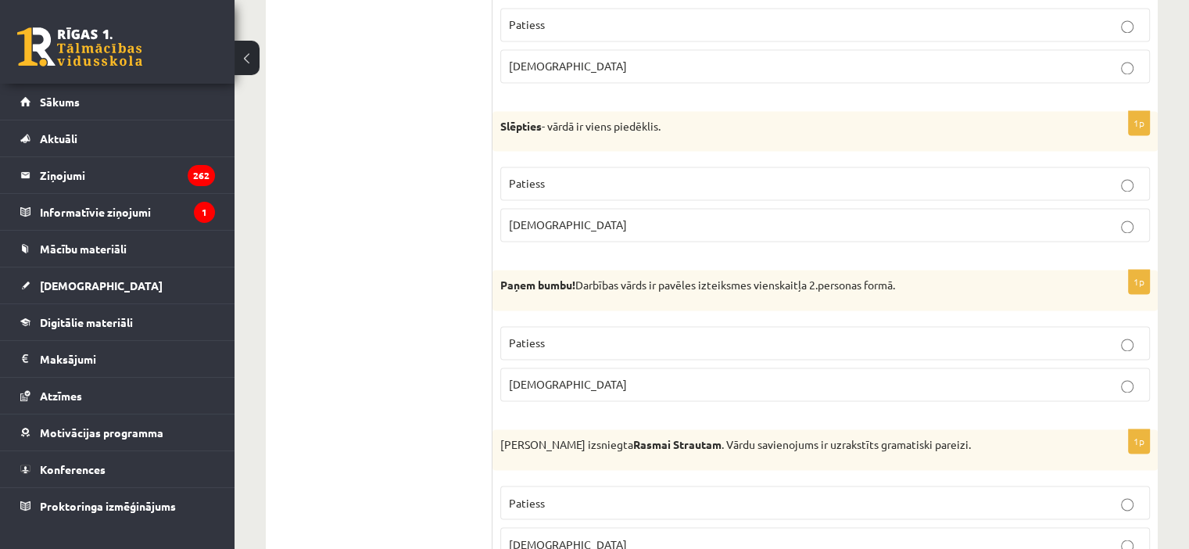
scroll to position [2471, 0]
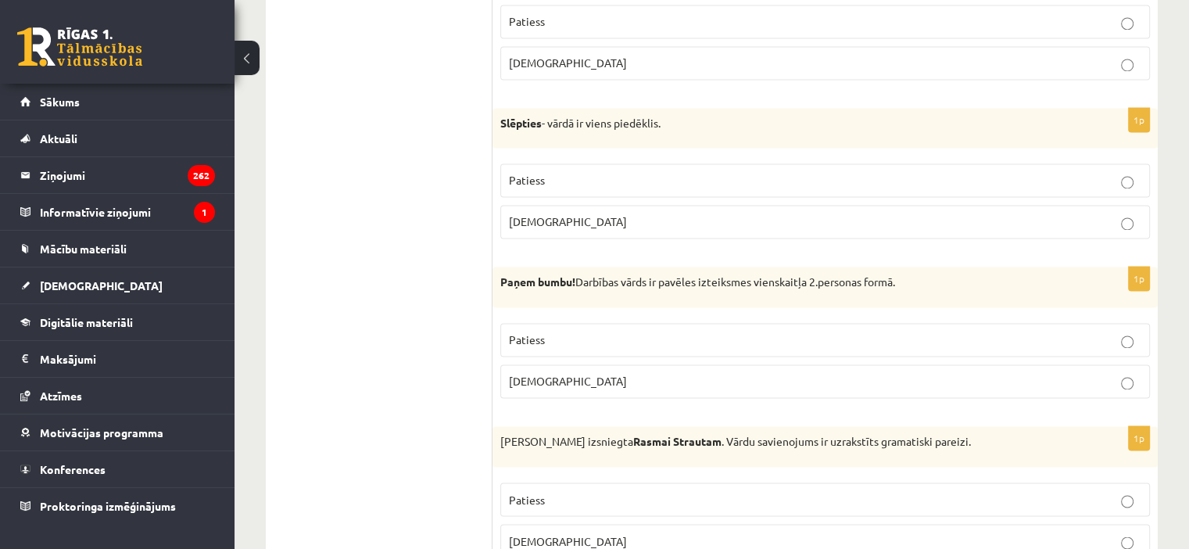
click at [596, 179] on p "Patiess" at bounding box center [825, 180] width 632 height 16
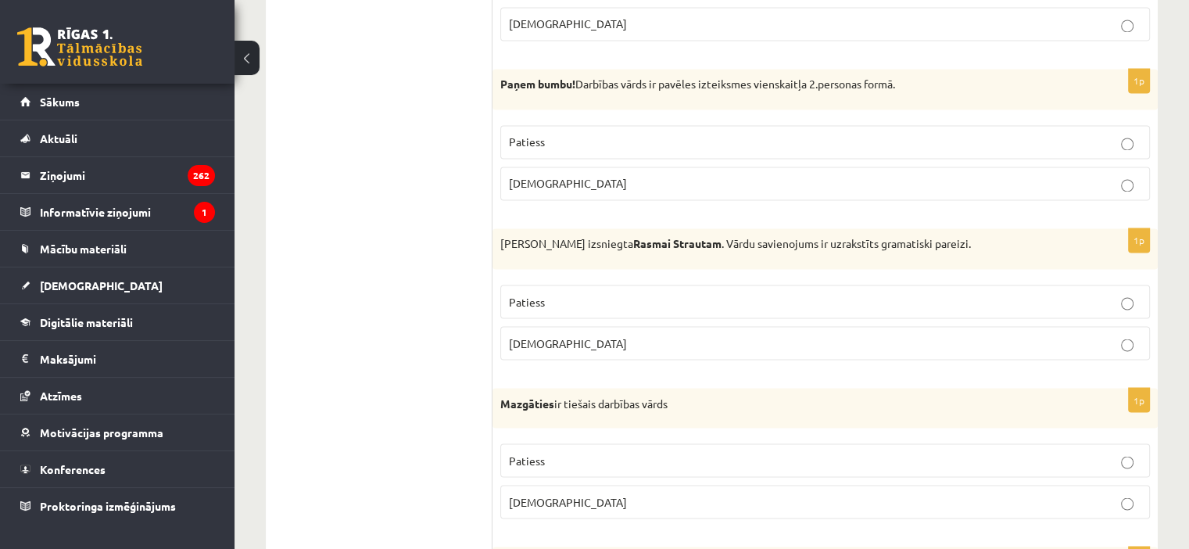
scroll to position [2676, 0]
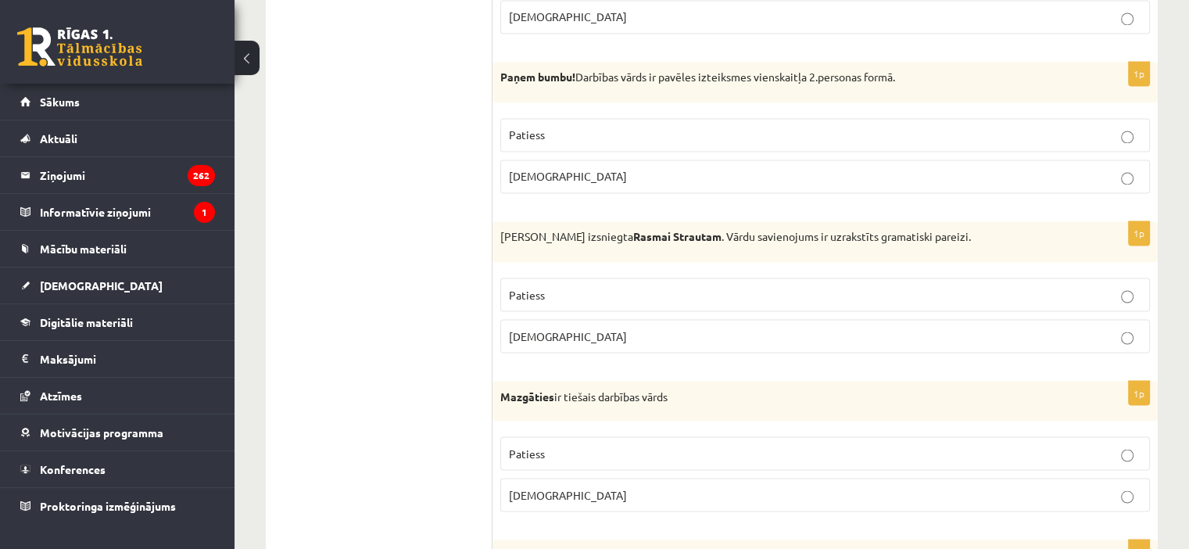
click at [593, 127] on p "Patiess" at bounding box center [825, 135] width 632 height 16
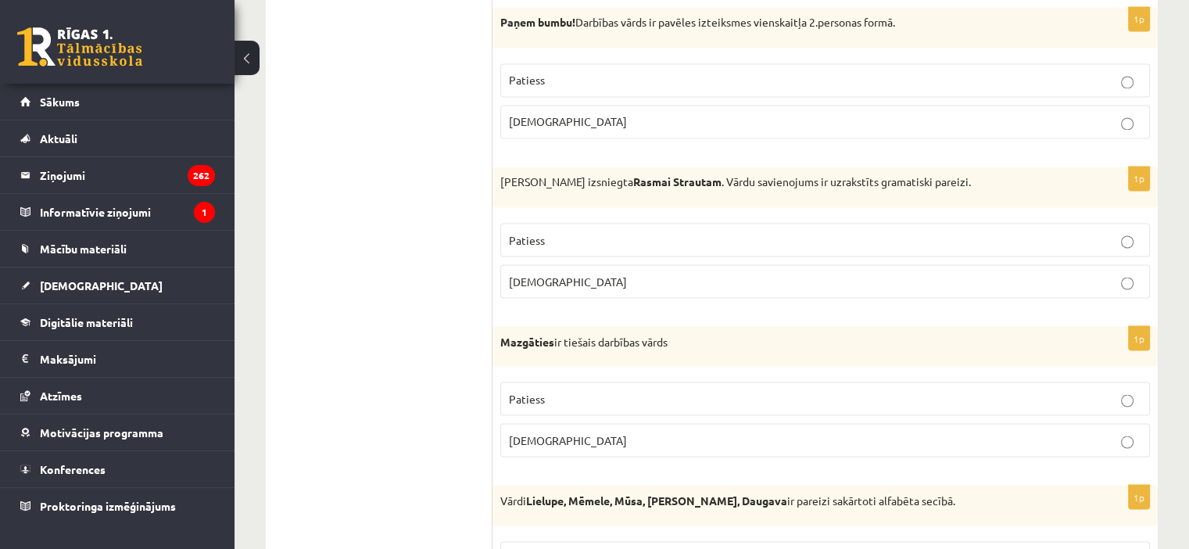
scroll to position [2734, 0]
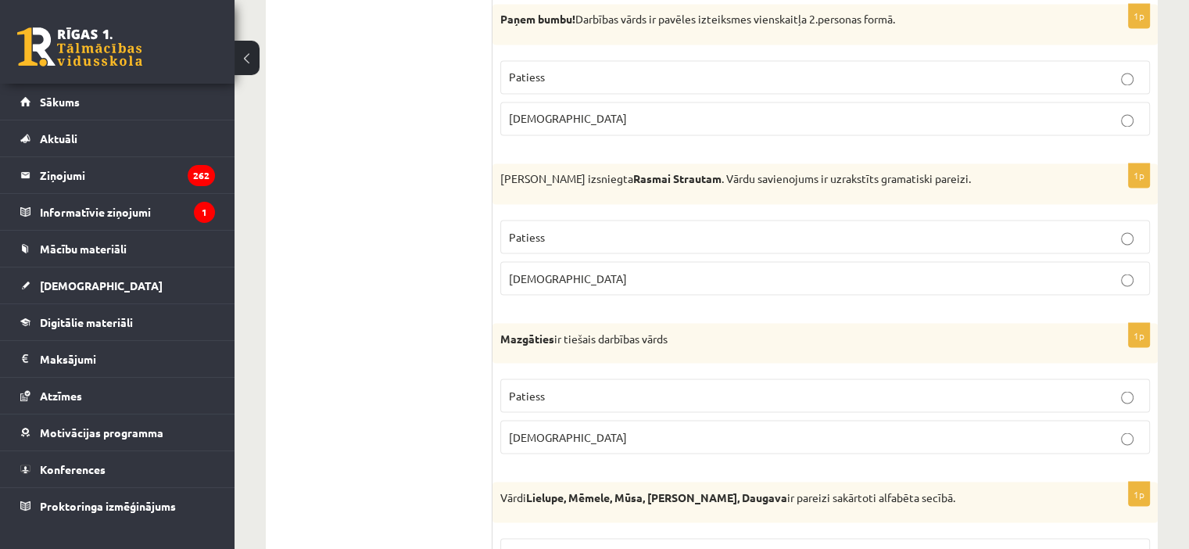
click at [604, 272] on p "Aplams" at bounding box center [825, 278] width 632 height 16
click at [600, 432] on p "Aplams" at bounding box center [825, 436] width 632 height 16
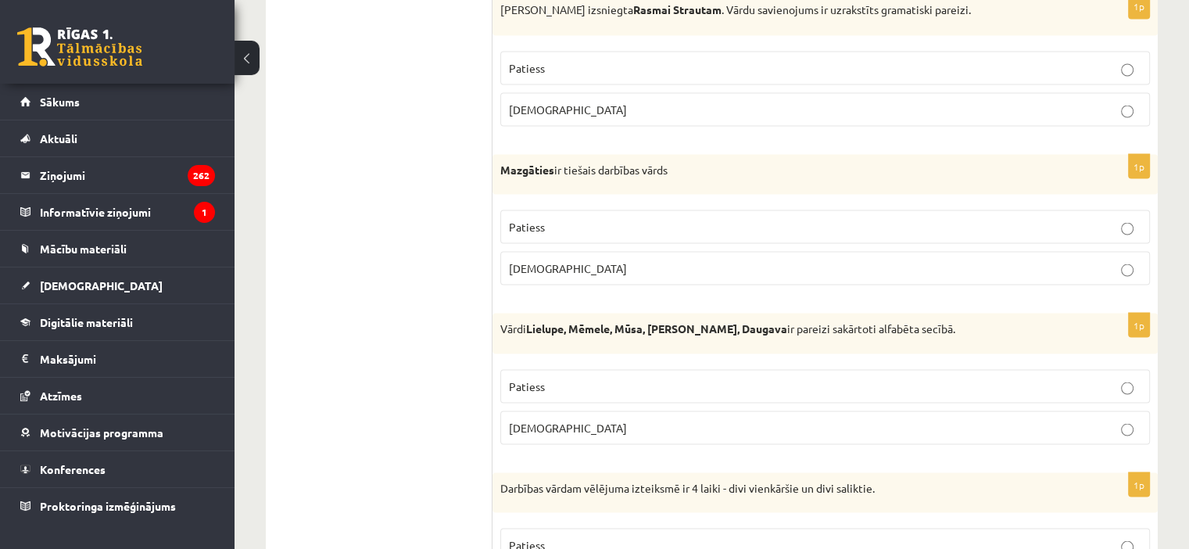
scroll to position [2970, 0]
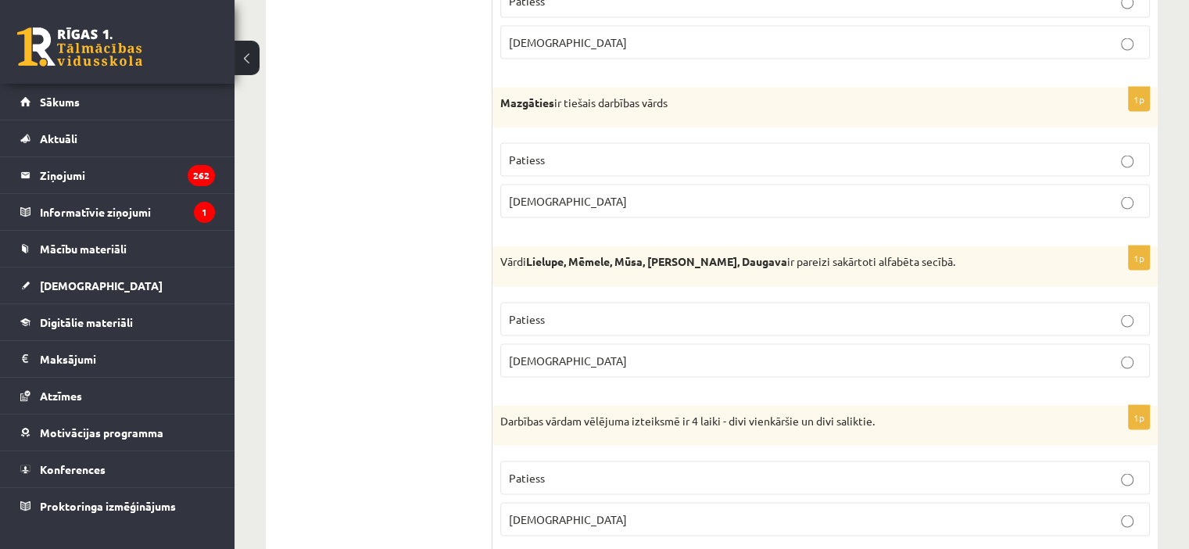
click at [716, 327] on fieldset "Patiess Aplams" at bounding box center [825, 338] width 650 height 88
click at [738, 360] on label "Aplams" at bounding box center [825, 360] width 650 height 34
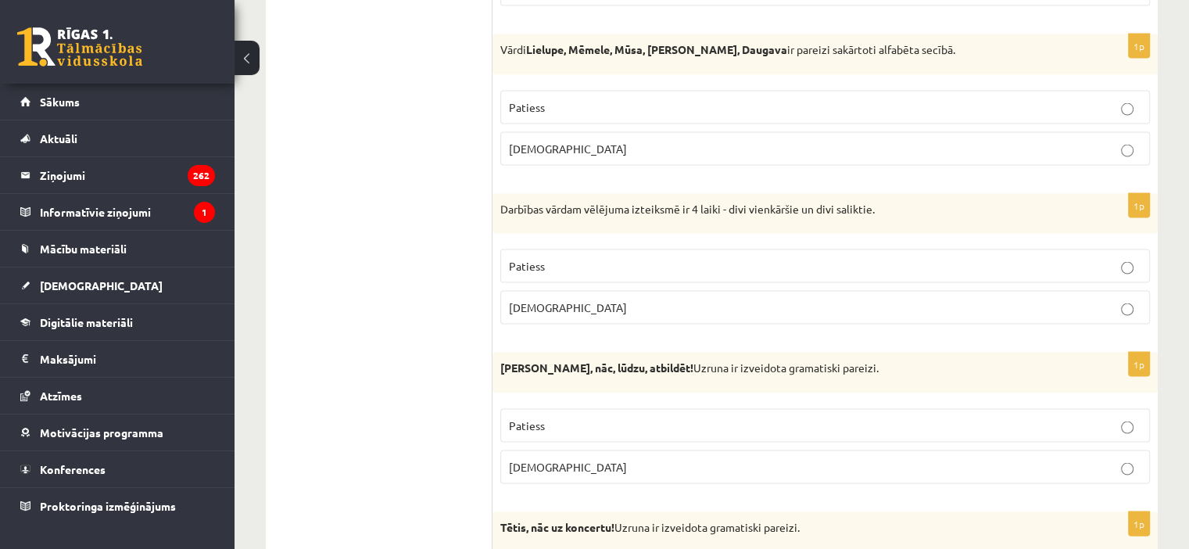
scroll to position [3183, 0]
click at [732, 256] on p "Patiess" at bounding box center [825, 264] width 632 height 16
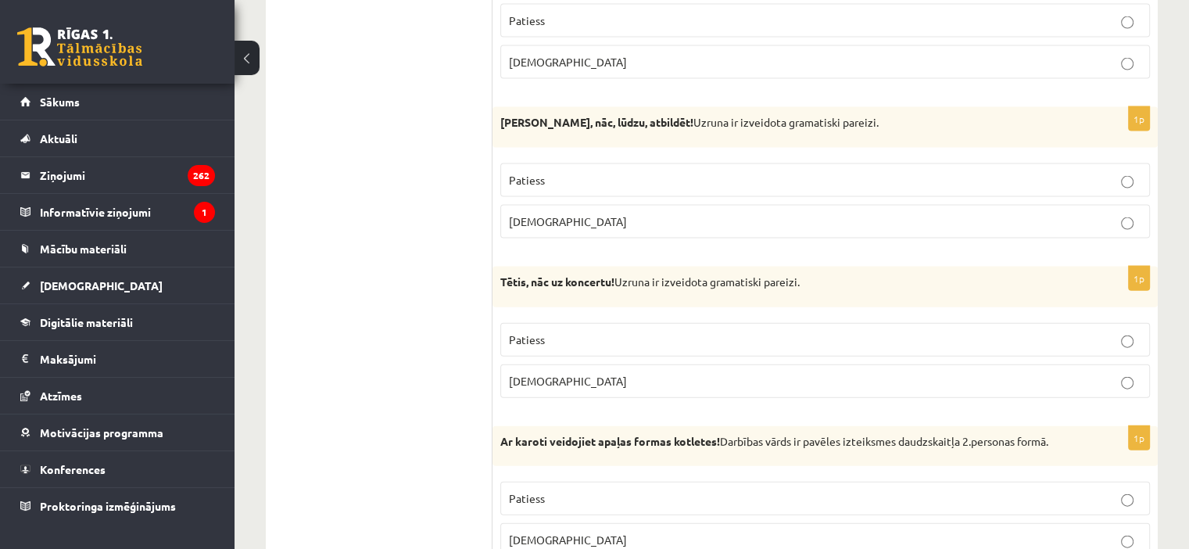
scroll to position [3430, 0]
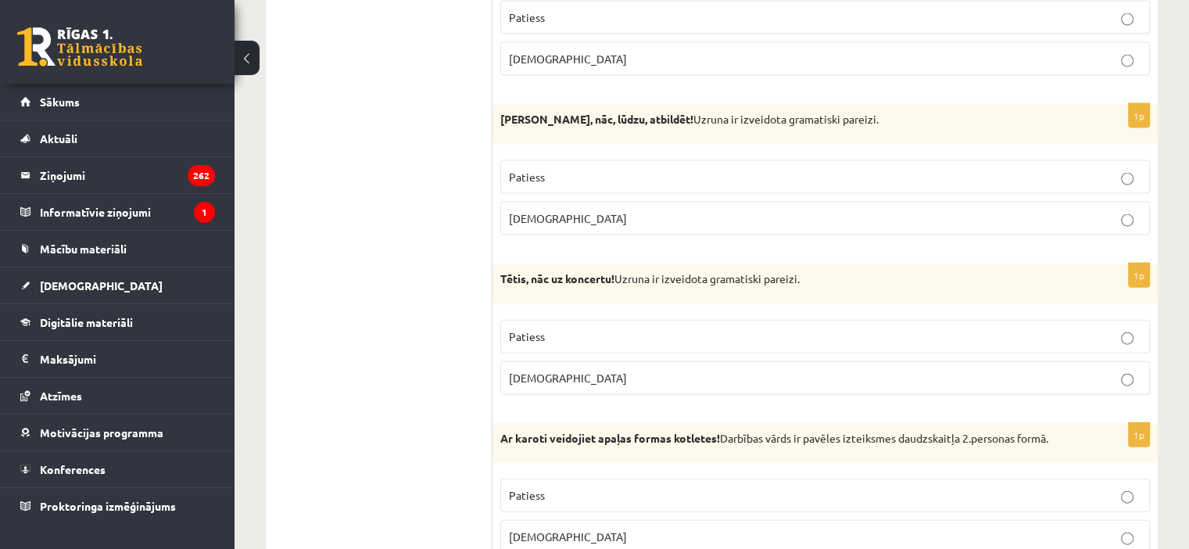
click at [653, 210] on p "Aplams" at bounding box center [825, 218] width 632 height 16
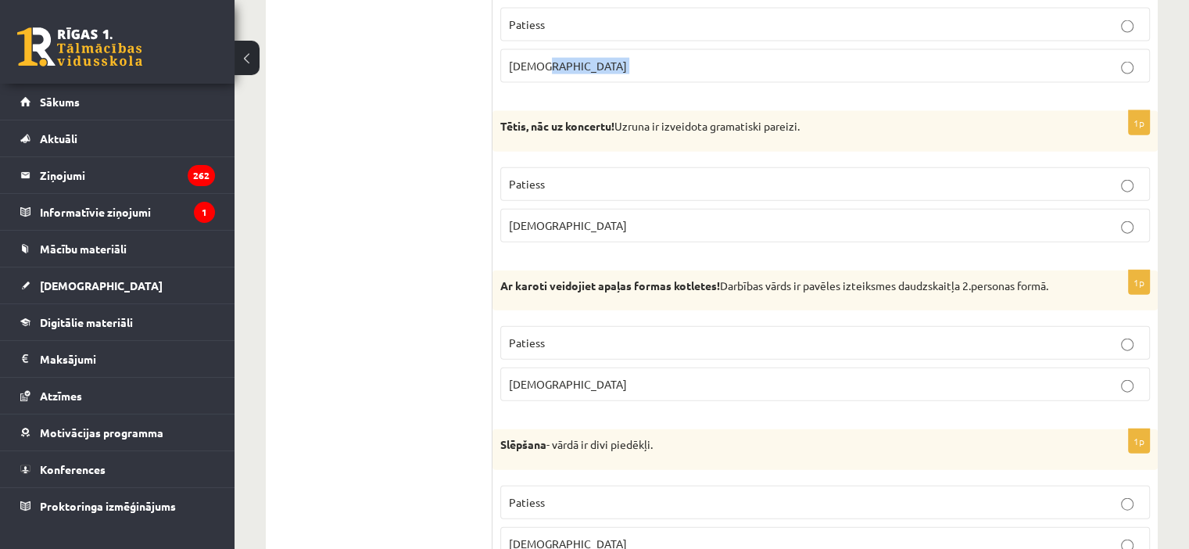
scroll to position [3583, 0]
click at [592, 175] on p "Patiess" at bounding box center [825, 183] width 632 height 16
click at [563, 334] on p "Patiess" at bounding box center [825, 342] width 632 height 16
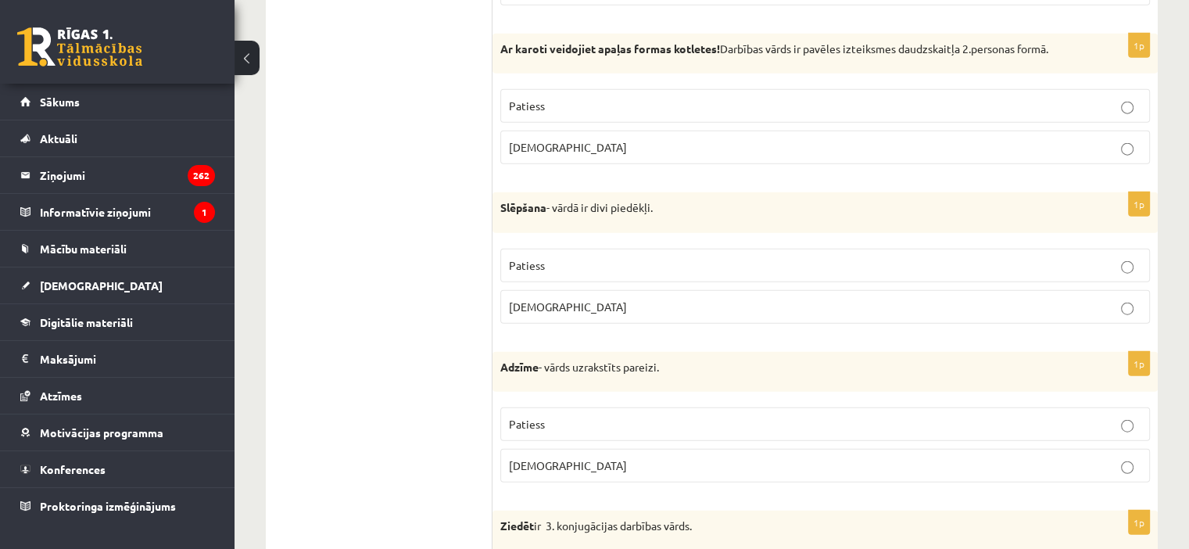
scroll to position [3838, 0]
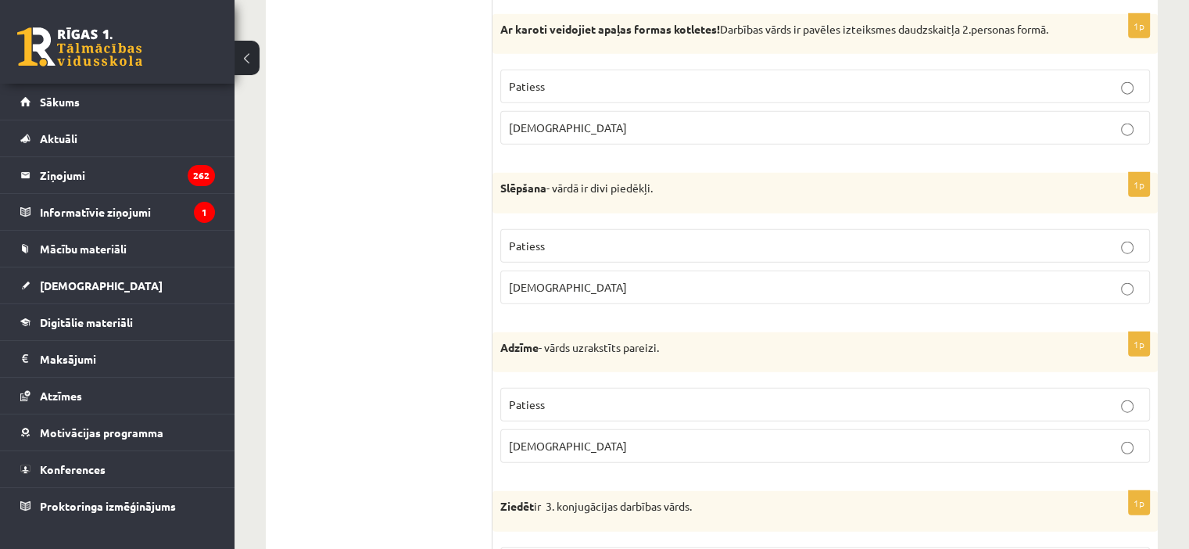
click at [588, 238] on p "Patiess" at bounding box center [825, 246] width 632 height 16
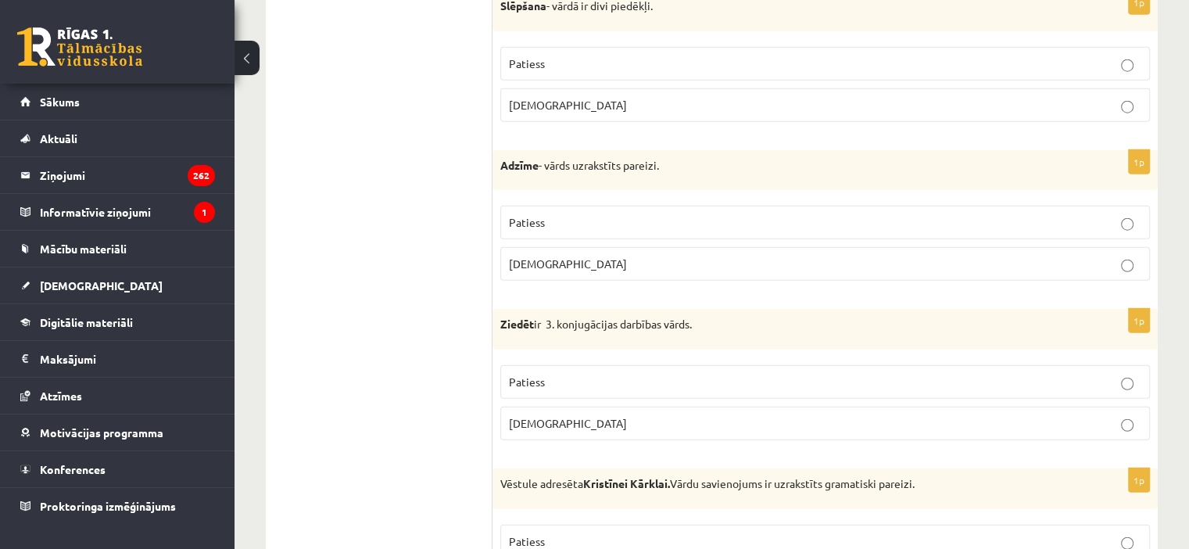
scroll to position [4021, 0]
click at [575, 256] on p "Aplams" at bounding box center [825, 264] width 632 height 16
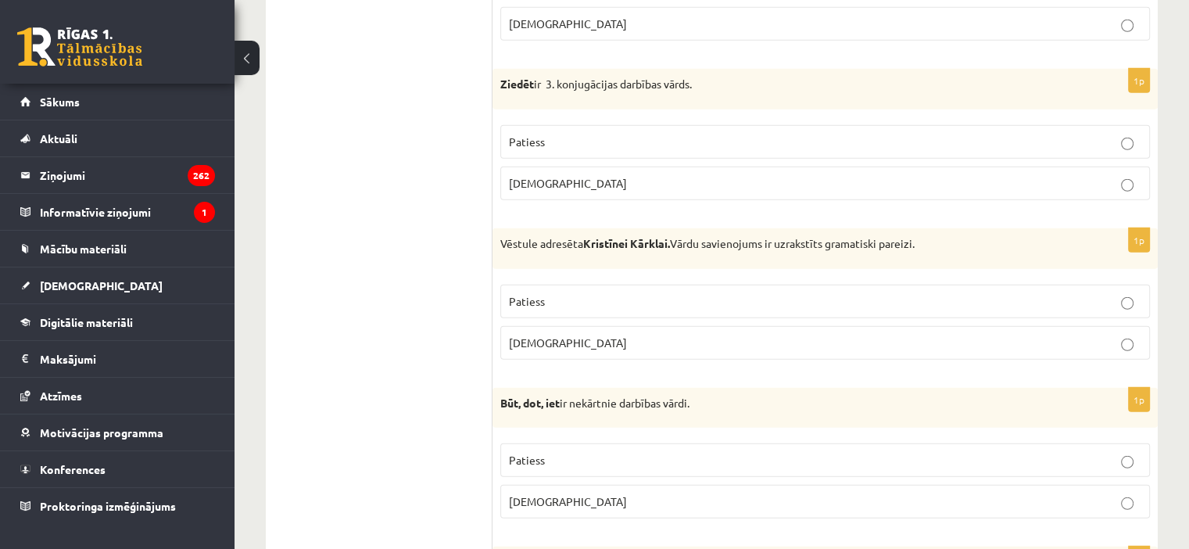
scroll to position [4263, 0]
click at [584, 173] on p "Aplams" at bounding box center [825, 181] width 632 height 16
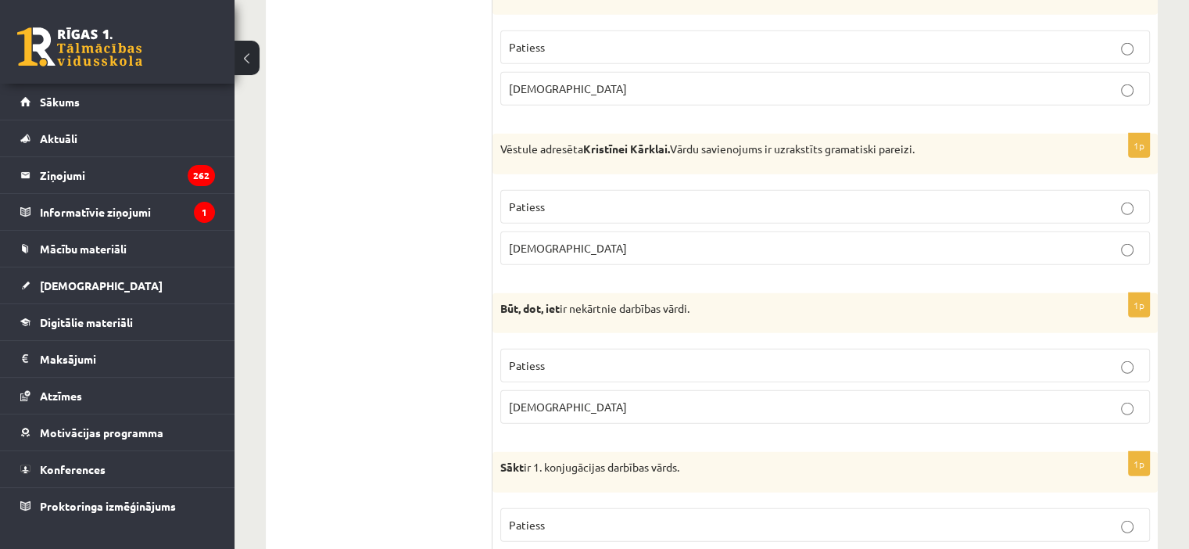
scroll to position [4357, 0]
click at [600, 197] on p "Patiess" at bounding box center [825, 205] width 632 height 16
click at [618, 356] on p "Patiess" at bounding box center [825, 364] width 632 height 16
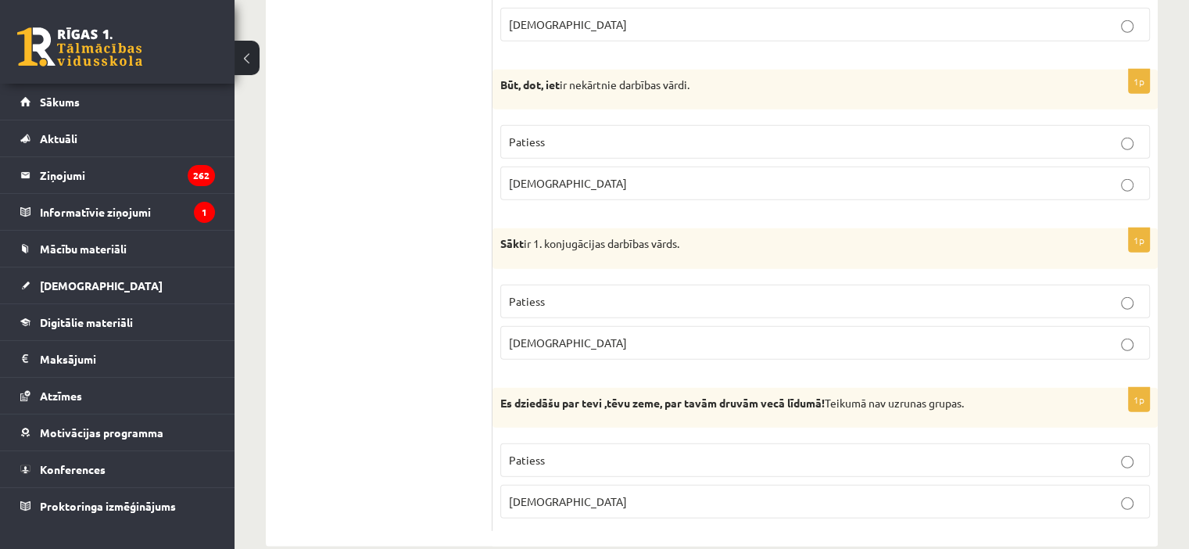
scroll to position [4590, 0]
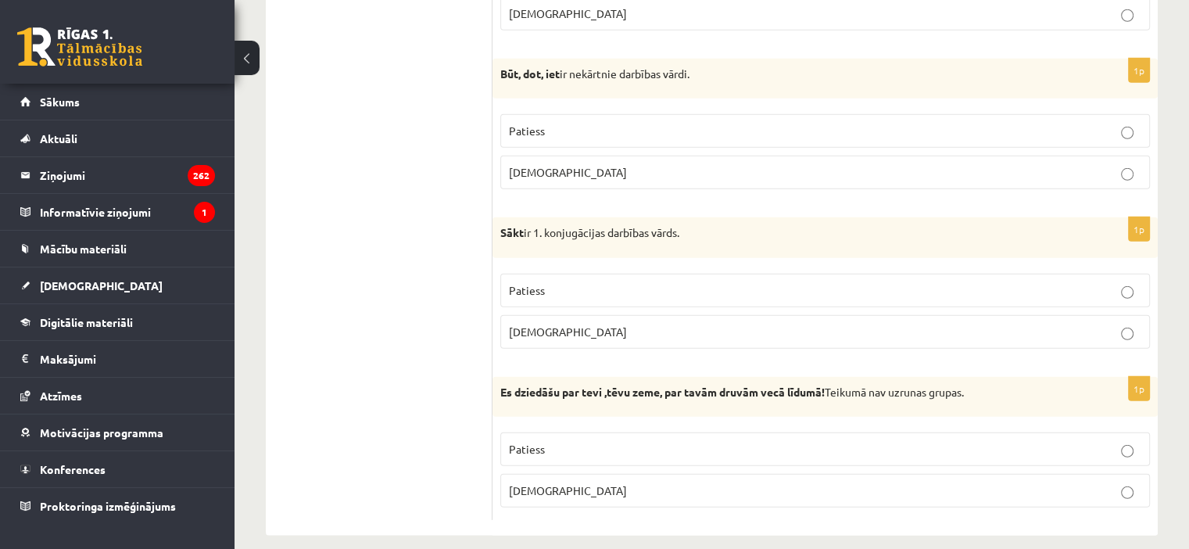
click at [588, 274] on label "Patiess" at bounding box center [825, 291] width 650 height 34
click at [613, 474] on label "Aplams" at bounding box center [825, 491] width 650 height 34
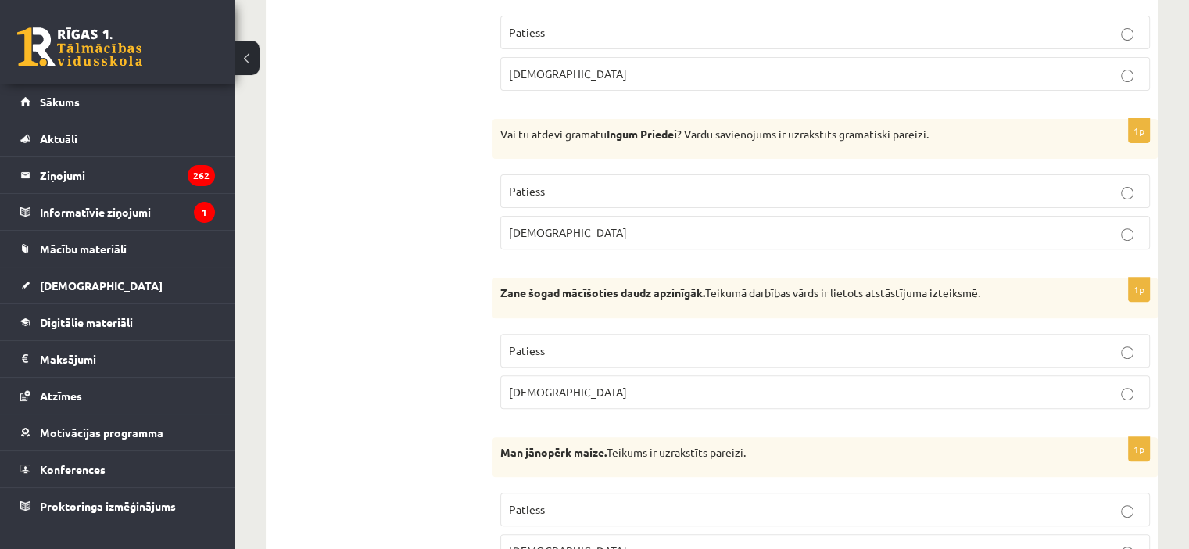
scroll to position [0, 0]
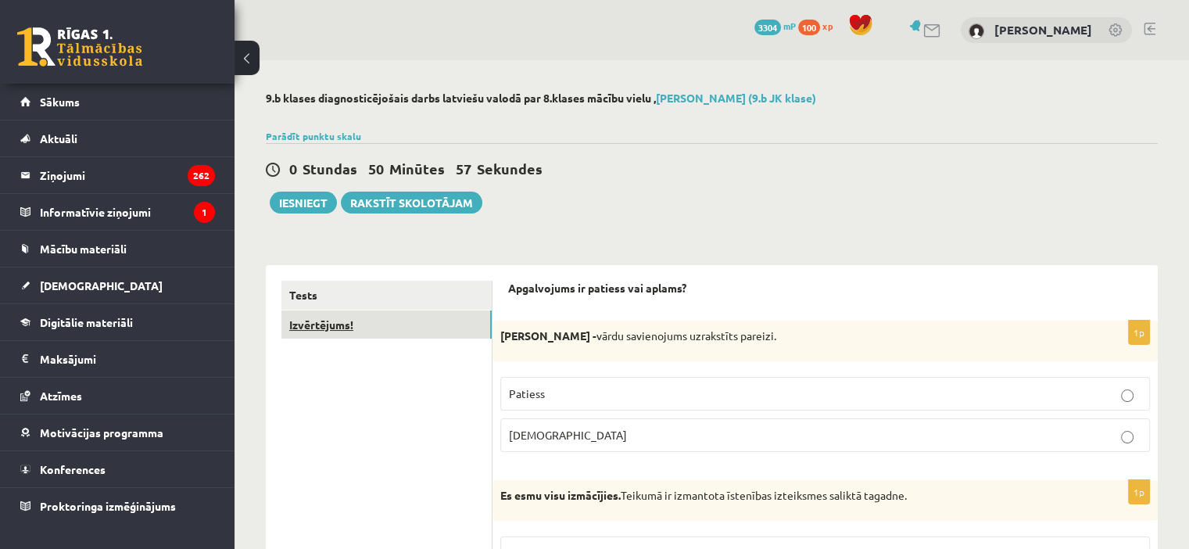
click at [327, 326] on link "Izvērtējums!" at bounding box center [386, 324] width 210 height 29
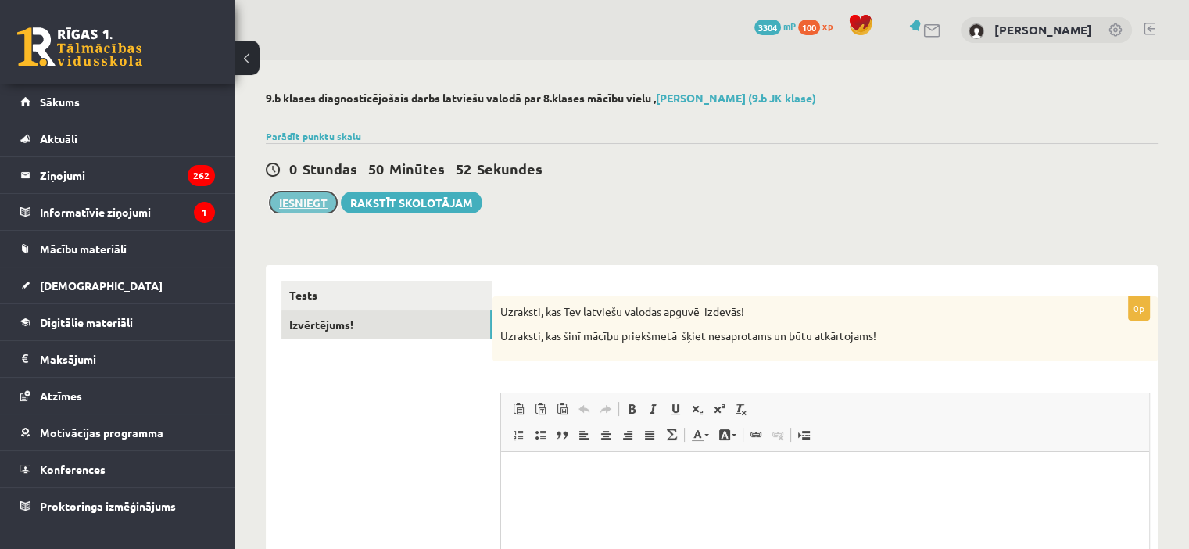
click at [284, 207] on button "Iesniegt" at bounding box center [303, 202] width 67 height 22
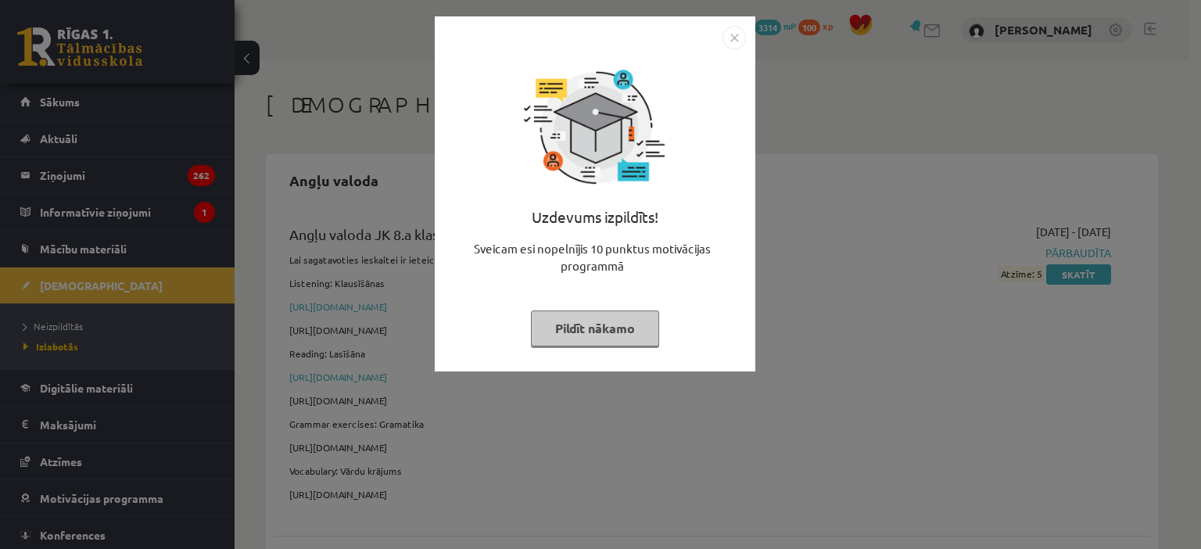
click at [565, 325] on button "Pildīt nākamo" at bounding box center [595, 328] width 128 height 36
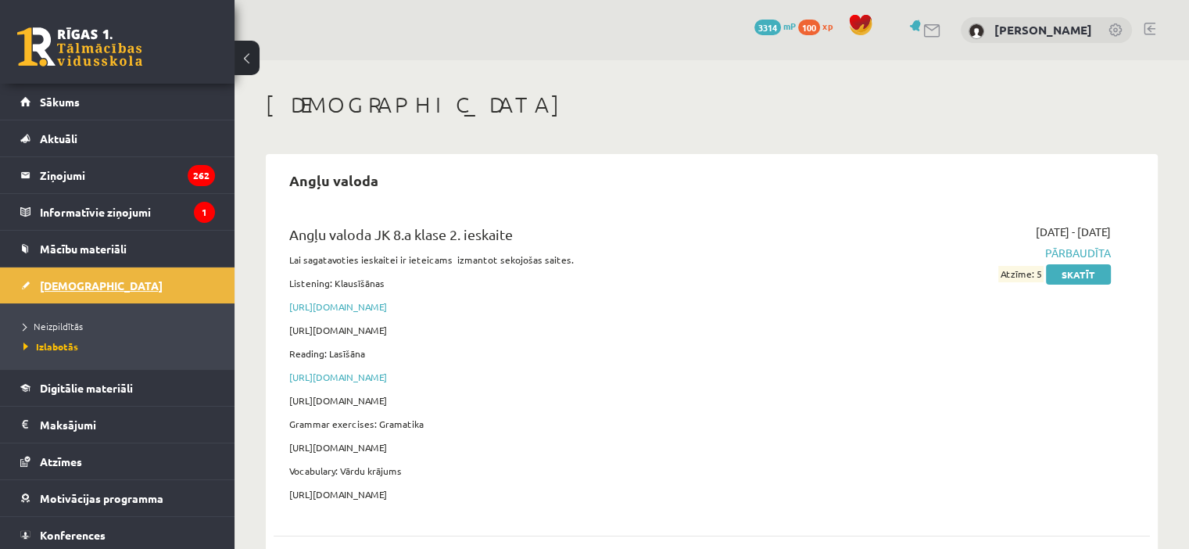
click at [152, 276] on link "[DEMOGRAPHIC_DATA]" at bounding box center [117, 285] width 195 height 36
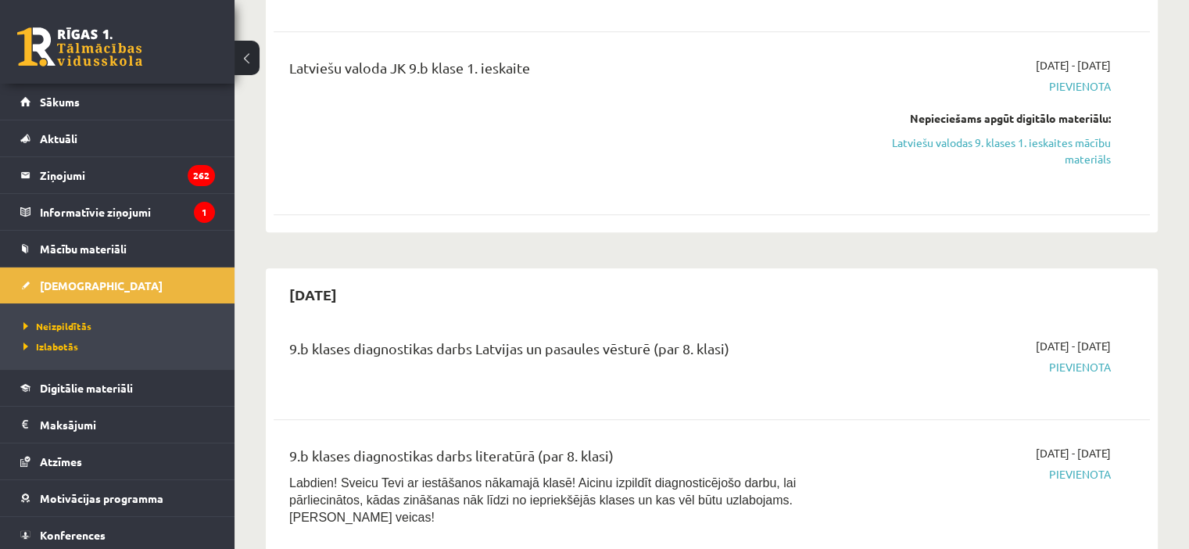
scroll to position [738, 0]
